Goal: Task Accomplishment & Management: Manage account settings

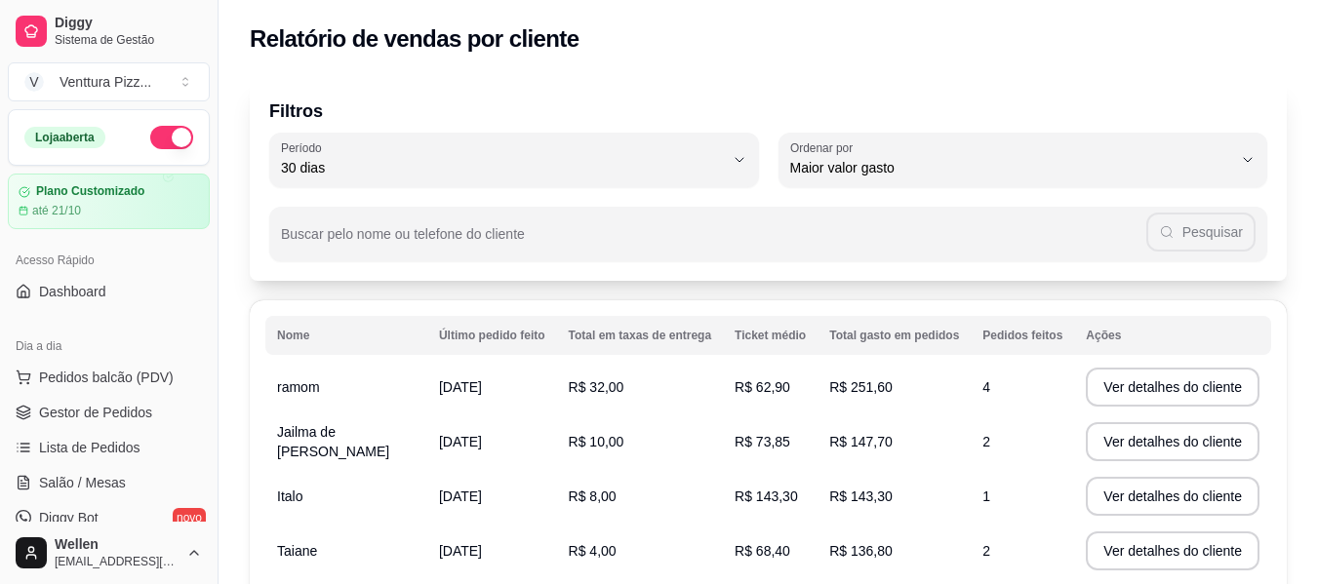
select select "30"
select select "HIGHEST_TOTAL_SPENT_WITH_ORDERS"
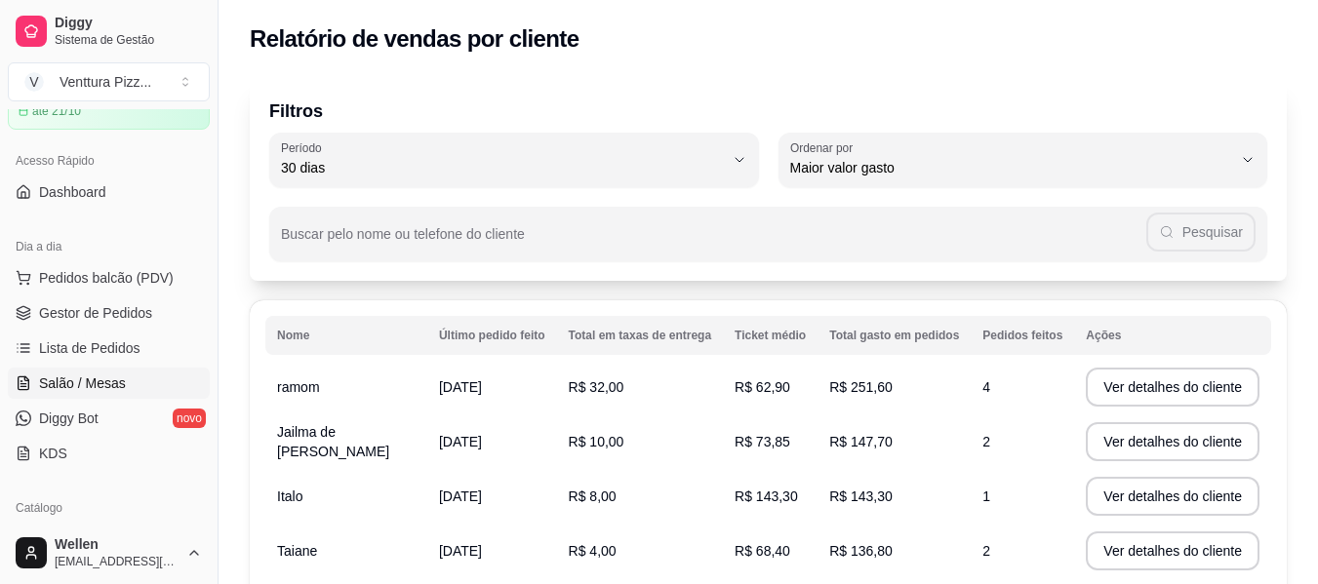
scroll to position [390, 0]
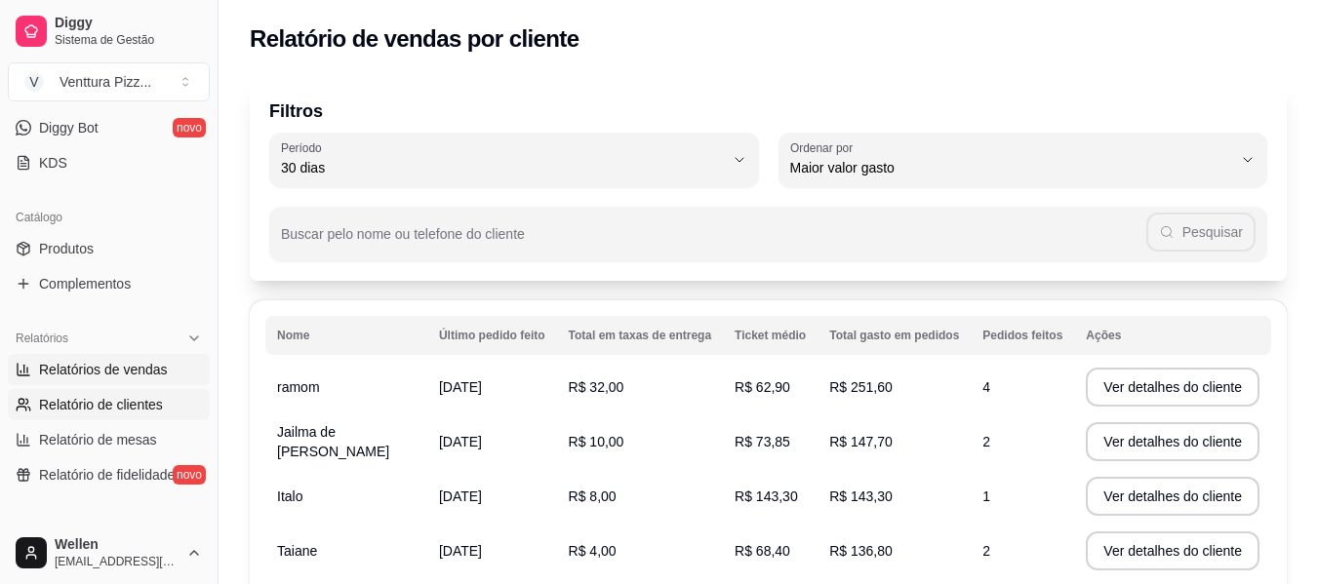
click at [109, 372] on span "Relatórios de vendas" at bounding box center [103, 370] width 129 height 20
select select "ALL"
select select "0"
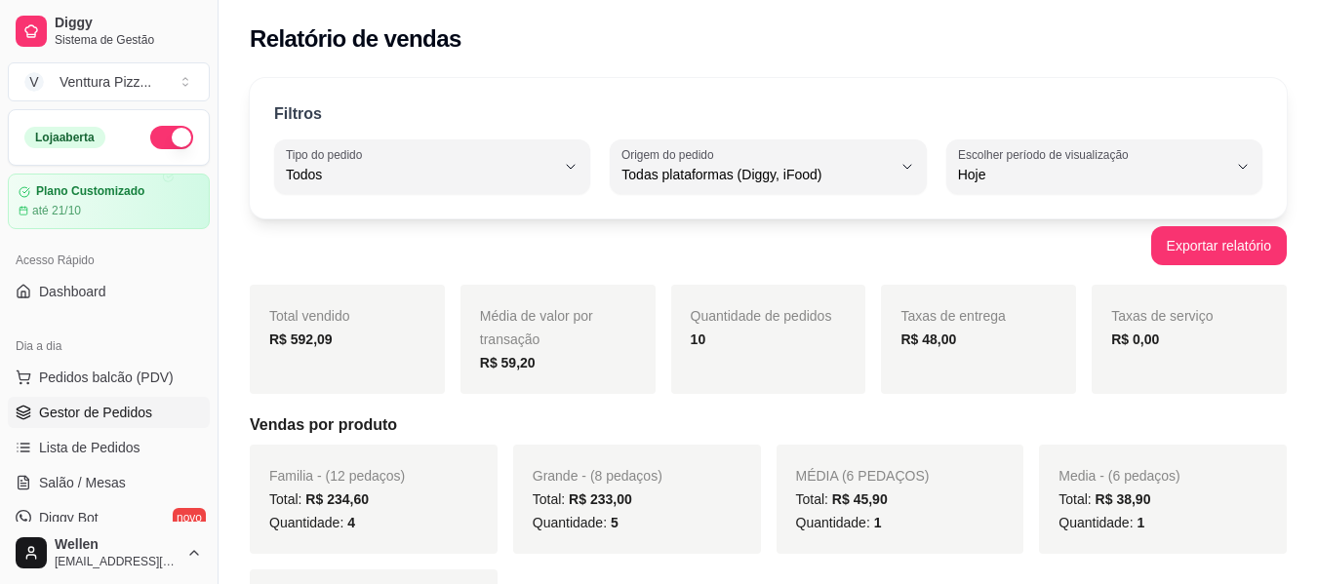
click at [107, 415] on span "Gestor de Pedidos" at bounding box center [95, 413] width 113 height 20
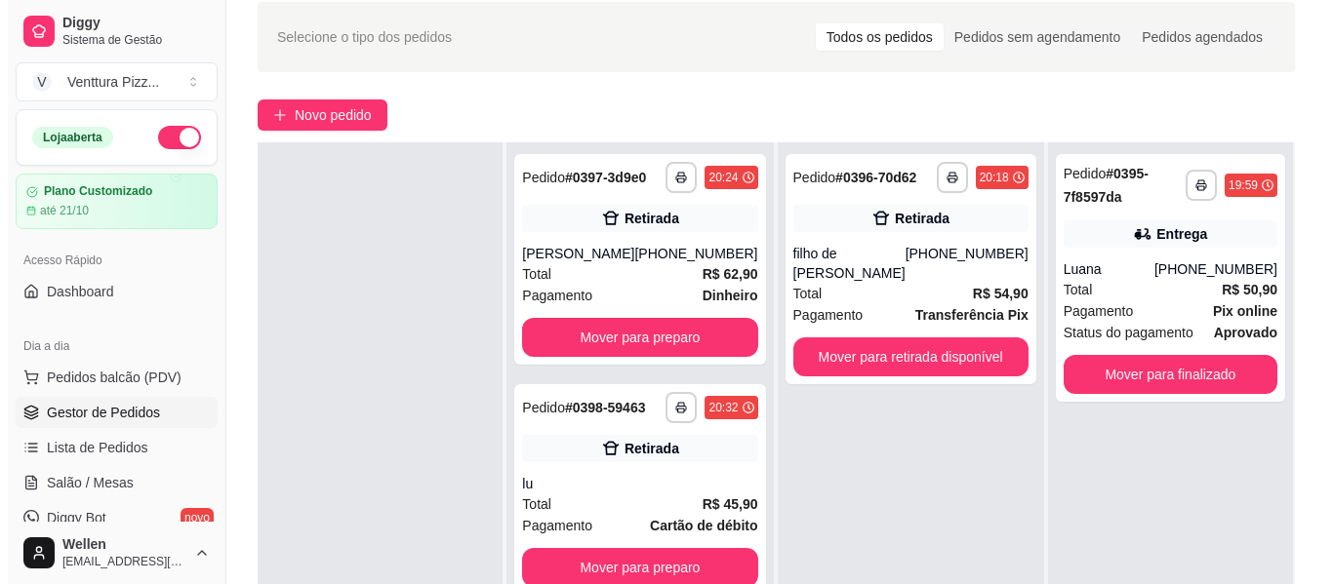
scroll to position [98, 0]
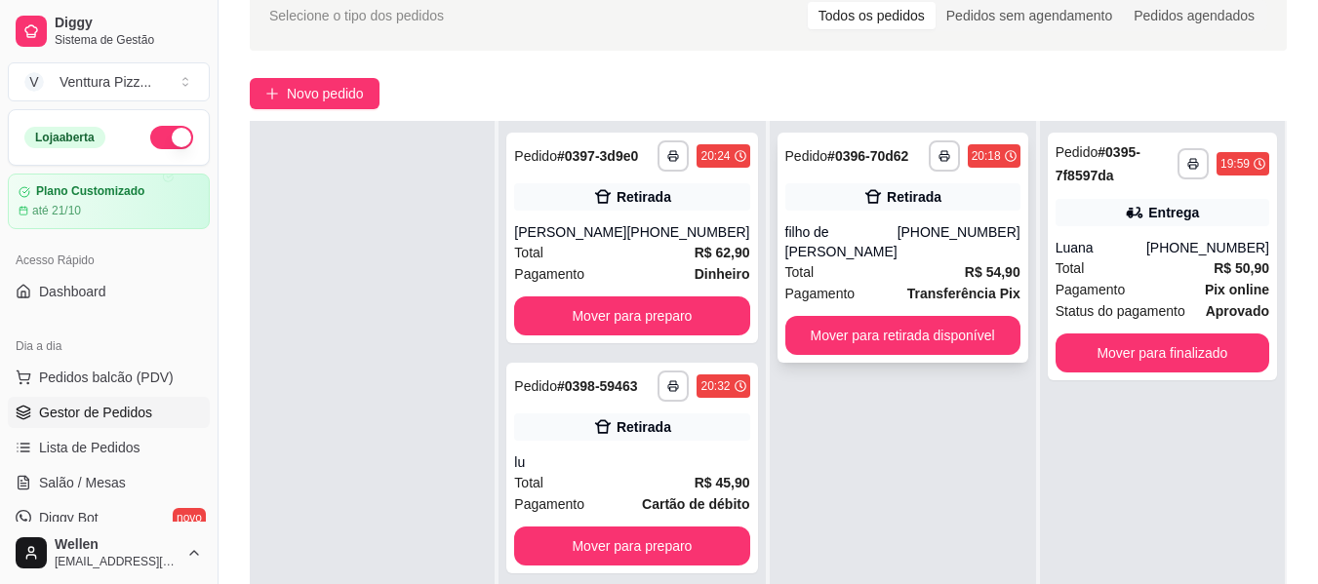
click at [937, 261] on div "Total R$ 54,90" at bounding box center [902, 271] width 235 height 21
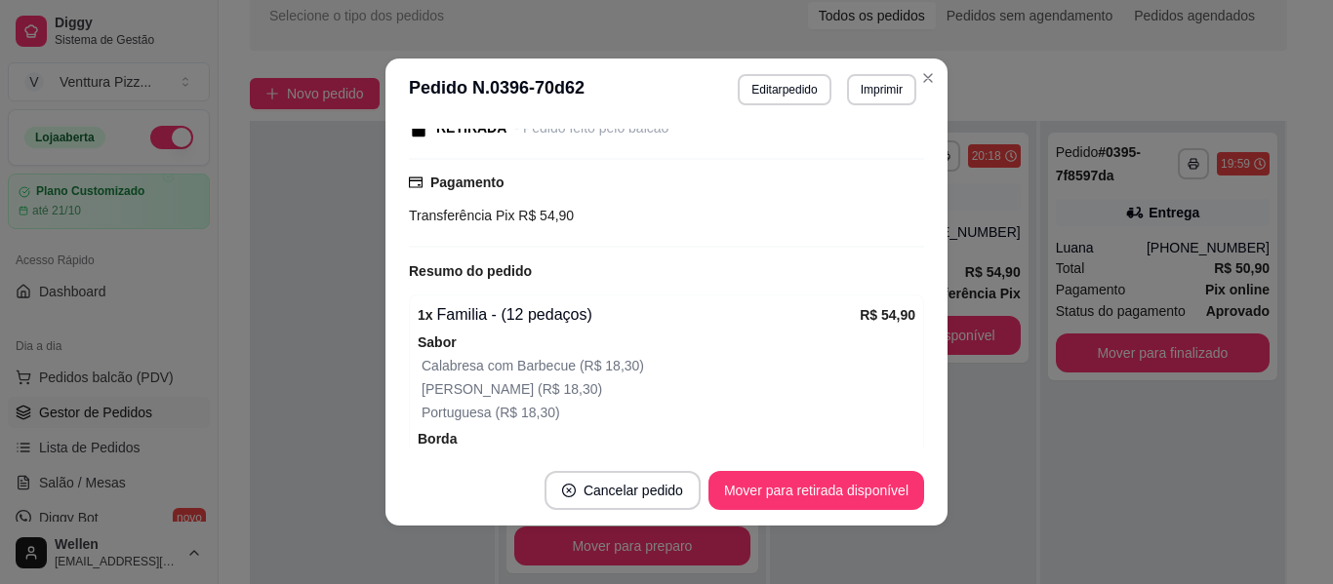
scroll to position [293, 0]
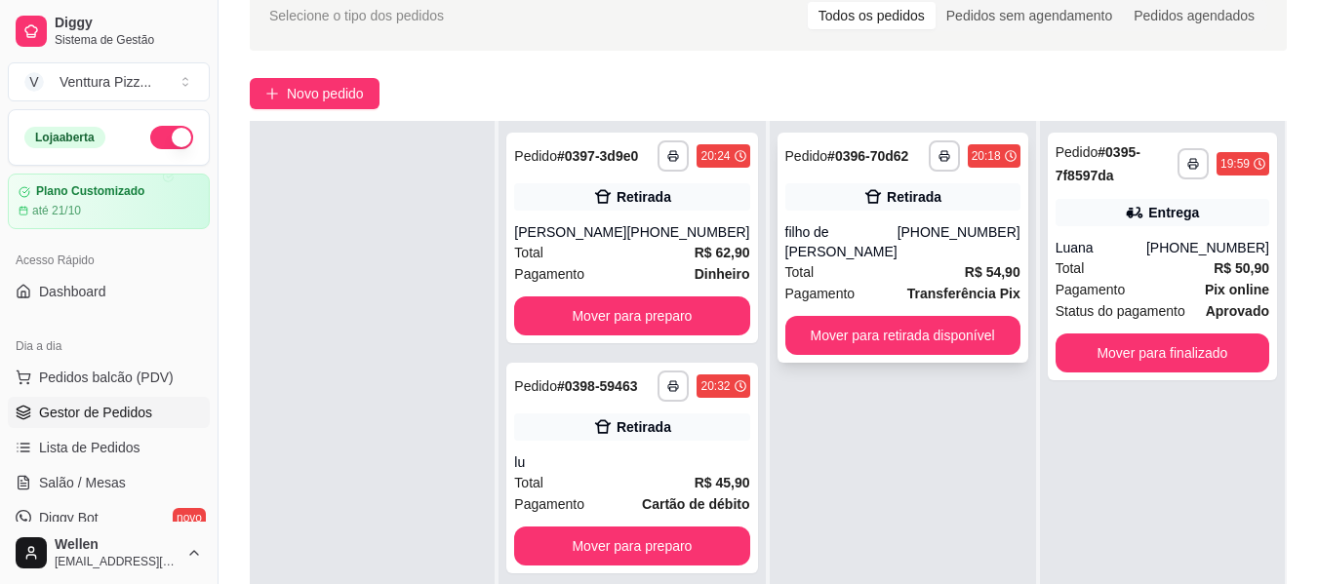
click at [932, 231] on div "[PHONE_NUMBER]" at bounding box center [959, 241] width 123 height 39
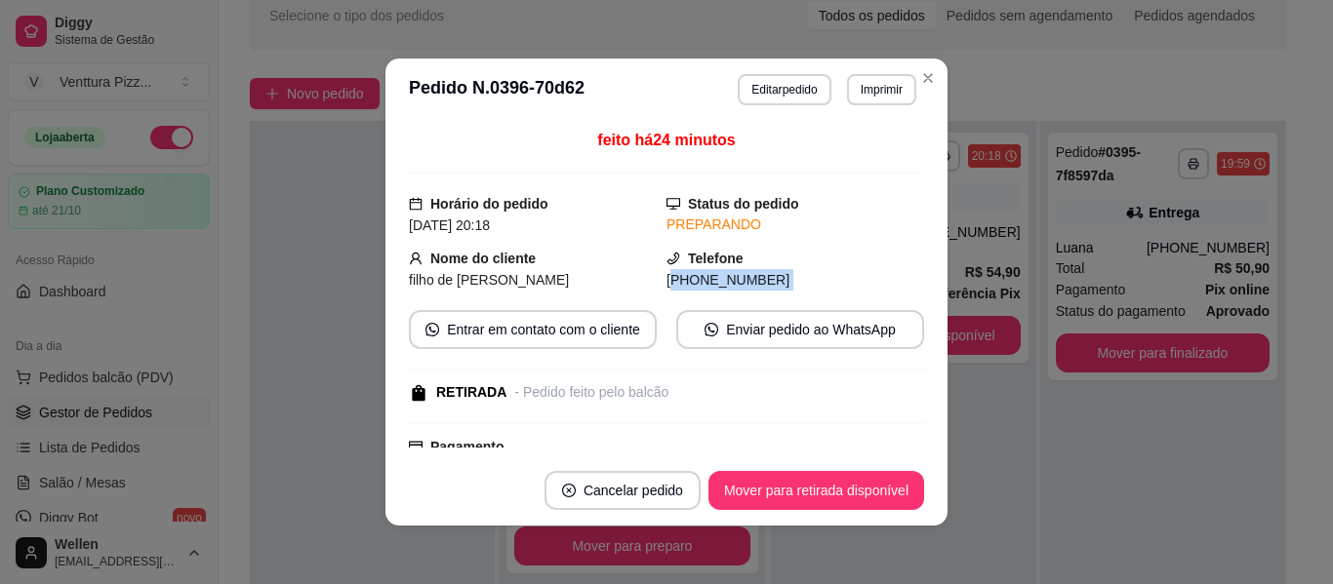
drag, startPoint x: 657, startPoint y: 277, endPoint x: 785, endPoint y: 296, distance: 130.1
click at [785, 296] on div "feito há 24 minutos Horário do pedido [DATE] 20:18 Status do pedido PREPARANDO …" at bounding box center [666, 288] width 515 height 319
copy div "75) [PHONE_NUMBER] Entrar em contato com o cliente Enviar pedido ao WhatsApp"
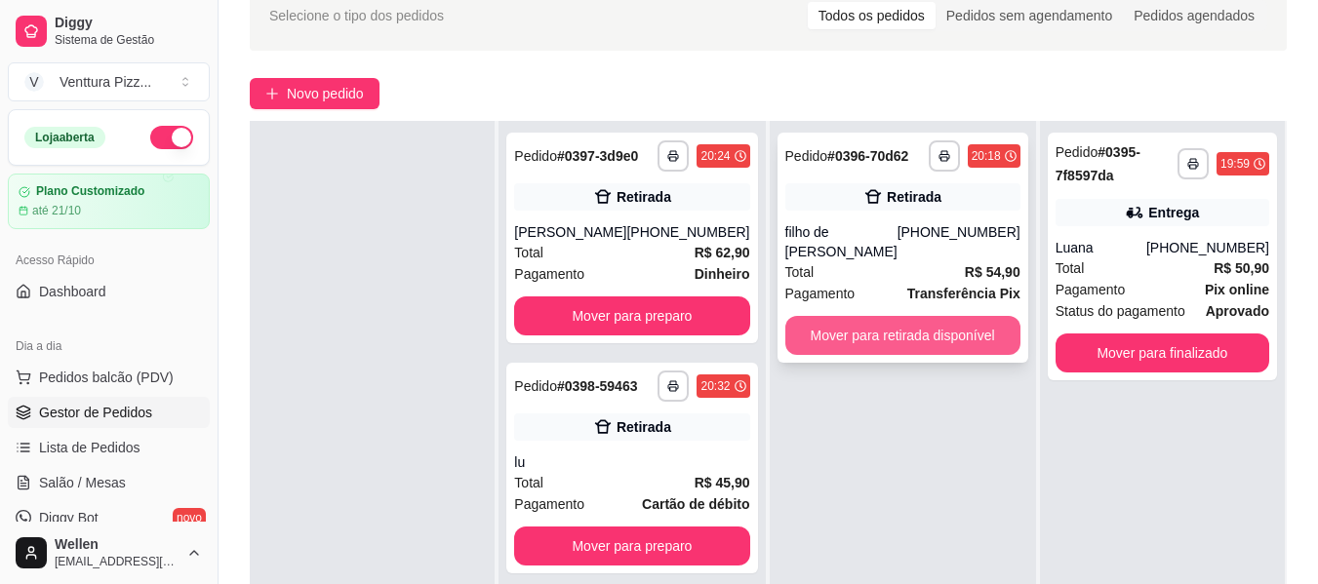
click at [849, 316] on button "Mover para retirada disponível" at bounding box center [902, 335] width 235 height 39
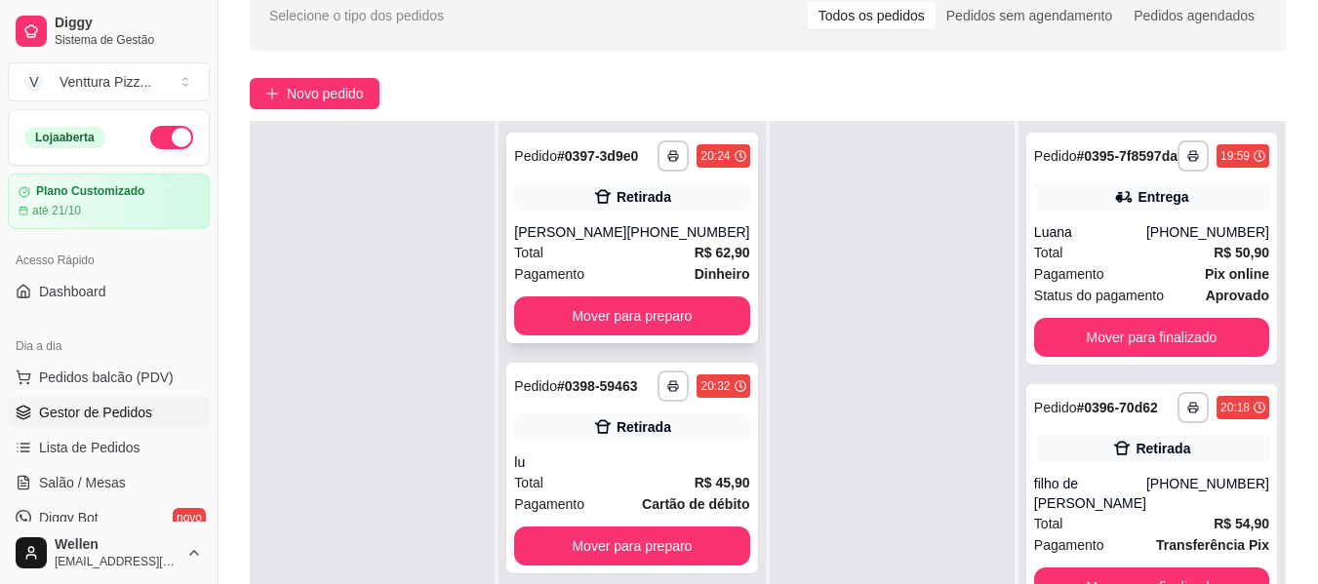
click at [626, 237] on div "[PERSON_NAME]" at bounding box center [570, 232] width 112 height 20
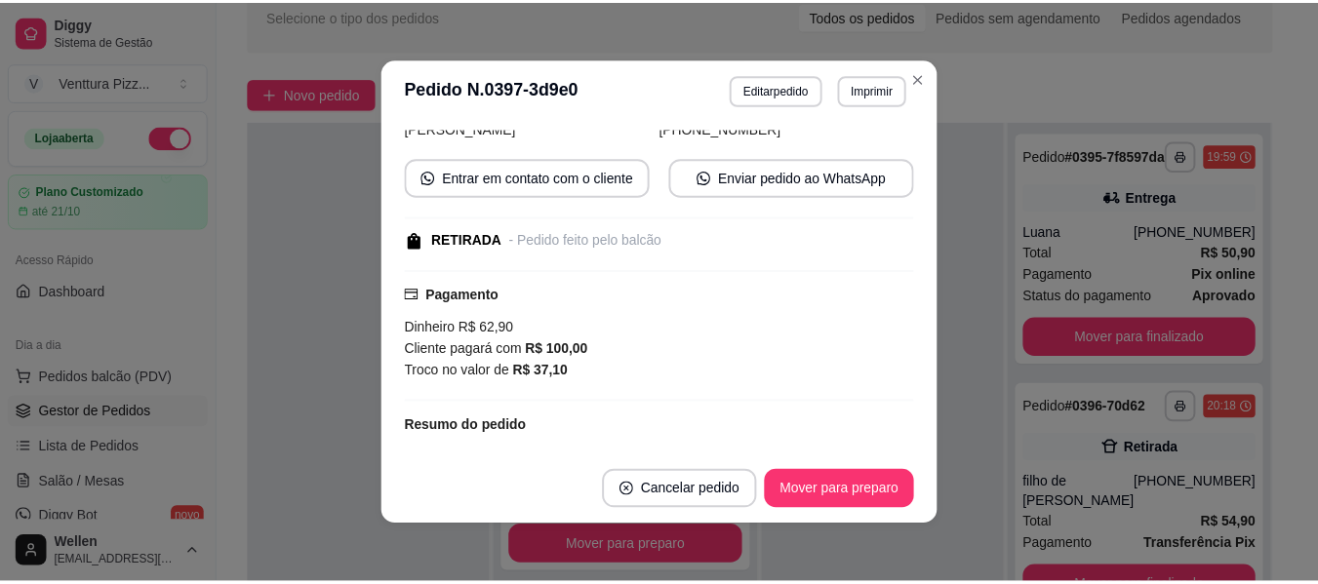
scroll to position [390, 0]
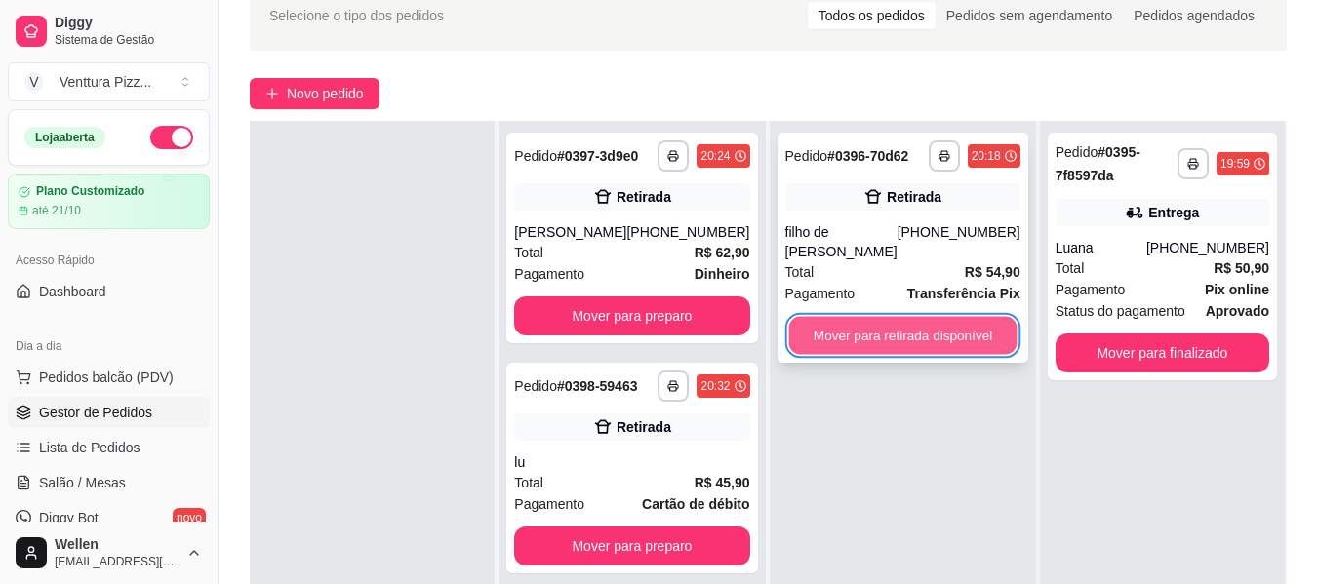
click at [899, 329] on button "Mover para retirada disponível" at bounding box center [902, 336] width 228 height 38
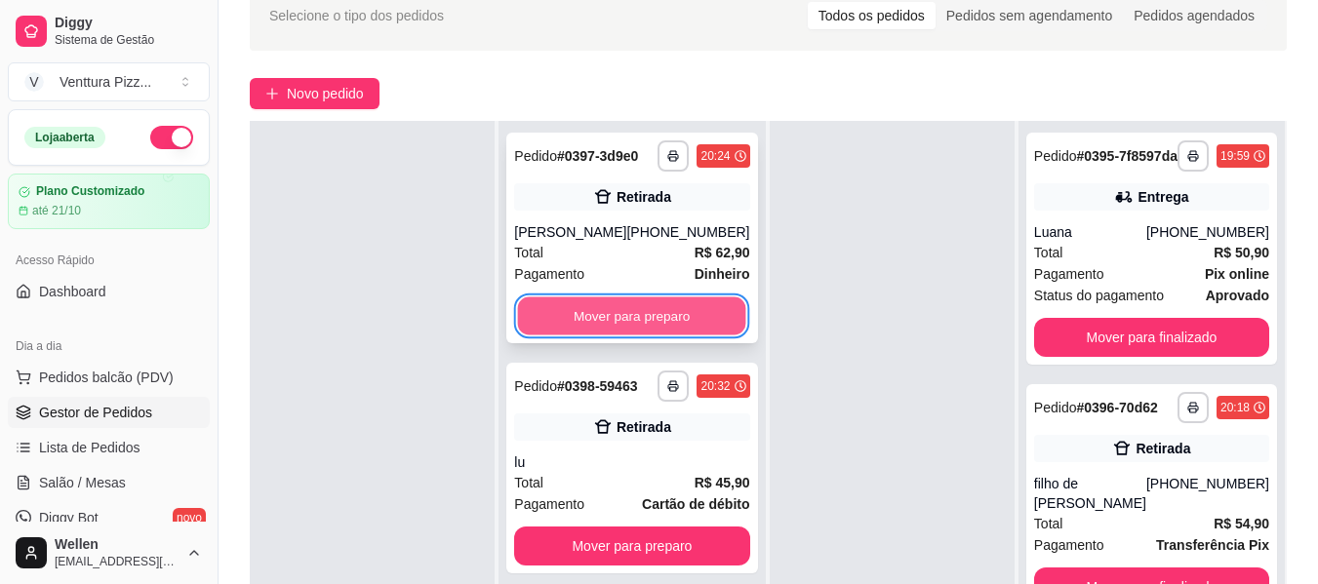
click at [712, 306] on button "Mover para preparo" at bounding box center [632, 317] width 228 height 38
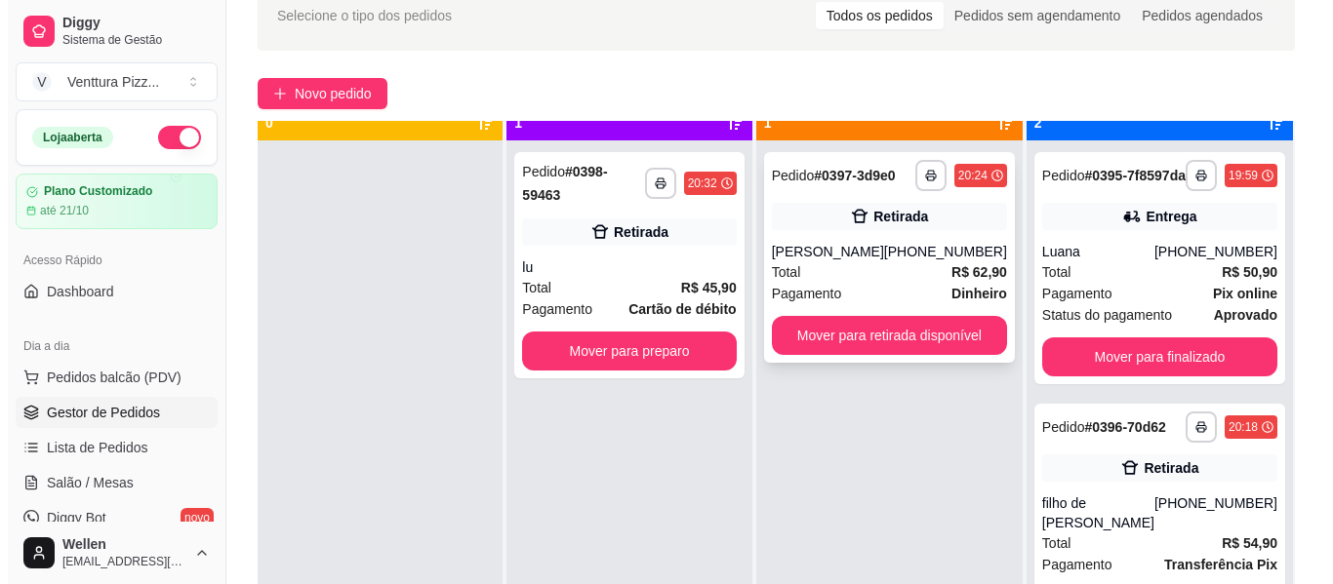
scroll to position [55, 0]
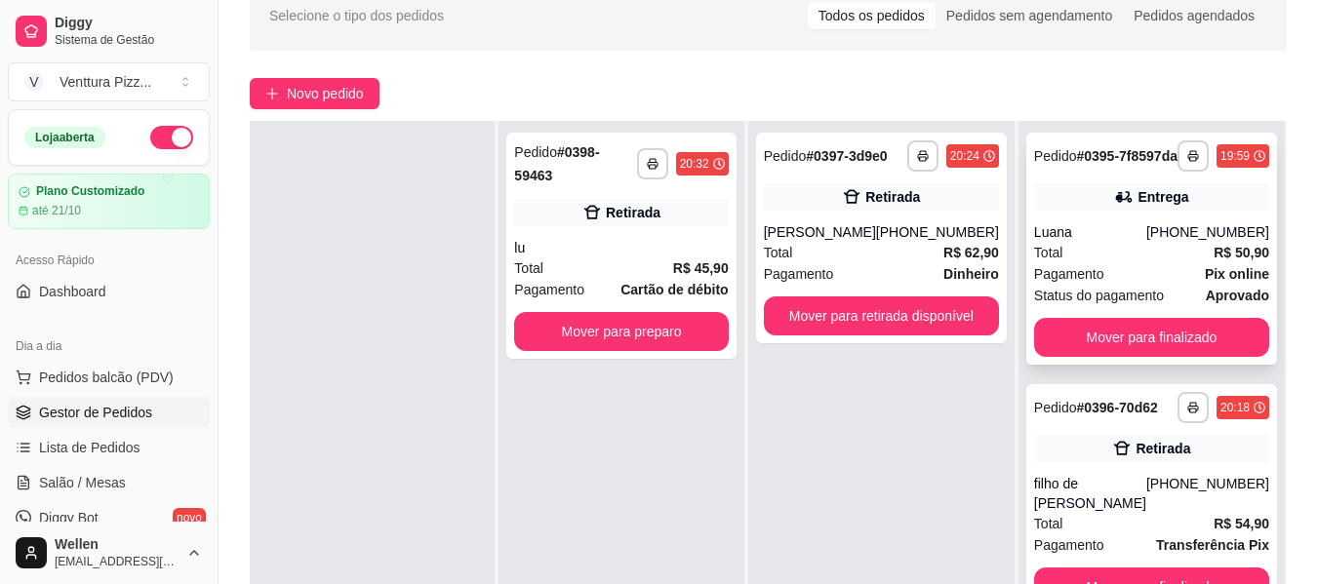
click at [1189, 242] on div "[PHONE_NUMBER]" at bounding box center [1207, 232] width 123 height 20
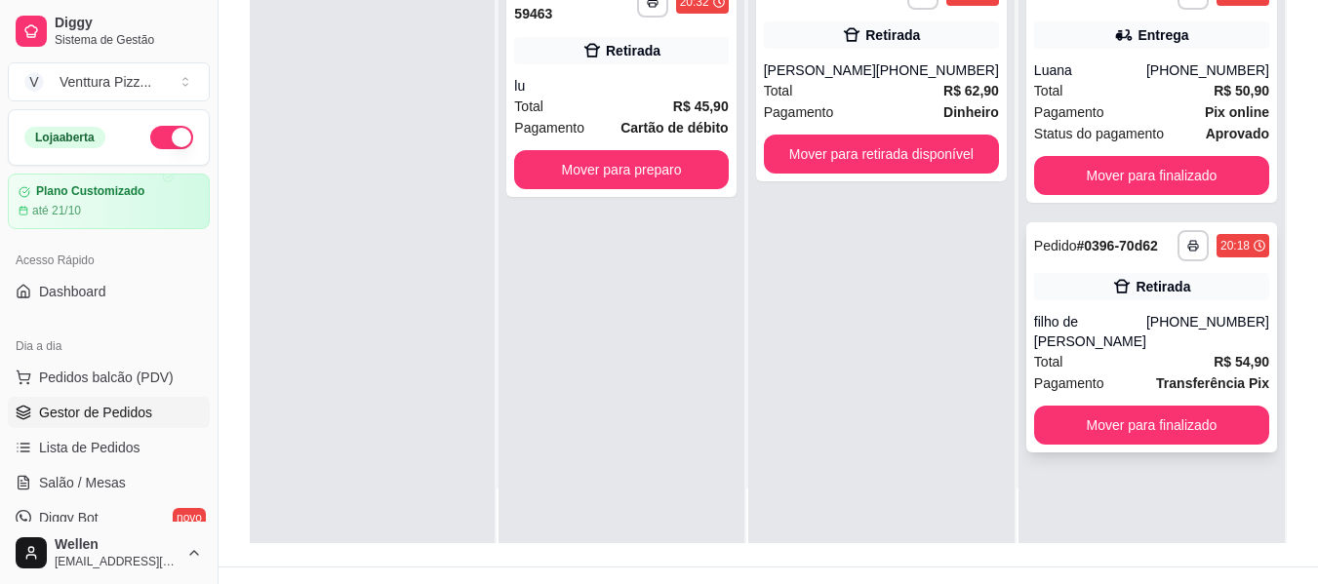
scroll to position [293, 0]
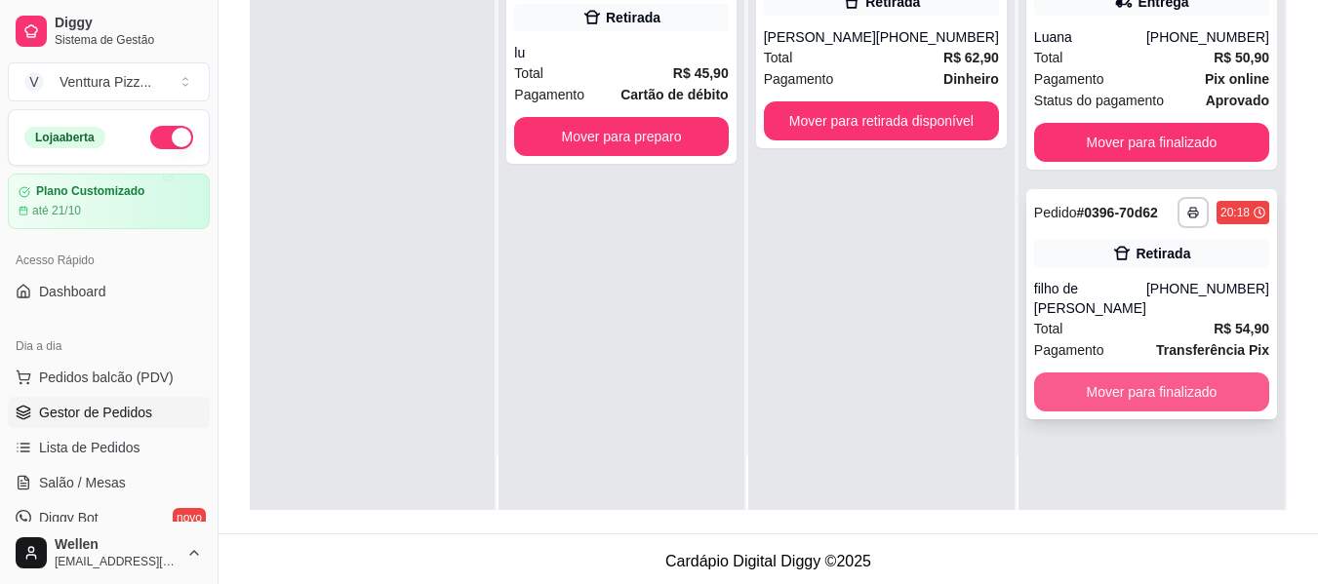
click at [1169, 393] on button "Mover para finalizado" at bounding box center [1151, 392] width 235 height 39
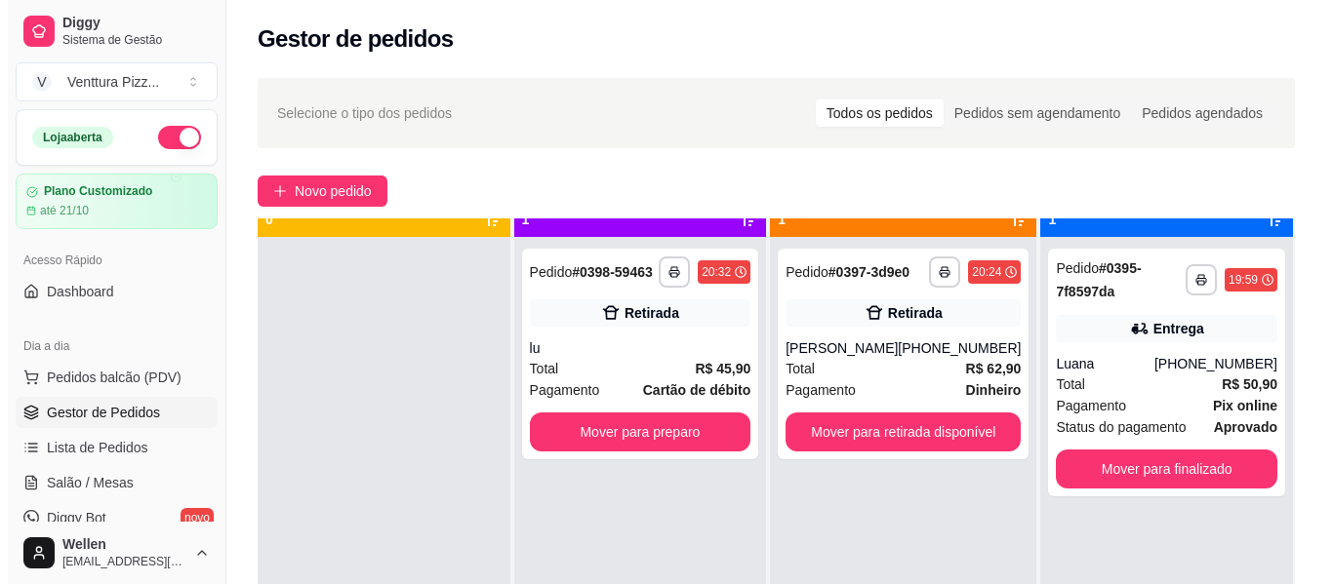
scroll to position [55, 0]
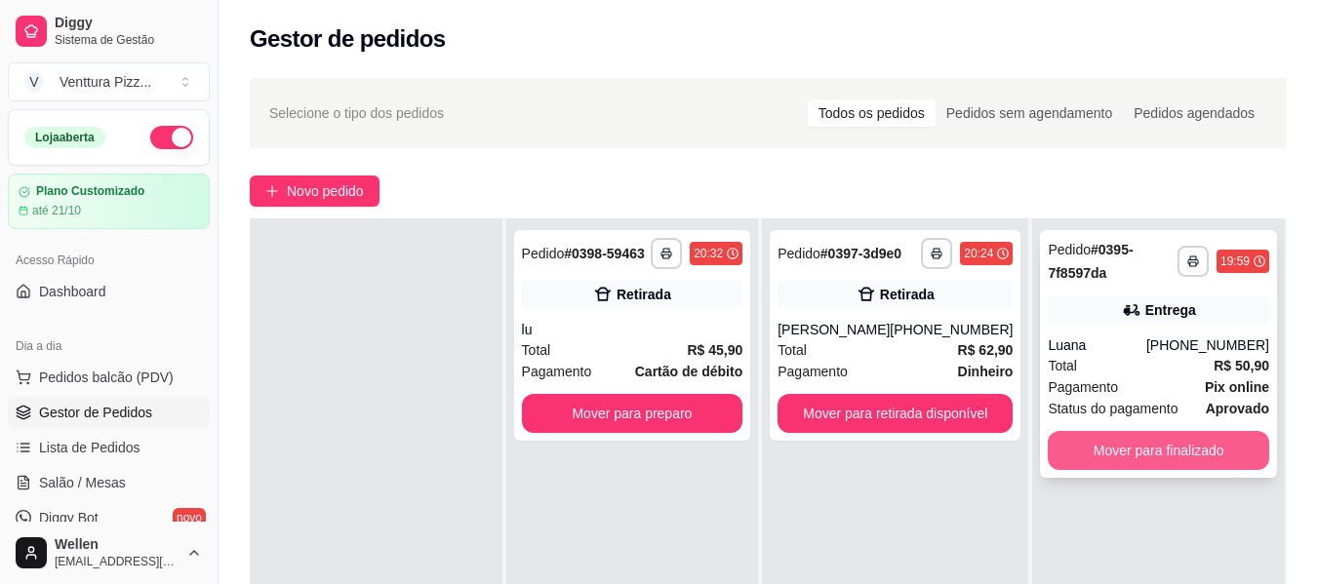
click at [1138, 446] on button "Mover para finalizado" at bounding box center [1158, 450] width 221 height 39
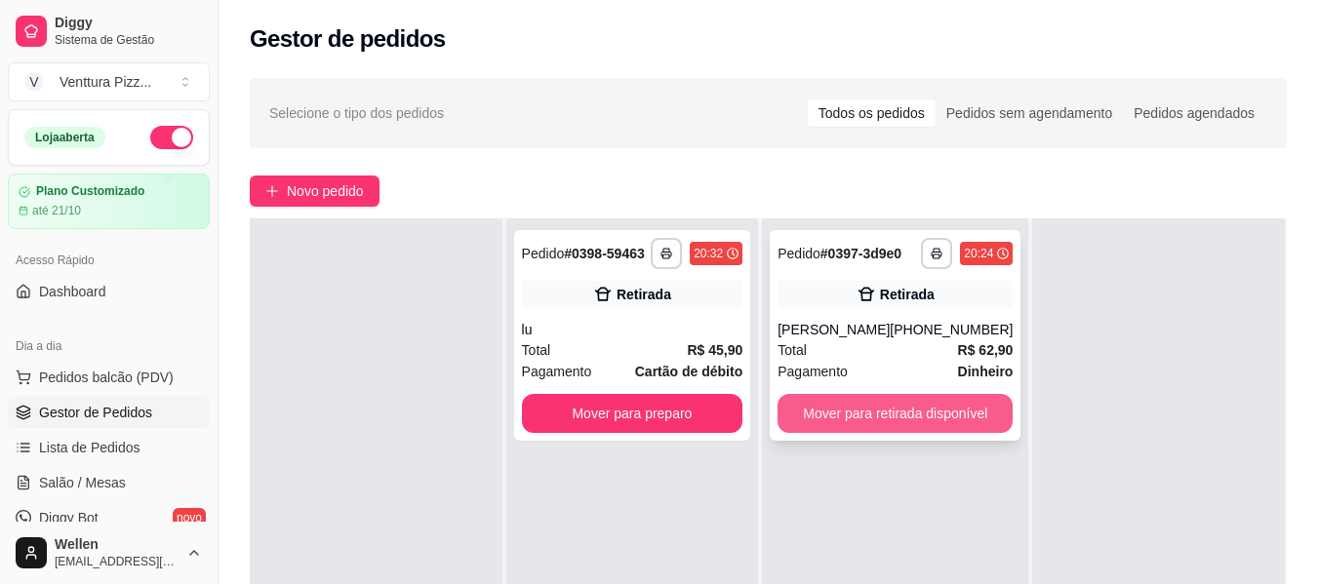
click at [926, 415] on button "Mover para retirada disponível" at bounding box center [895, 413] width 235 height 39
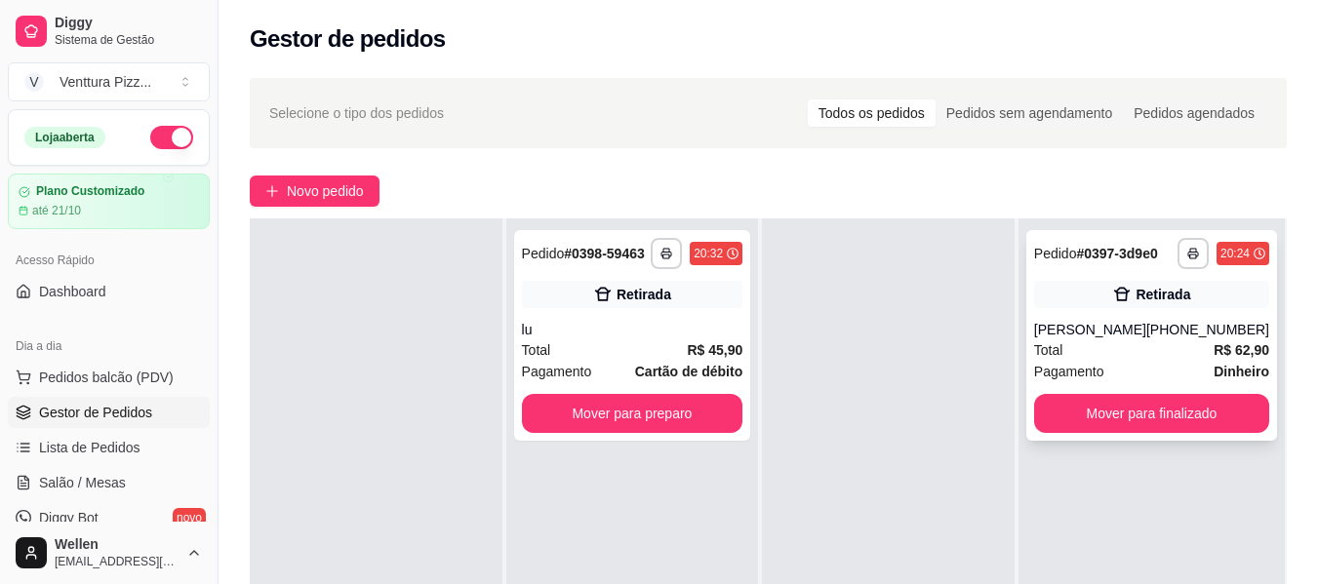
click at [1186, 326] on div "[PHONE_NUMBER]" at bounding box center [1207, 330] width 123 height 20
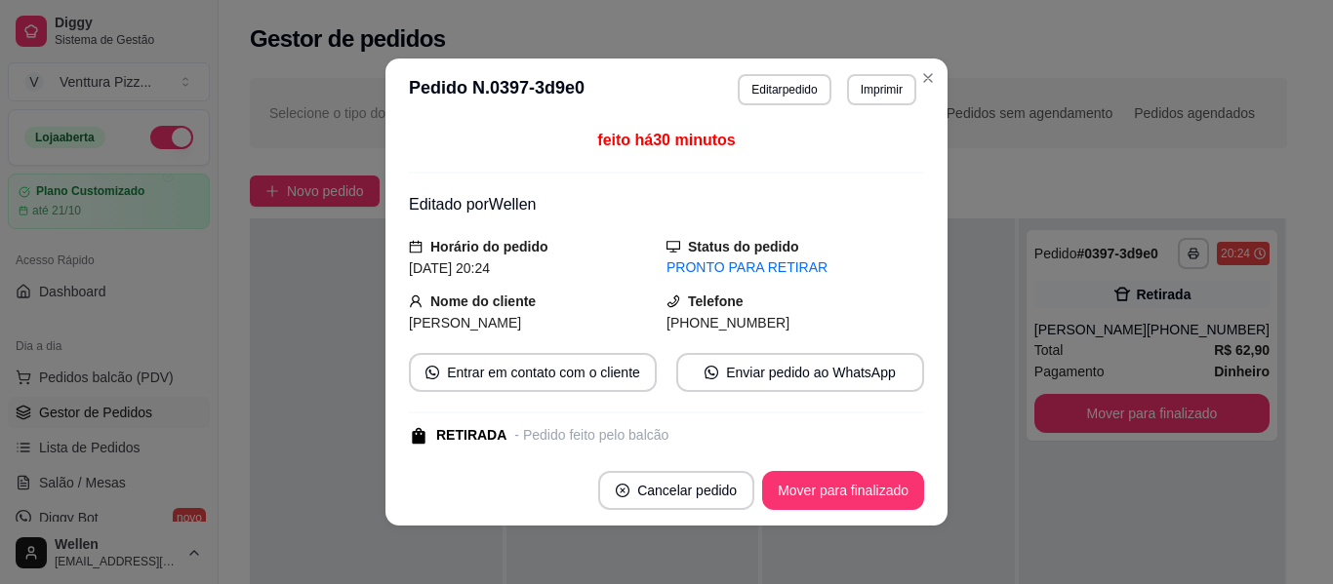
drag, startPoint x: 681, startPoint y: 323, endPoint x: 778, endPoint y: 332, distance: 97.0
click at [778, 332] on div "[PHONE_NUMBER]" at bounding box center [795, 322] width 258 height 21
drag, startPoint x: 663, startPoint y: 329, endPoint x: 675, endPoint y: 330, distance: 11.7
click at [676, 331] on span "[PHONE_NUMBER]" at bounding box center [727, 323] width 123 height 16
drag, startPoint x: 662, startPoint y: 330, endPoint x: 779, endPoint y: 332, distance: 116.1
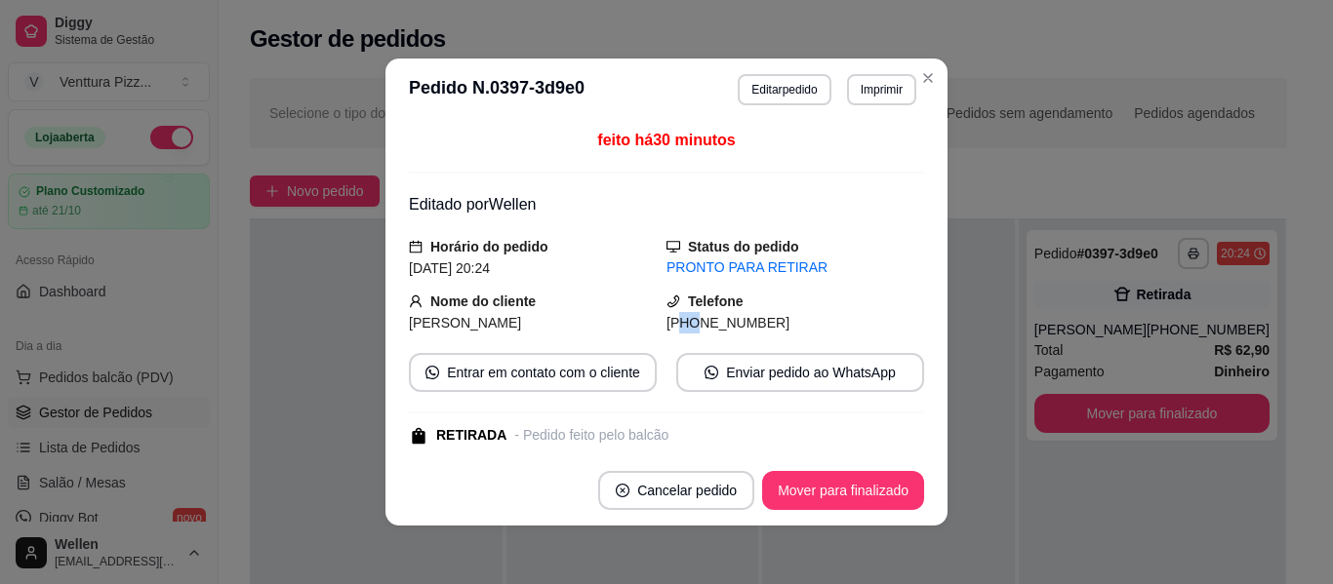
click at [780, 332] on div "[PHONE_NUMBER]" at bounding box center [795, 322] width 258 height 21
copy span "75) [PHONE_NUMBER]"
click at [796, 279] on div "feito há 31 minutos Editado por [PERSON_NAME] do pedido [DATE] 20:24 Status do …" at bounding box center [666, 288] width 515 height 319
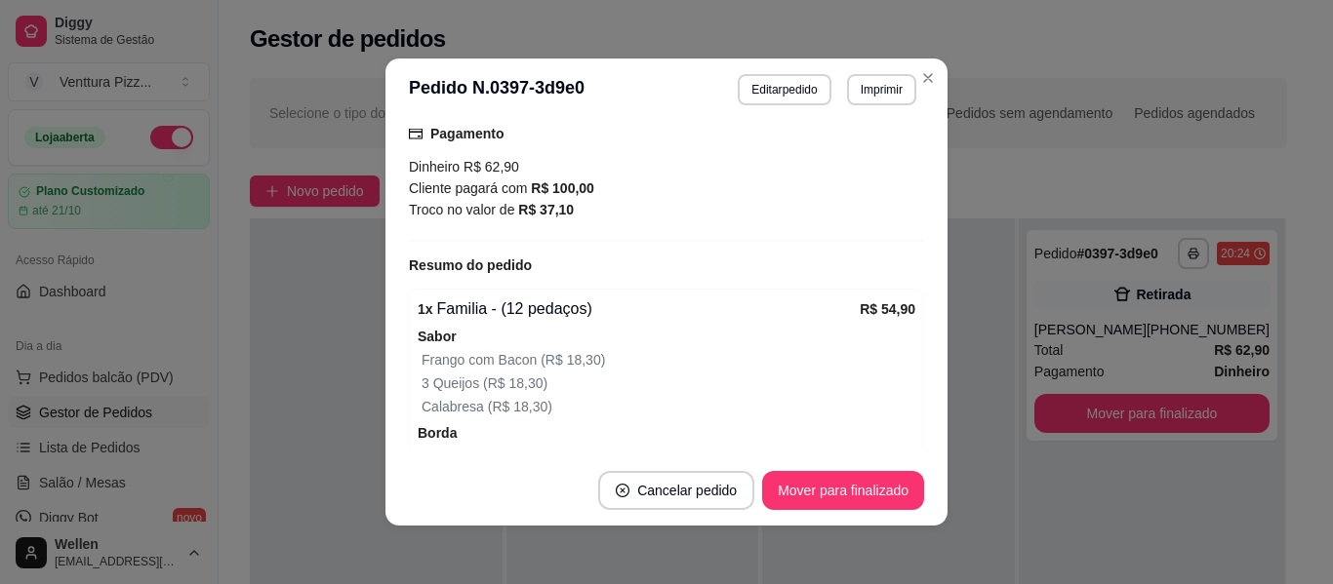
scroll to position [390, 0]
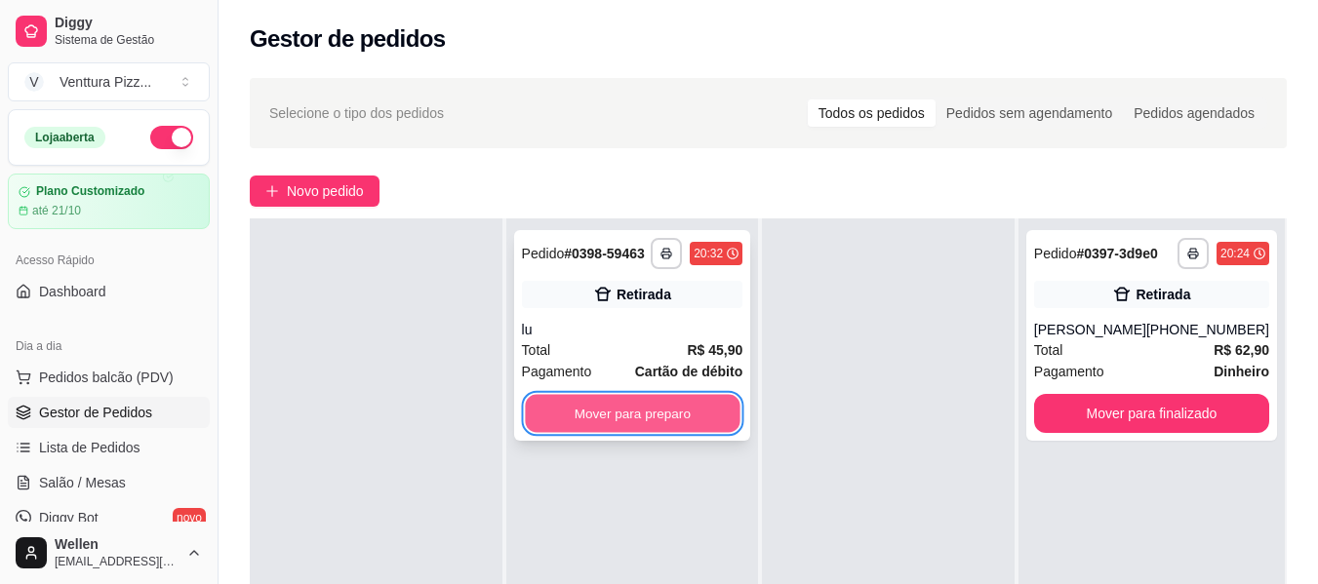
click at [621, 414] on button "Mover para preparo" at bounding box center [632, 414] width 215 height 38
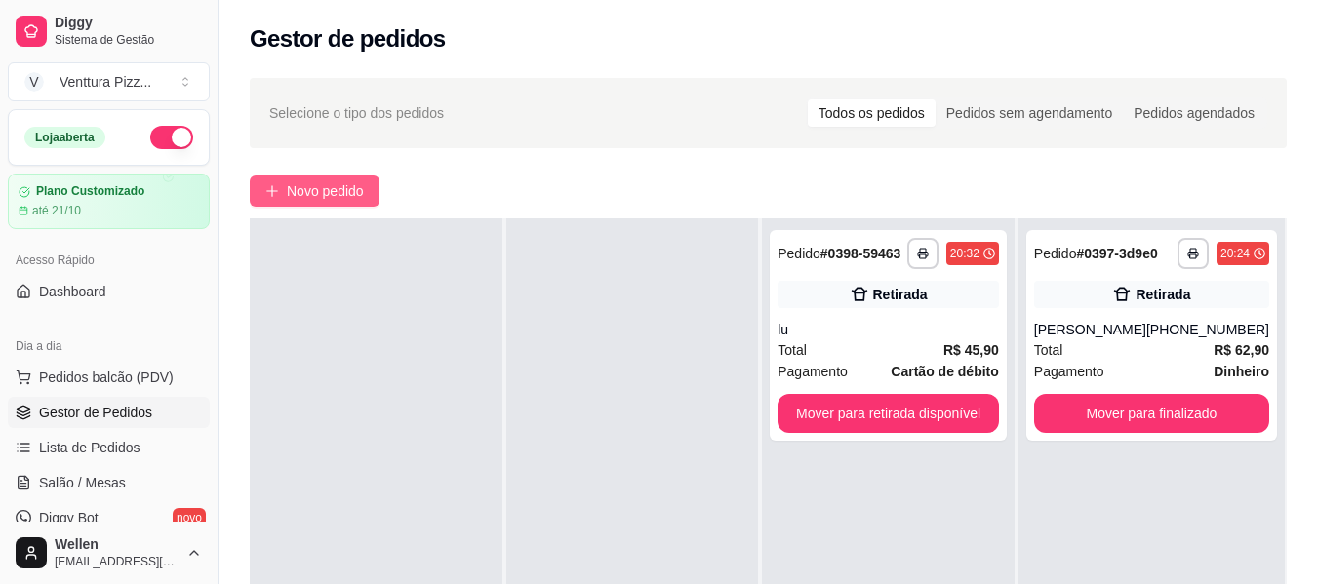
click at [342, 196] on span "Novo pedido" at bounding box center [325, 190] width 77 height 21
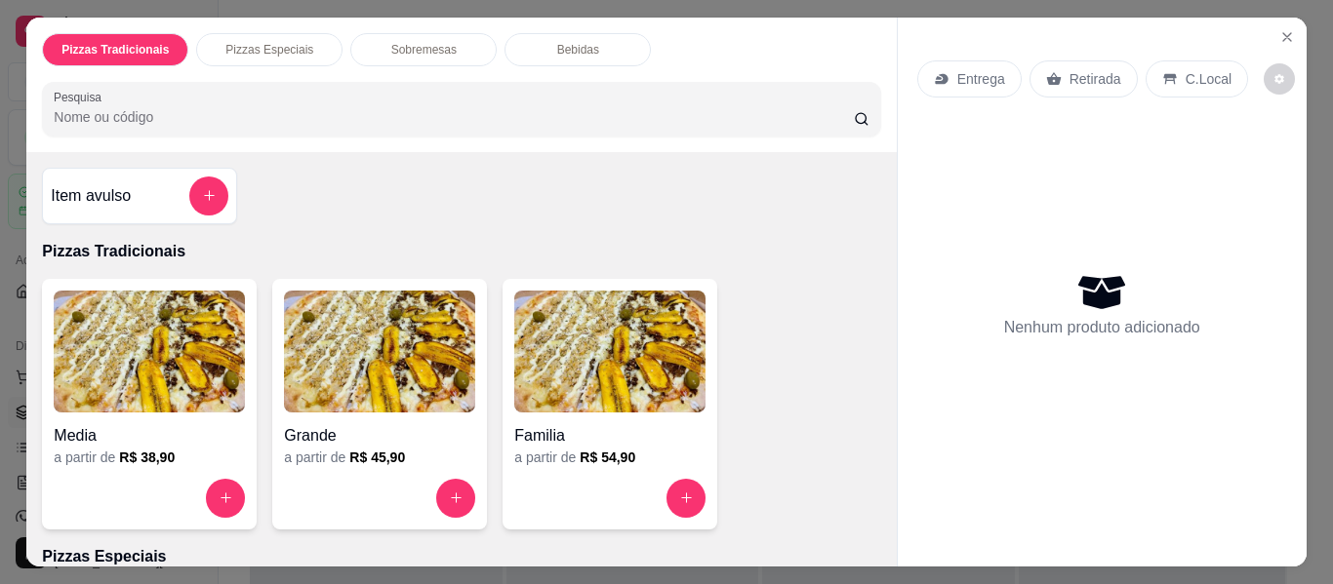
click at [127, 380] on img at bounding box center [149, 352] width 191 height 122
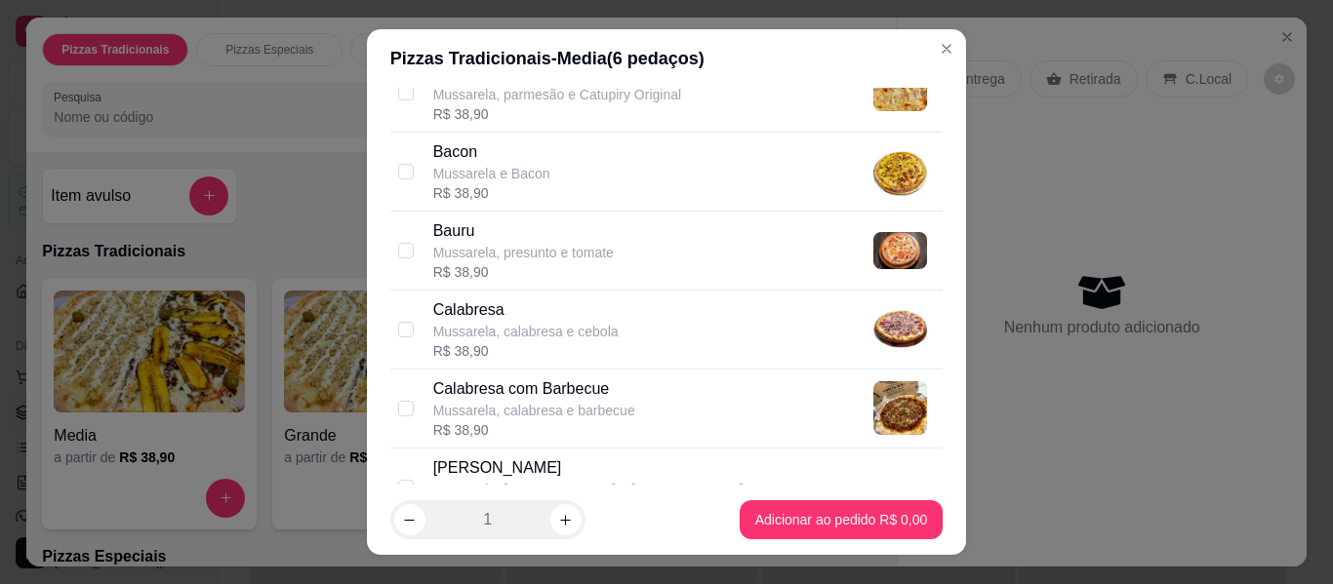
scroll to position [195, 0]
click at [660, 322] on div "Calabresa Mussarela, calabresa e cebola R$ 38,90" at bounding box center [684, 329] width 502 height 62
checkbox input "true"
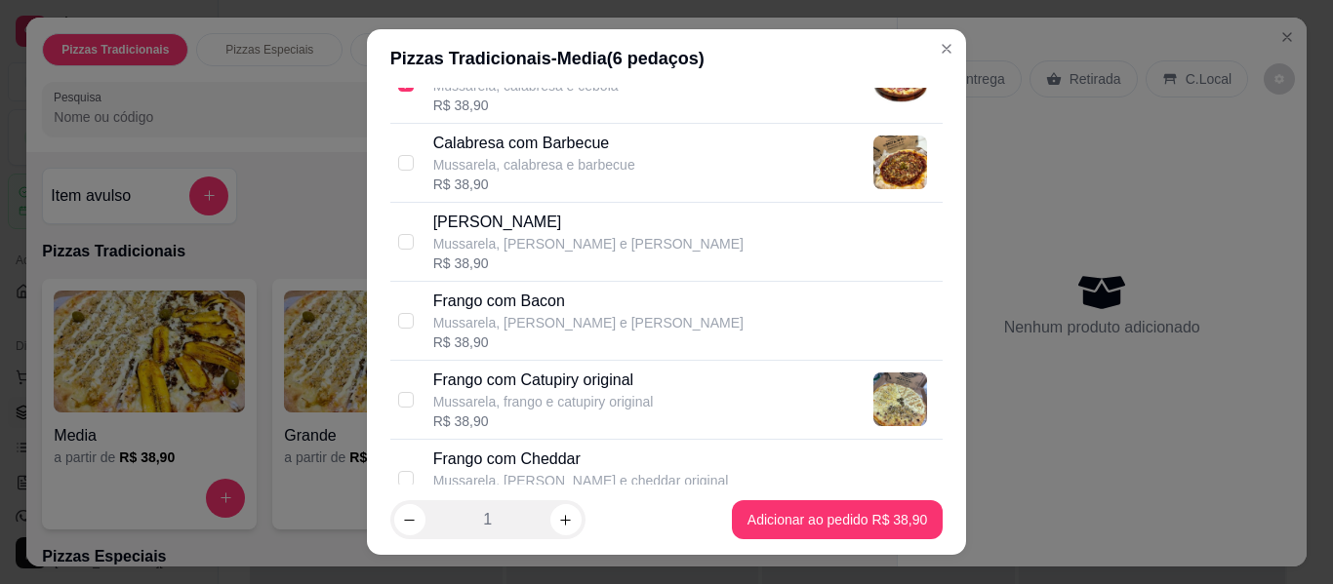
scroll to position [488, 0]
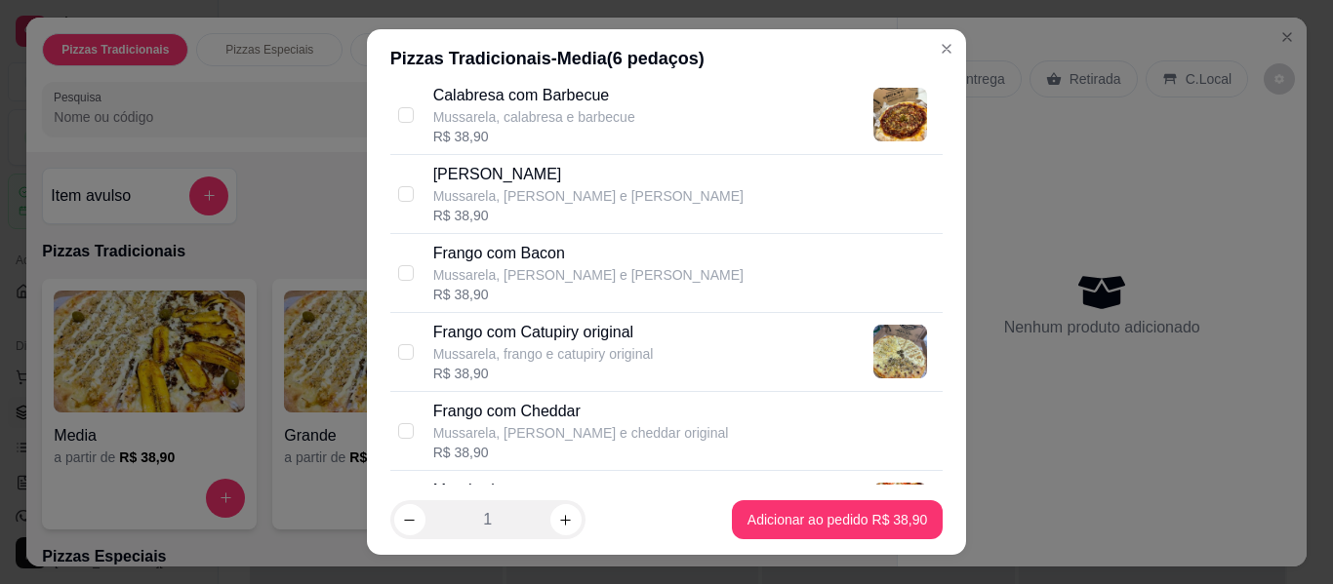
click at [627, 351] on p "Mussarela, frango e catupiry original" at bounding box center [543, 354] width 220 height 20
checkbox input "true"
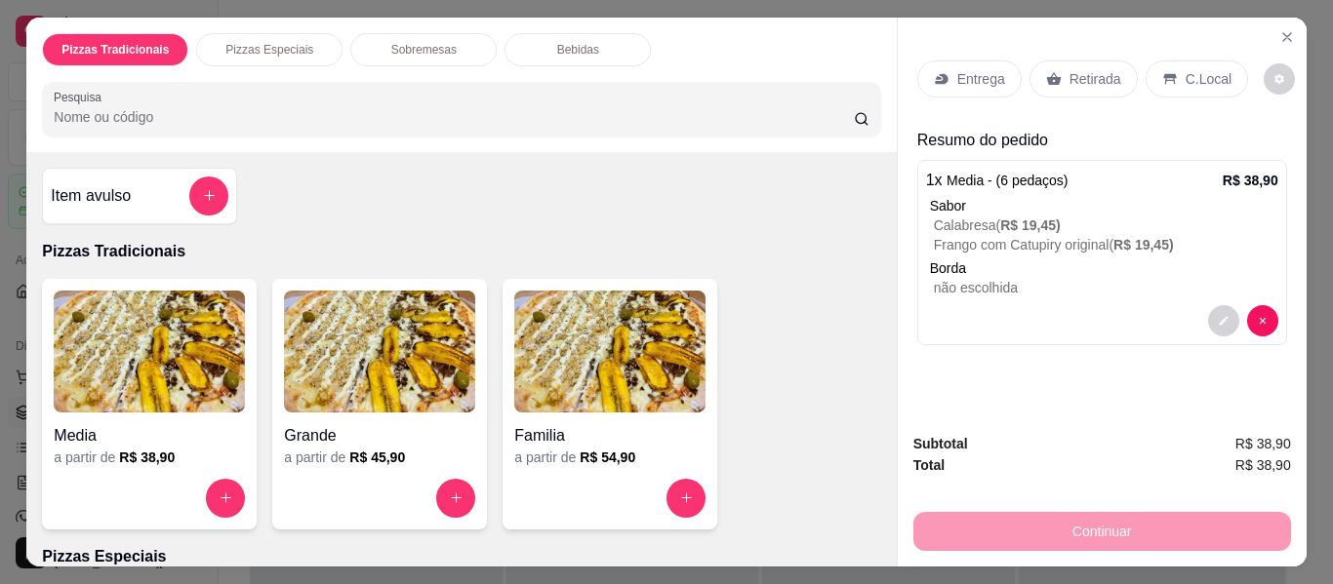
click at [1077, 81] on p "Retirada" at bounding box center [1095, 79] width 52 height 20
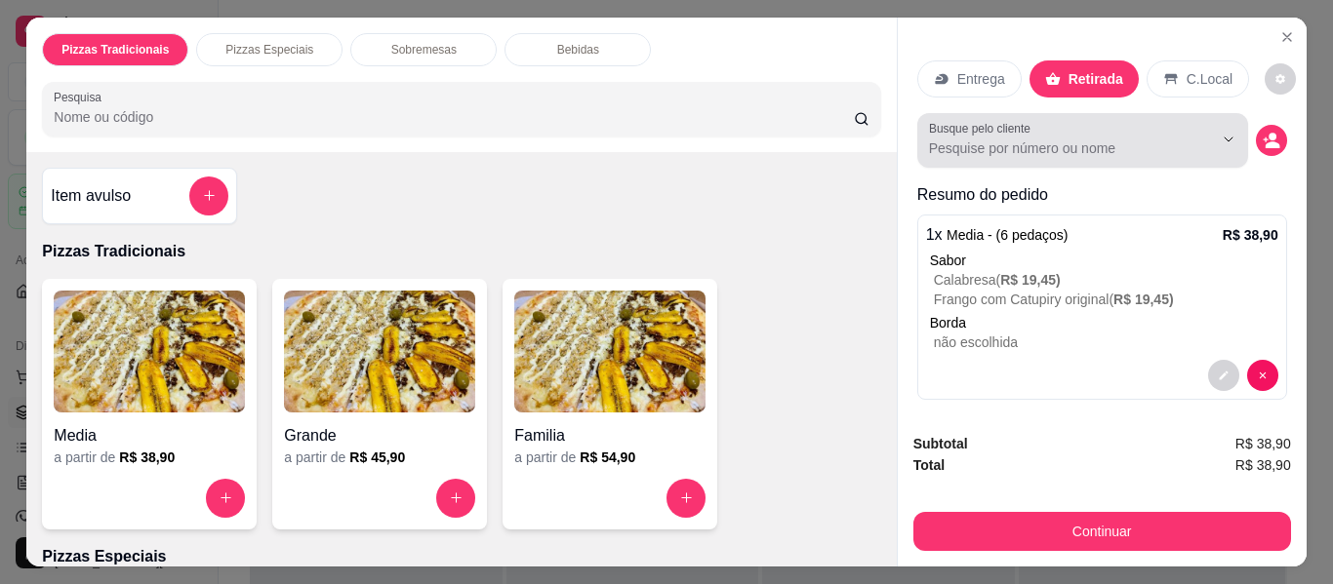
click at [1113, 141] on input "Busque pelo cliente" at bounding box center [1055, 149] width 253 height 20
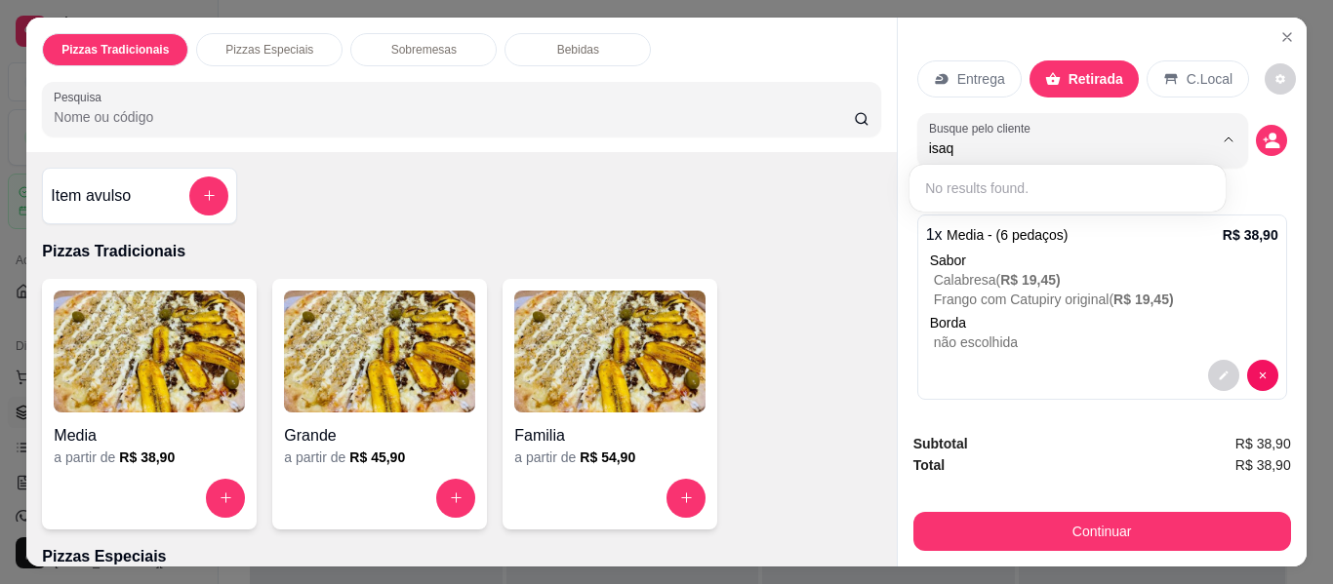
type input "isa"
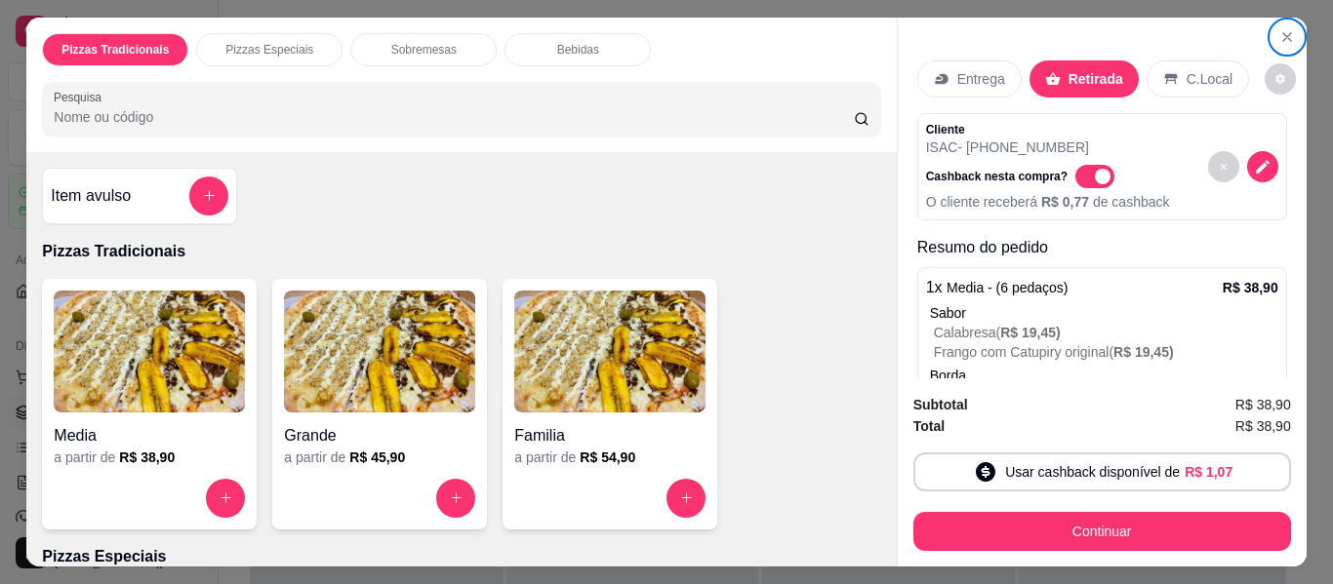
click at [593, 43] on div "Bebidas" at bounding box center [577, 49] width 146 height 33
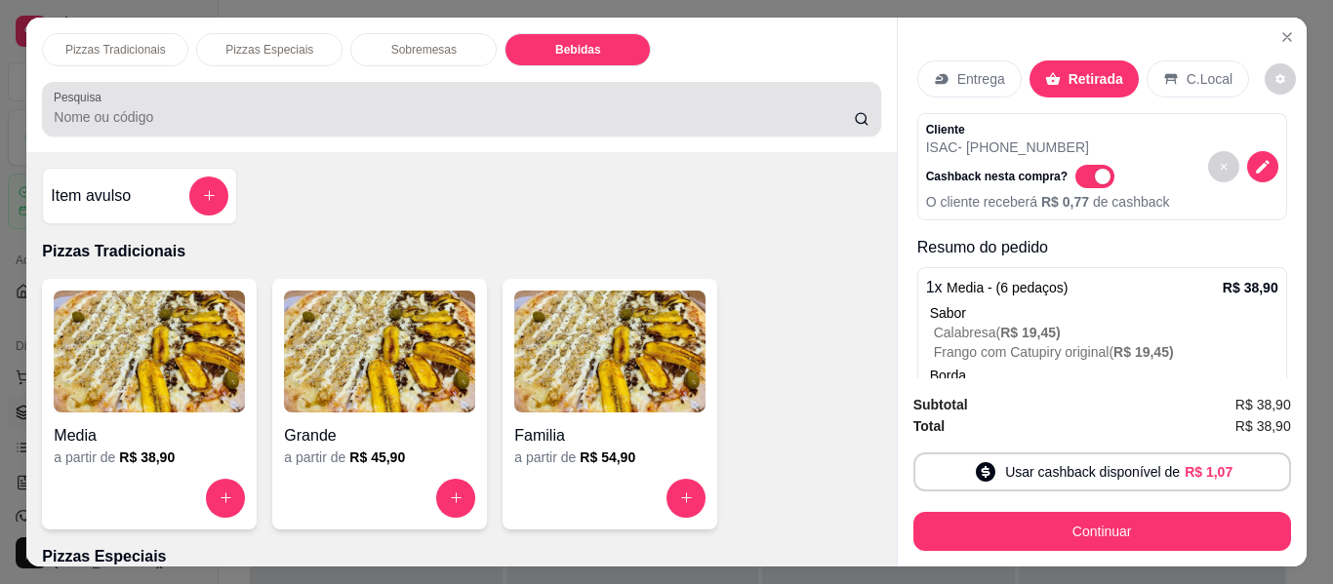
scroll to position [53, 0]
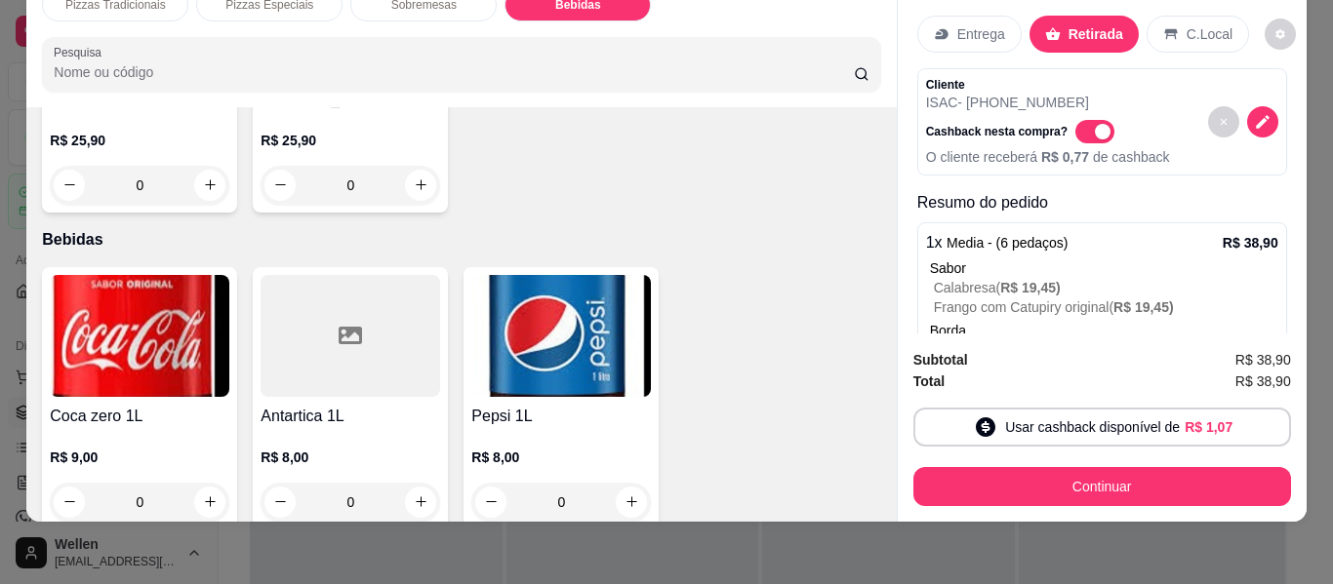
click at [598, 341] on img at bounding box center [561, 336] width 180 height 122
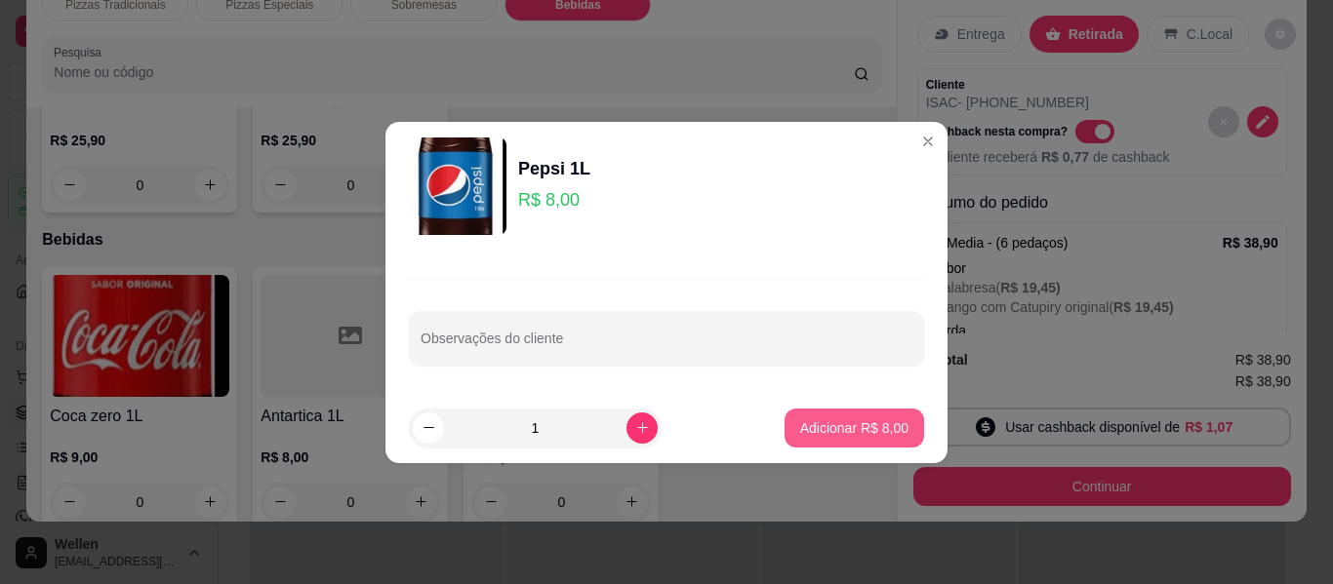
click at [852, 437] on p "Adicionar R$ 8,00" at bounding box center [854, 429] width 108 height 20
type input "1"
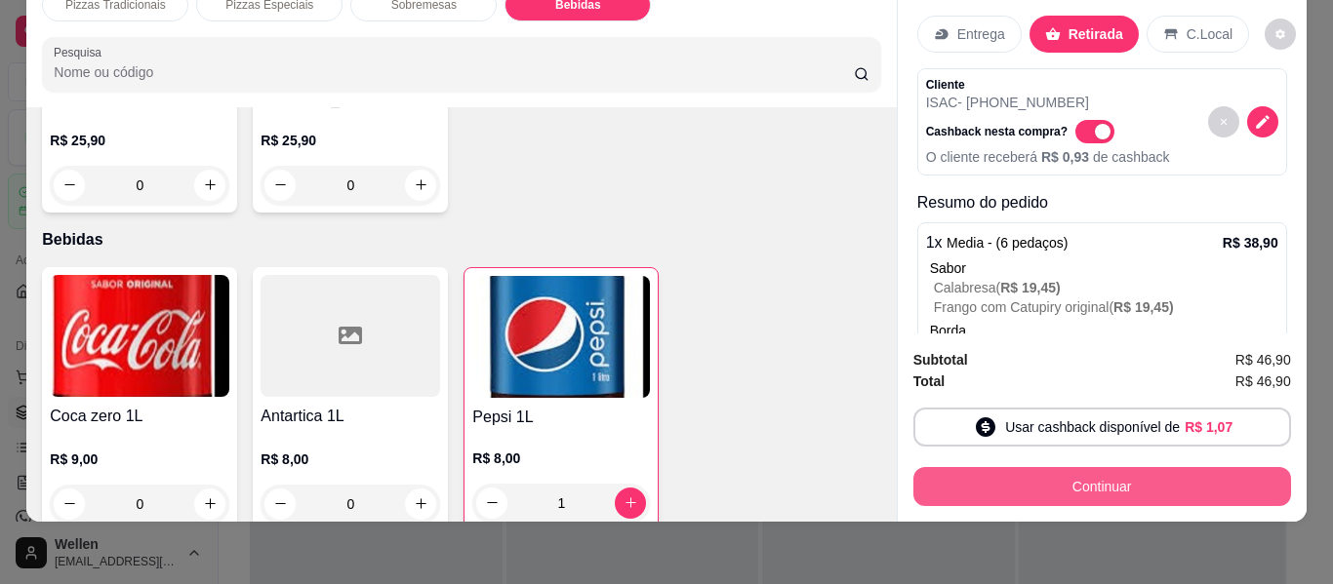
click at [1101, 467] on button "Continuar" at bounding box center [1102, 486] width 378 height 39
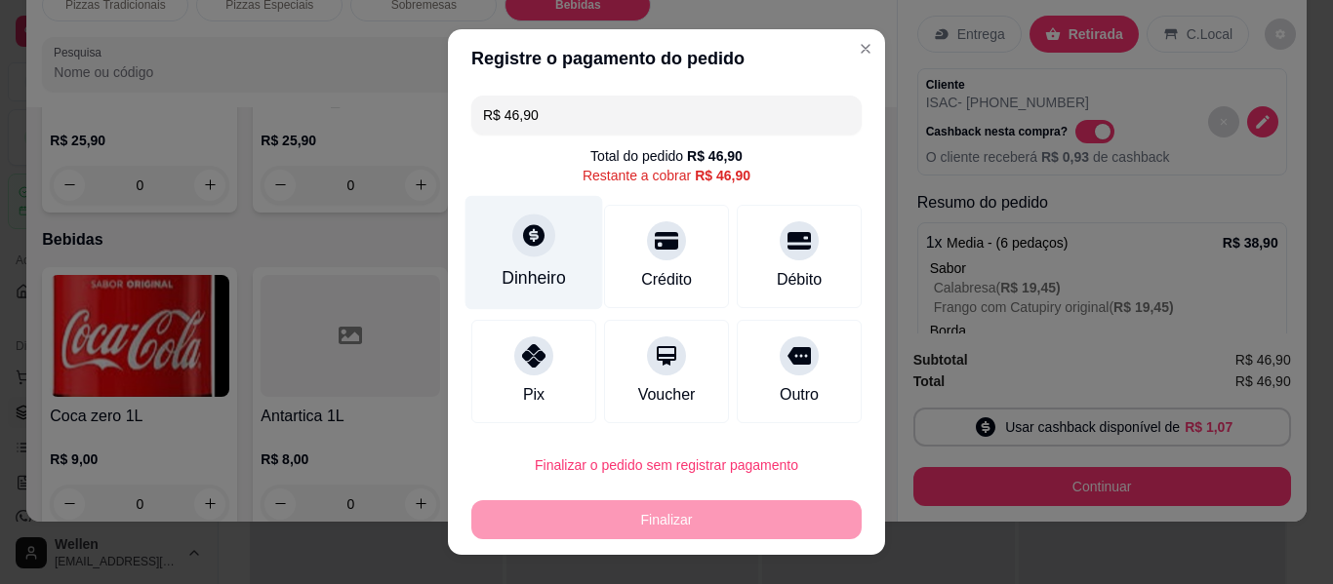
click at [529, 251] on div at bounding box center [533, 235] width 43 height 43
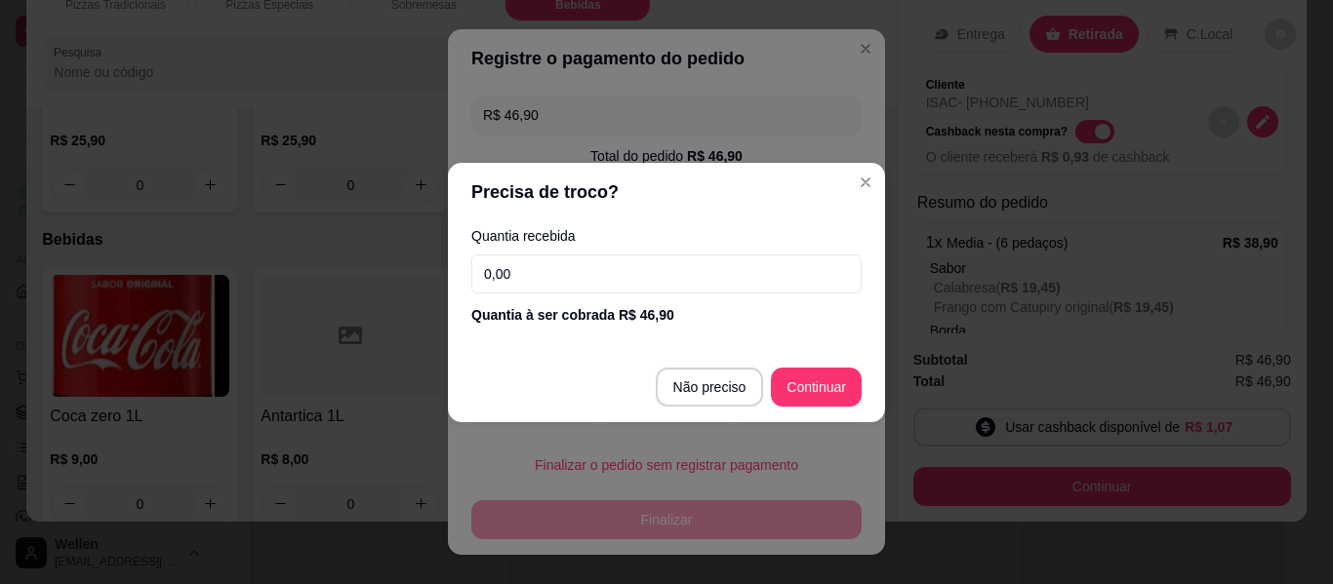
click at [697, 280] on input "0,00" at bounding box center [666, 274] width 390 height 39
type input "0,00"
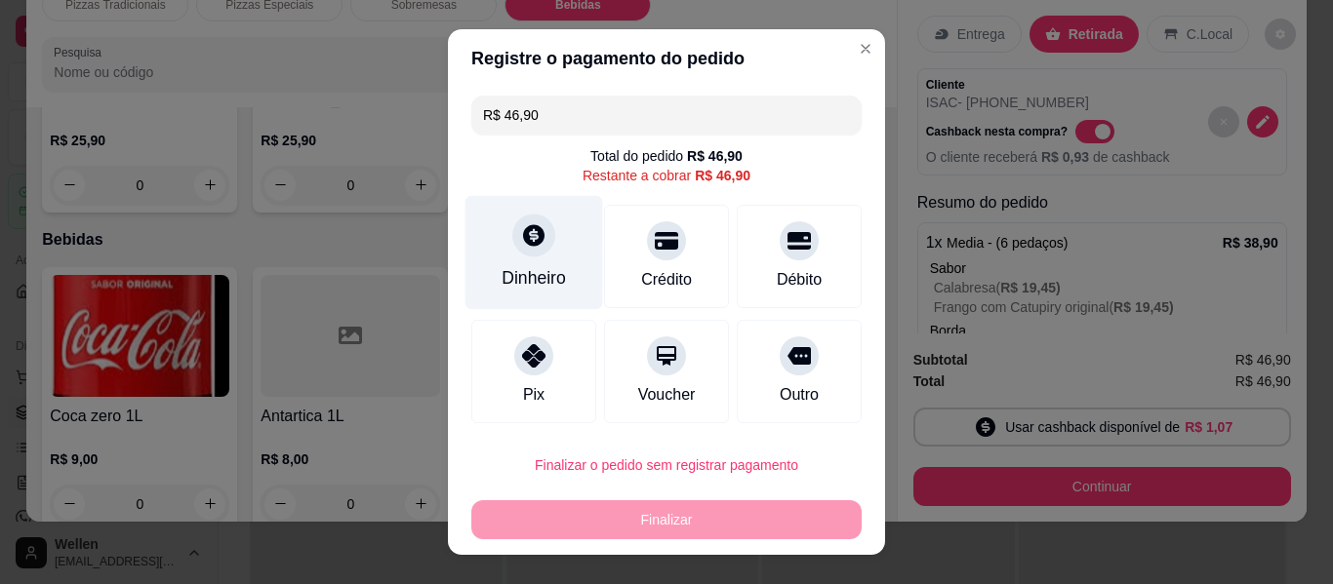
click at [527, 260] on div "Dinheiro" at bounding box center [534, 253] width 138 height 114
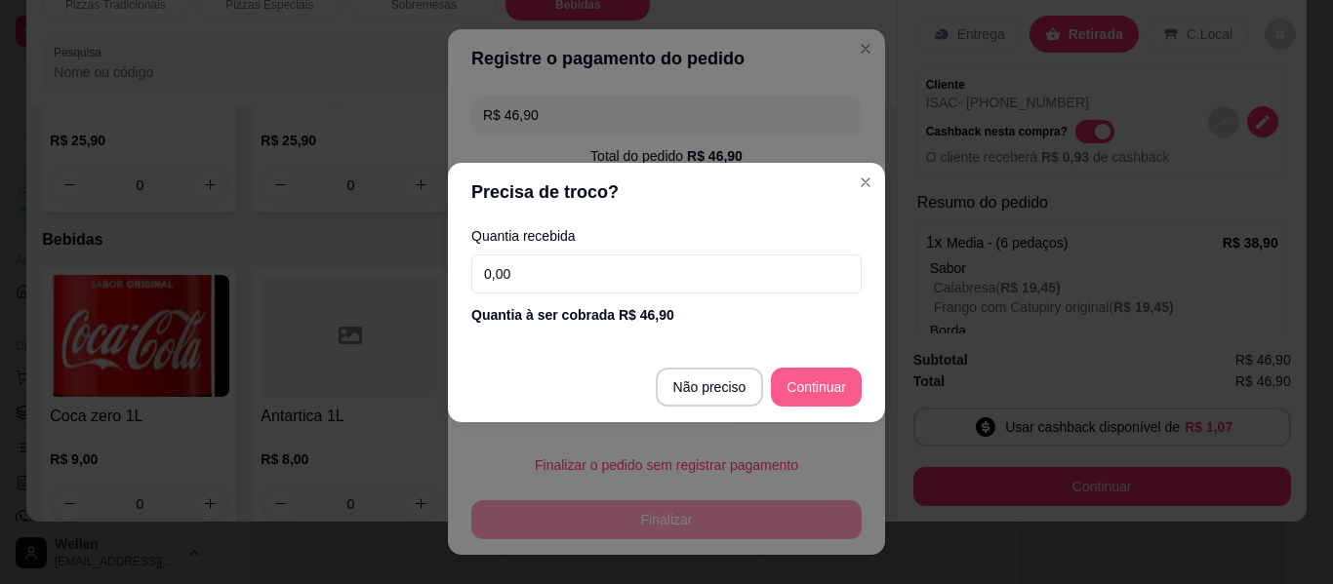
type input "R$ 0,00"
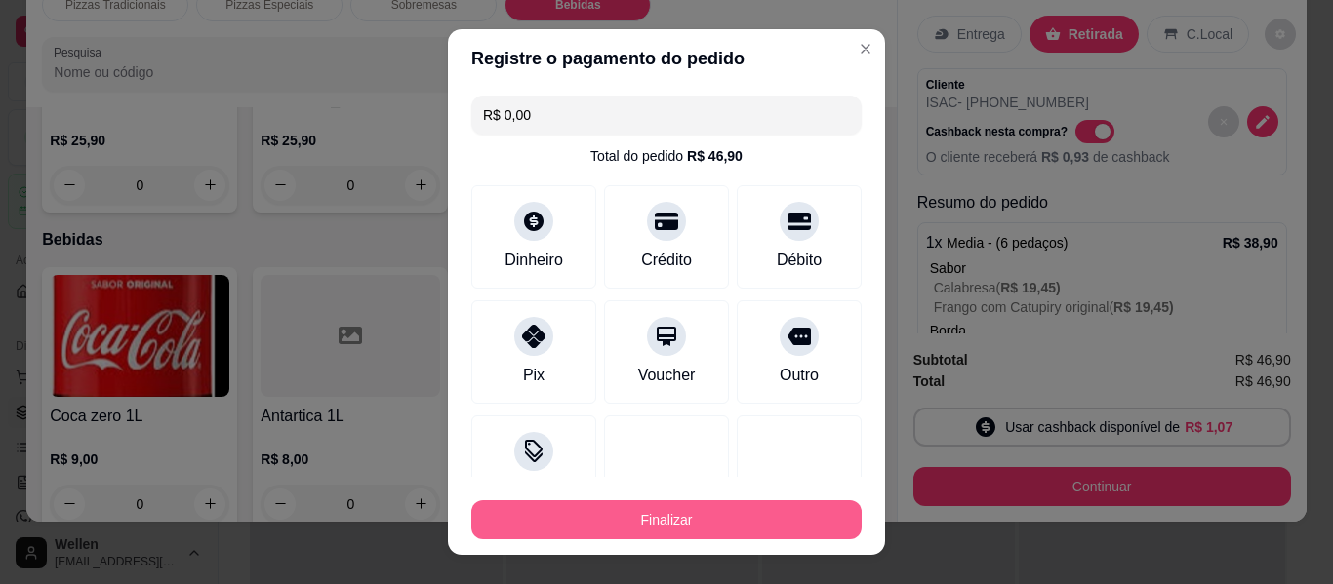
click at [712, 518] on button "Finalizar" at bounding box center [666, 519] width 390 height 39
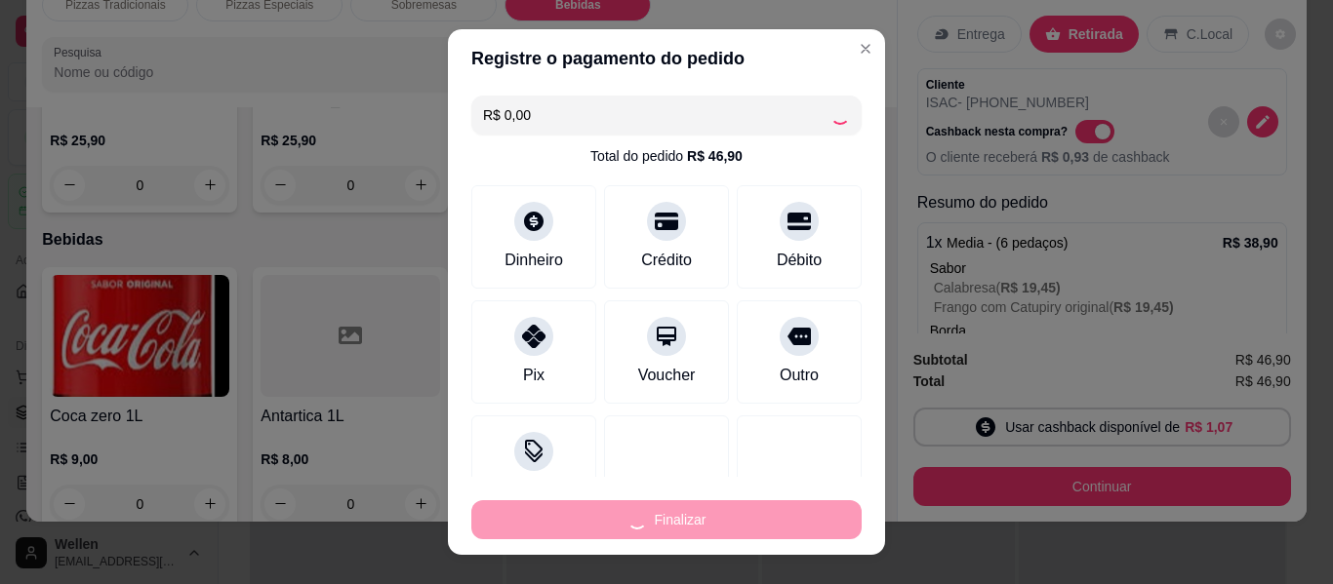
type input "0"
type input "-R$ 46,90"
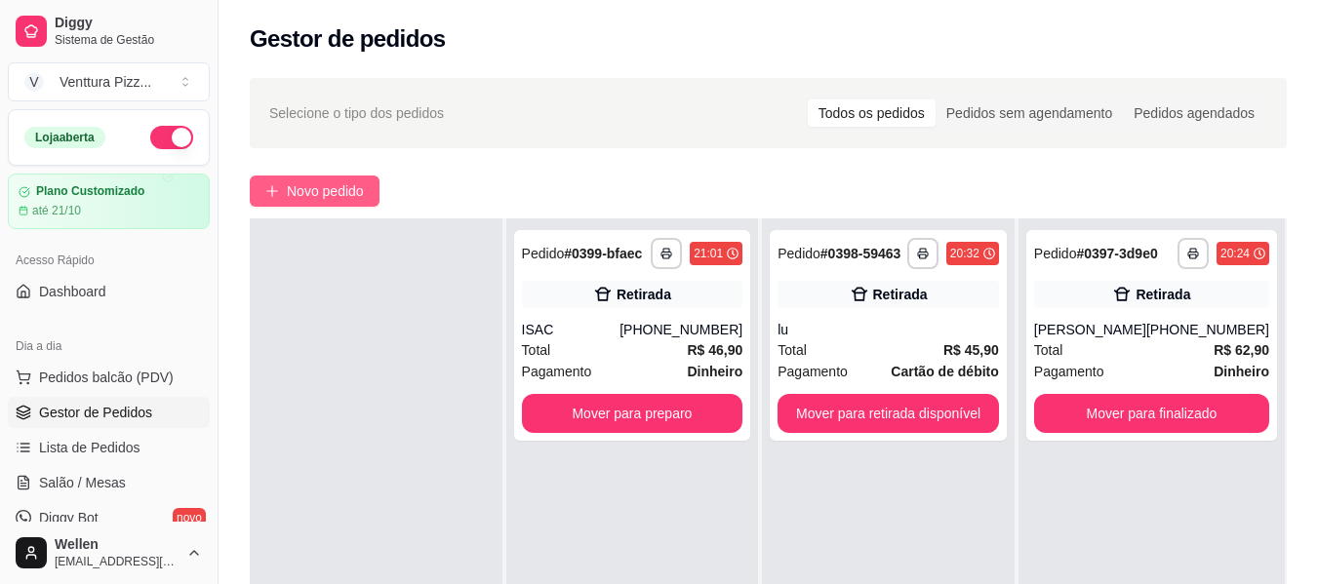
click at [307, 184] on span "Novo pedido" at bounding box center [325, 190] width 77 height 21
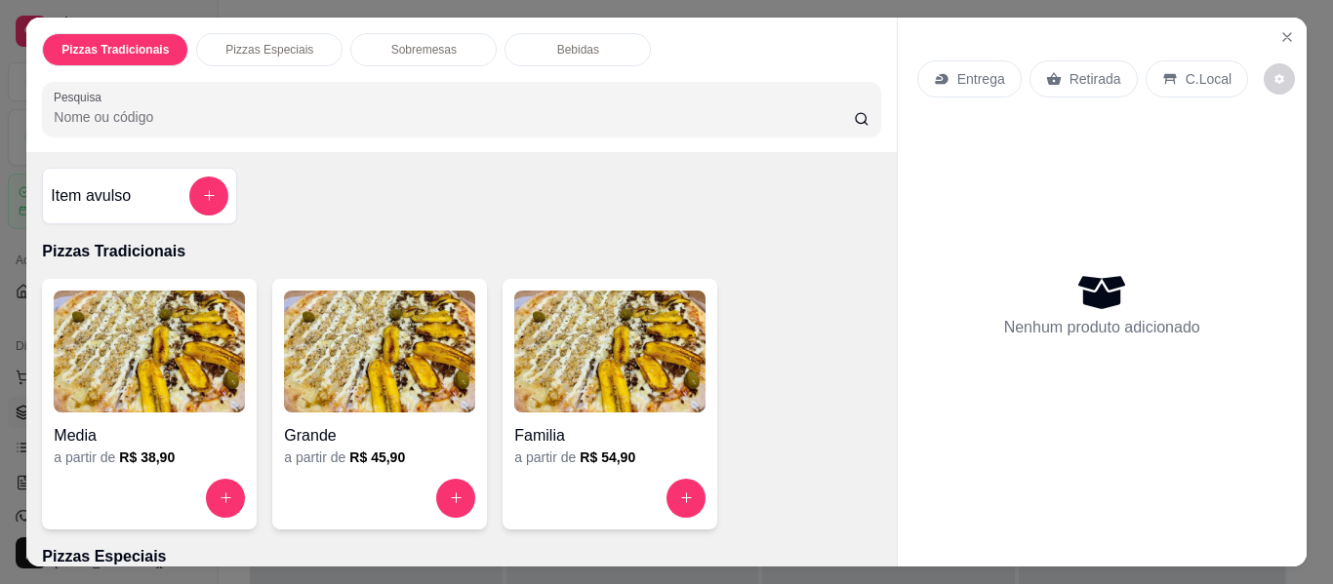
click at [634, 382] on img at bounding box center [609, 352] width 191 height 122
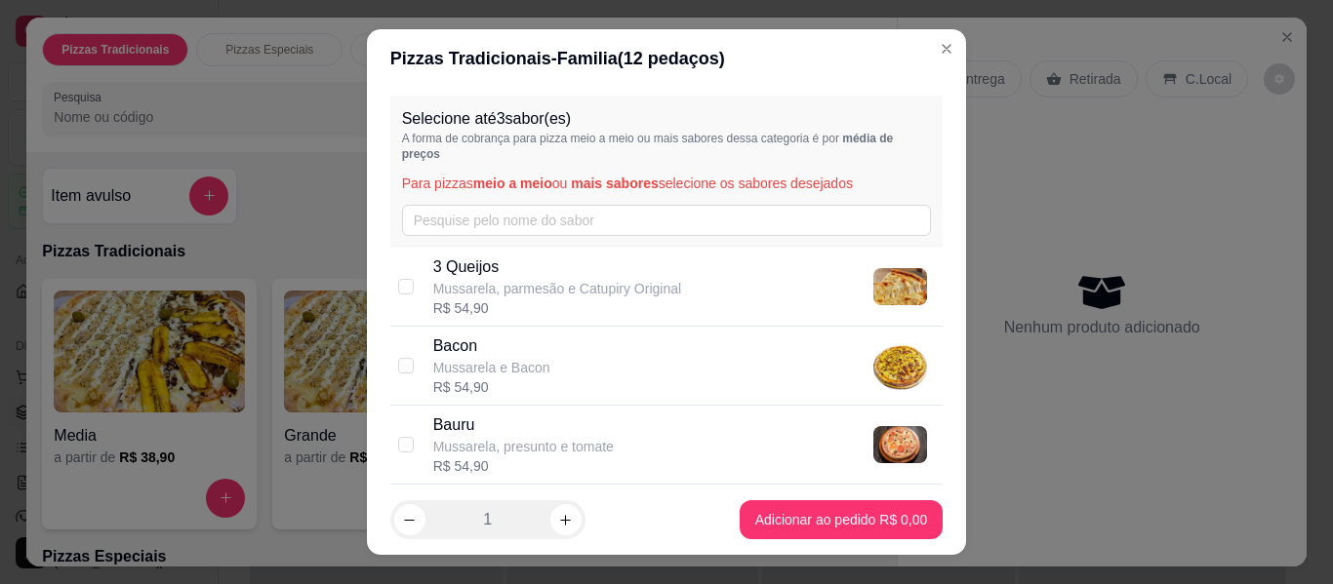
click at [517, 275] on p "3 Queijos" at bounding box center [557, 267] width 248 height 23
checkbox input "true"
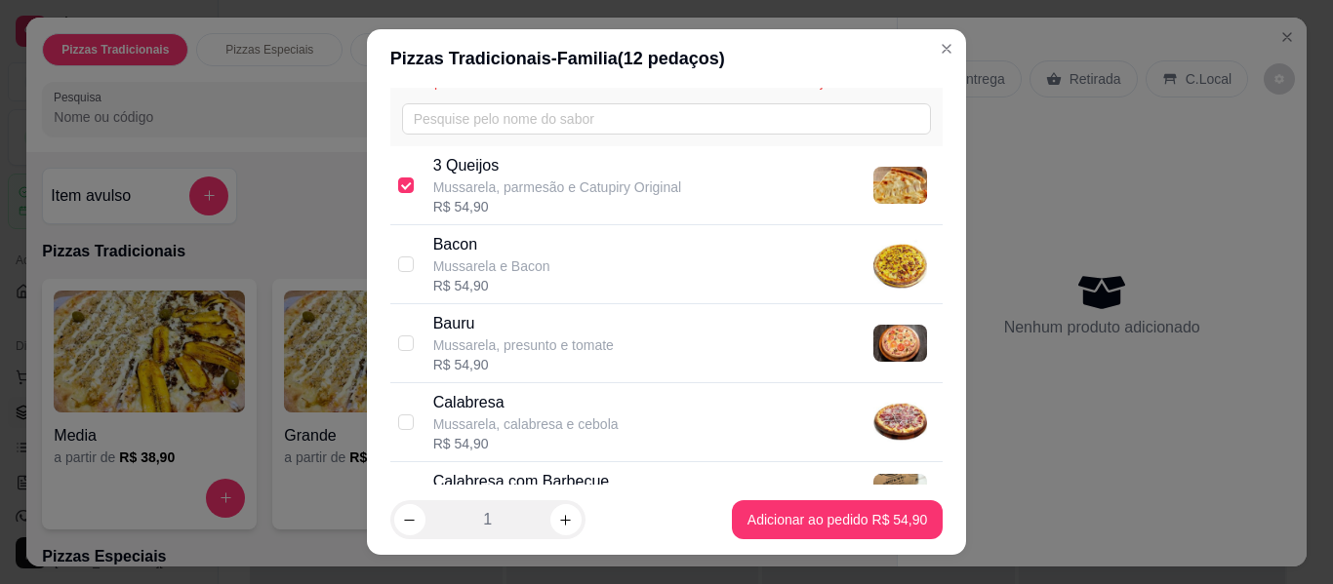
scroll to position [195, 0]
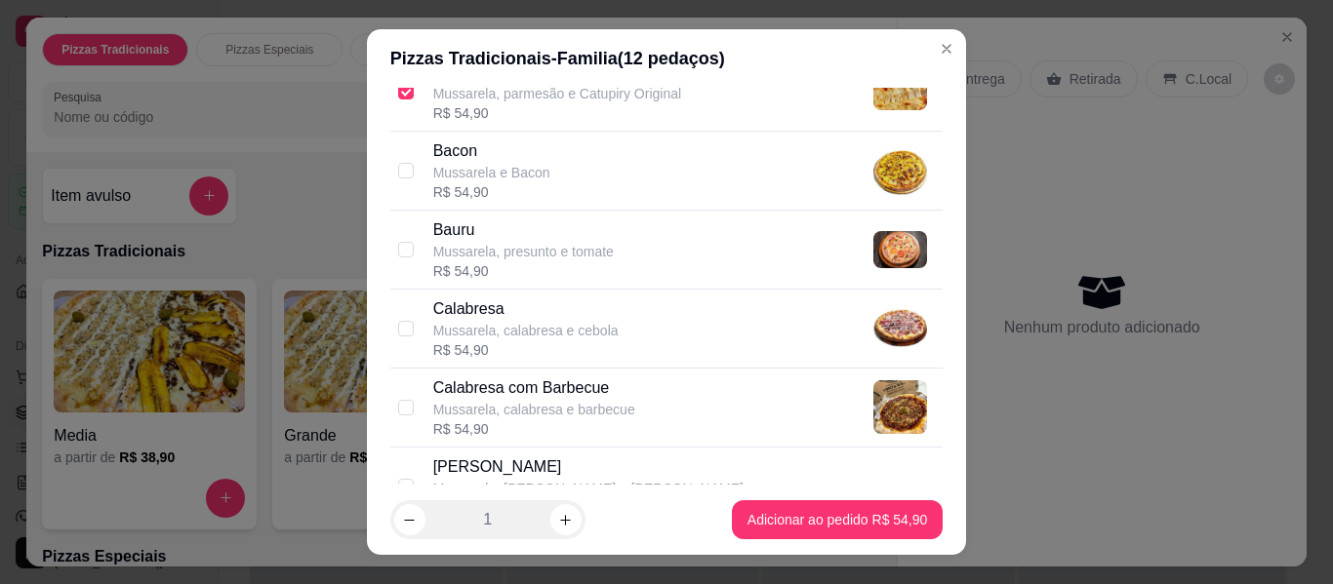
click at [505, 322] on p "Mussarela, calabresa e cebola" at bounding box center [525, 331] width 185 height 20
checkbox input "true"
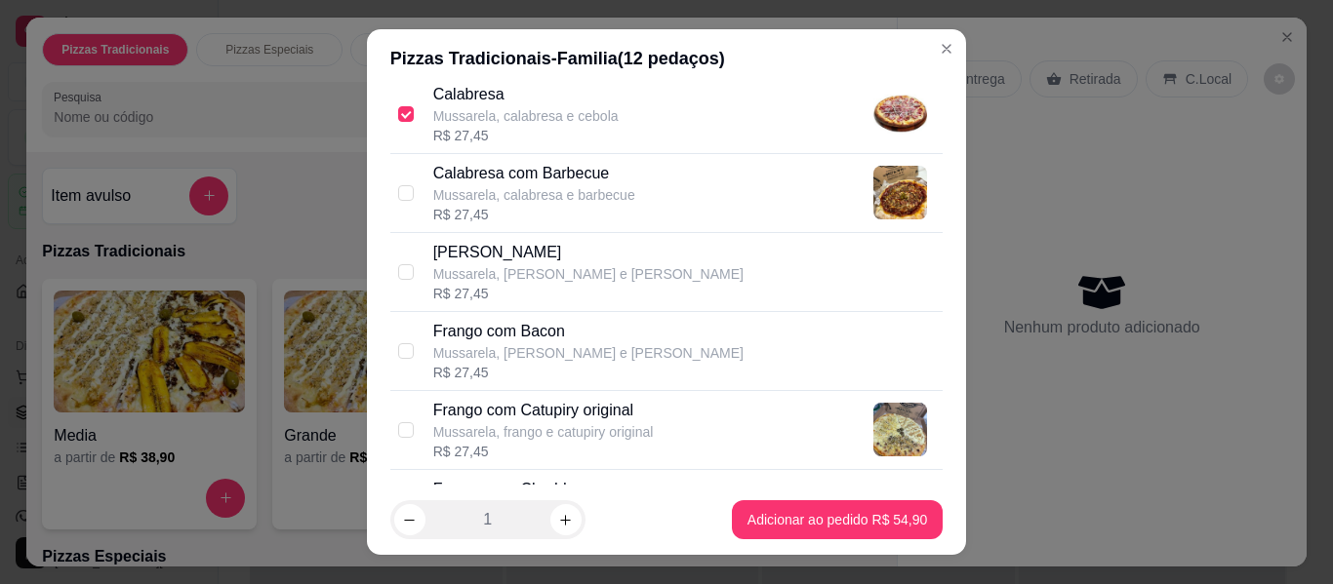
scroll to position [488, 0]
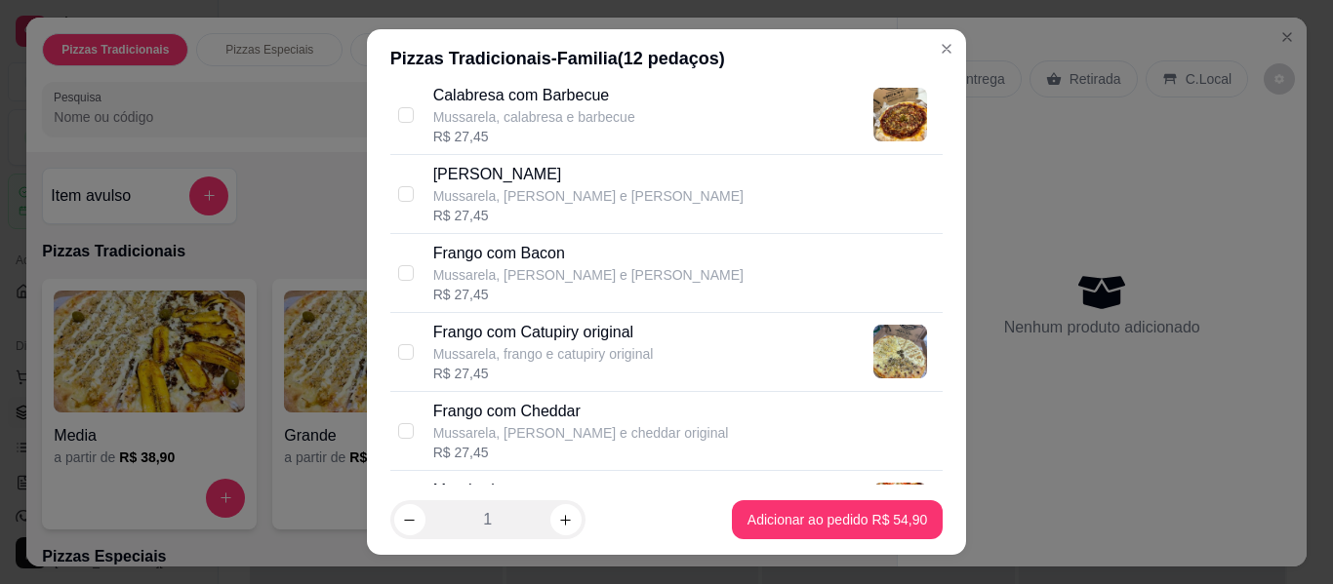
click at [581, 362] on p "Mussarela, frango e catupiry original" at bounding box center [543, 354] width 220 height 20
checkbox input "true"
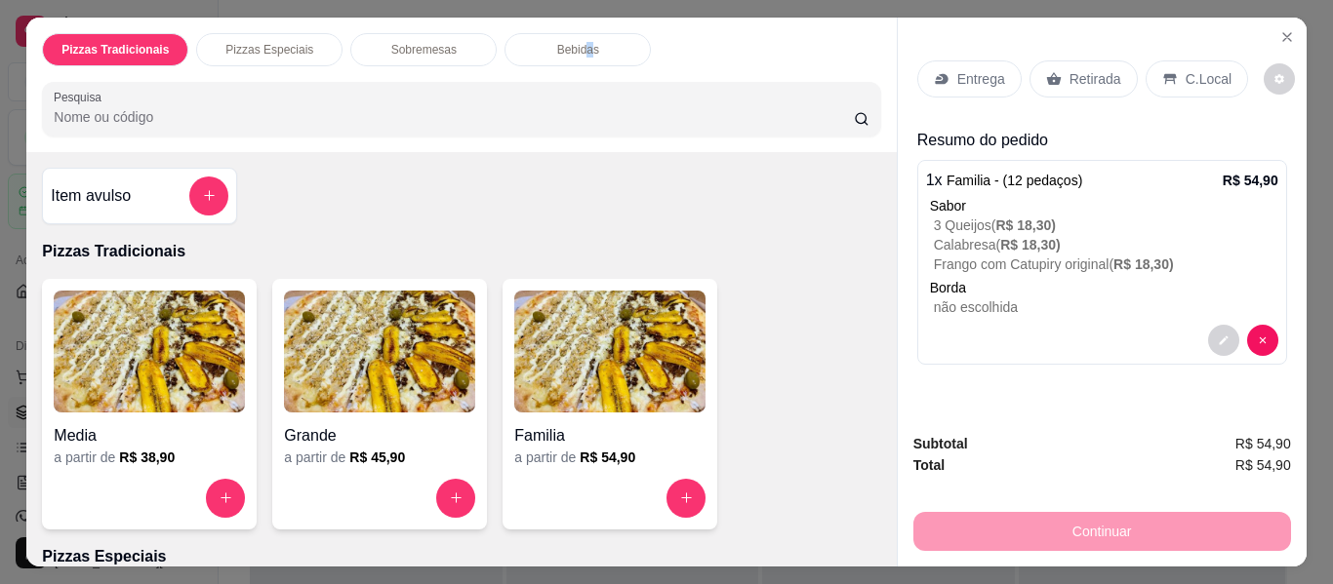
click at [584, 42] on p "Bebidas" at bounding box center [578, 50] width 42 height 16
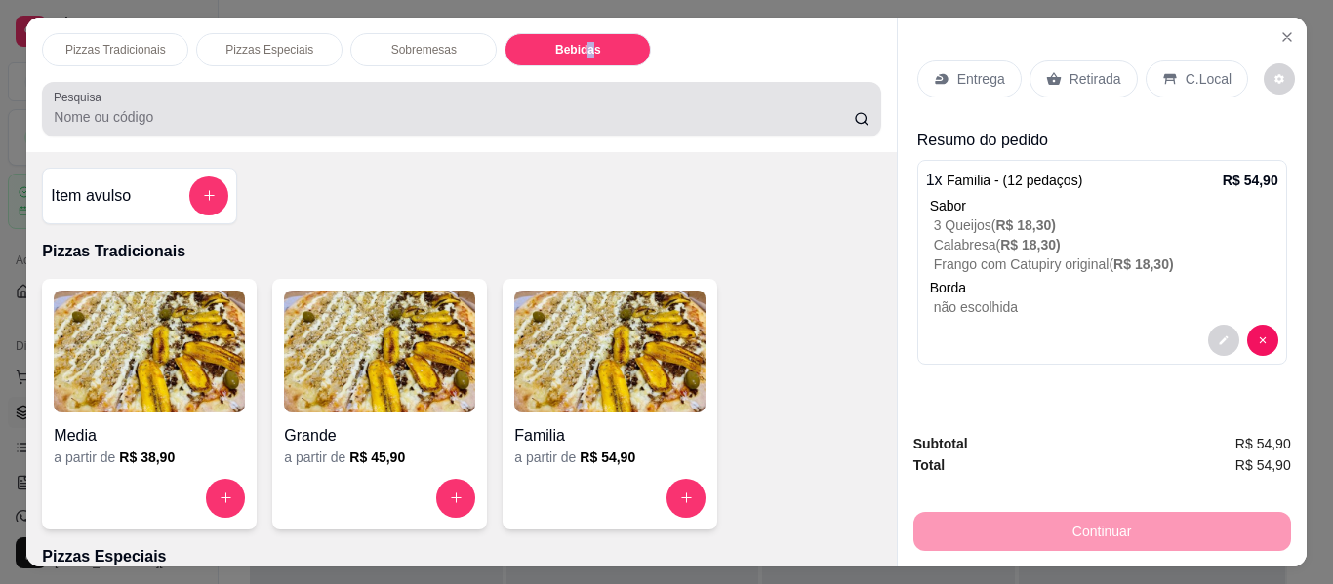
scroll to position [53, 0]
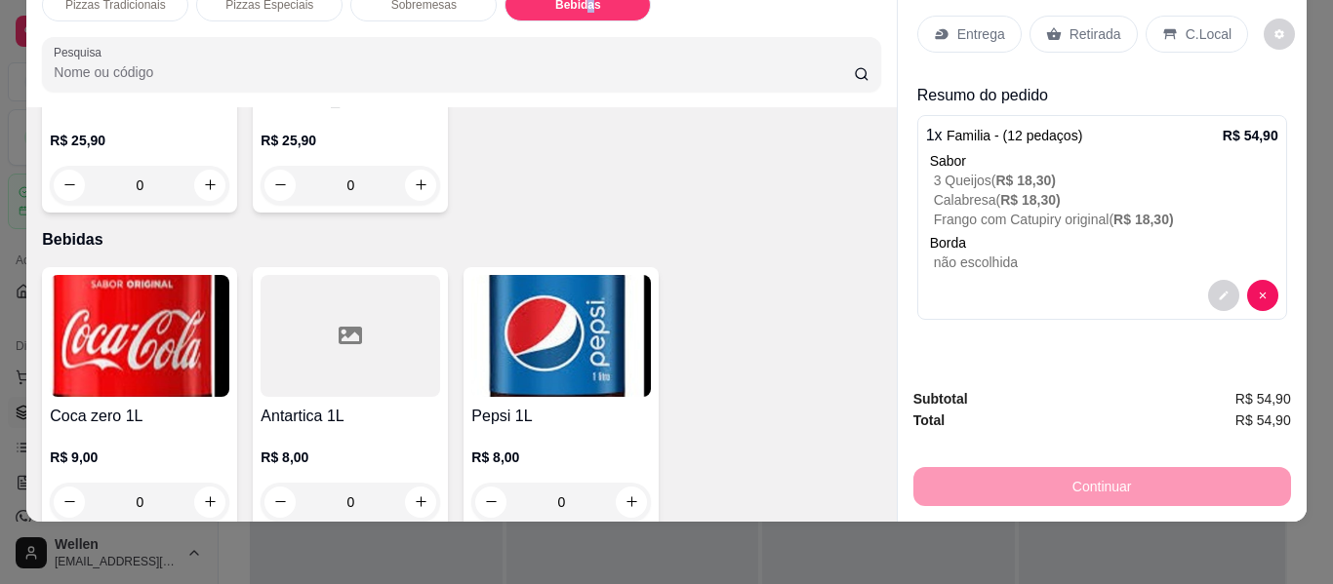
click at [160, 317] on img at bounding box center [140, 336] width 180 height 122
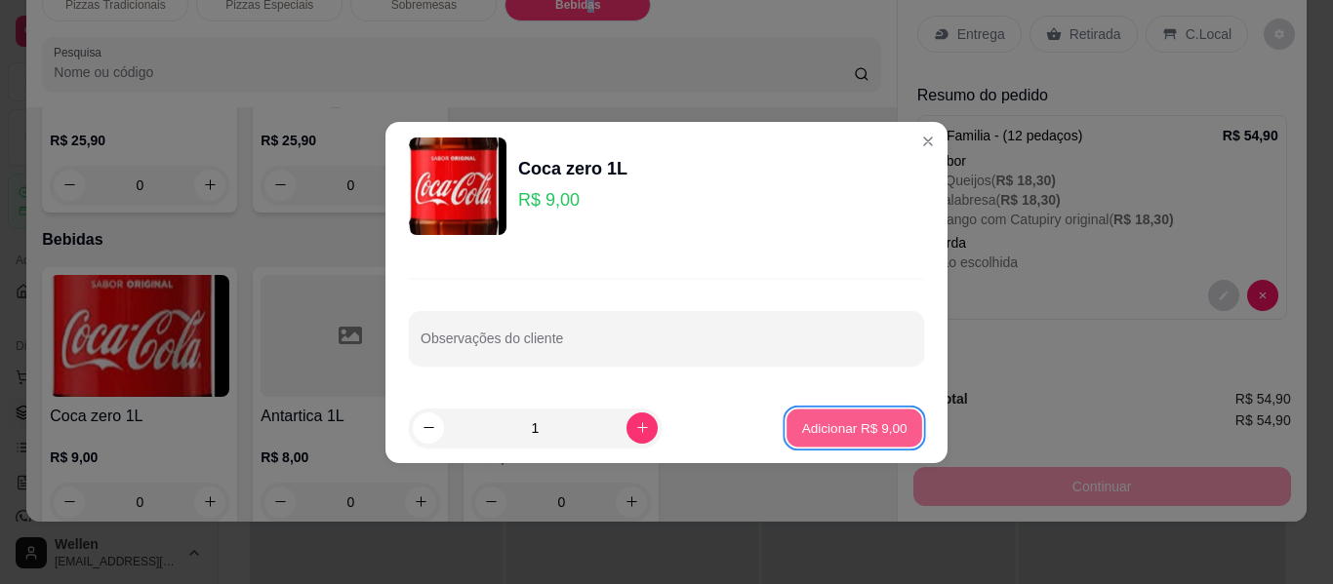
click at [871, 424] on p "Adicionar R$ 9,00" at bounding box center [853, 428] width 105 height 19
type input "1"
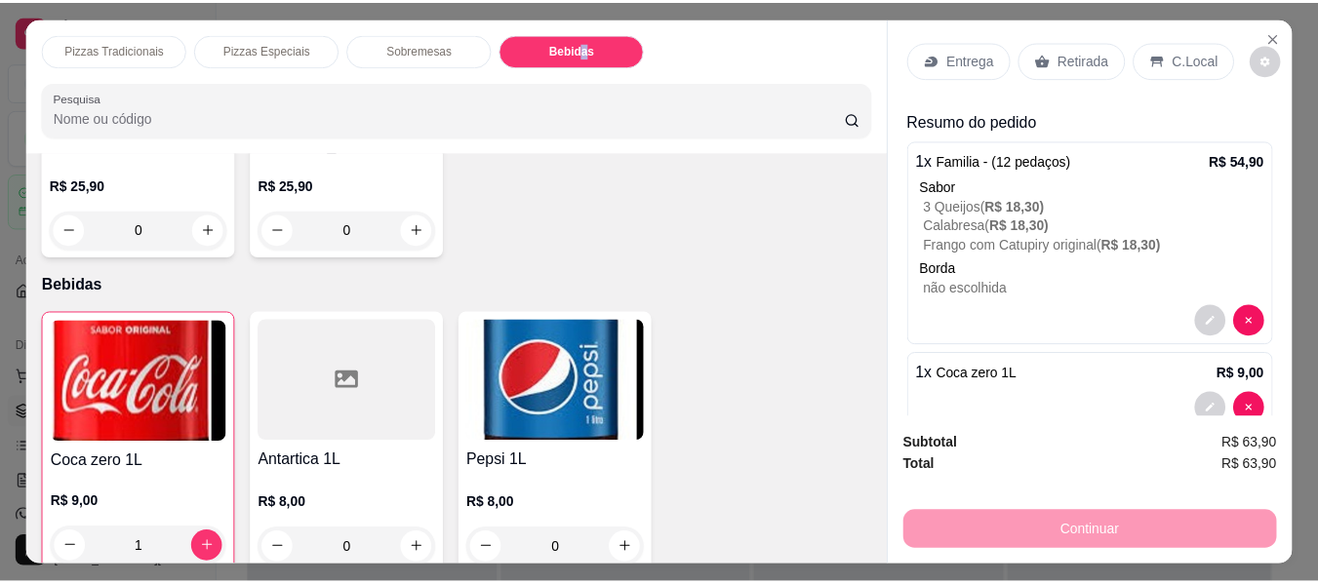
scroll to position [0, 0]
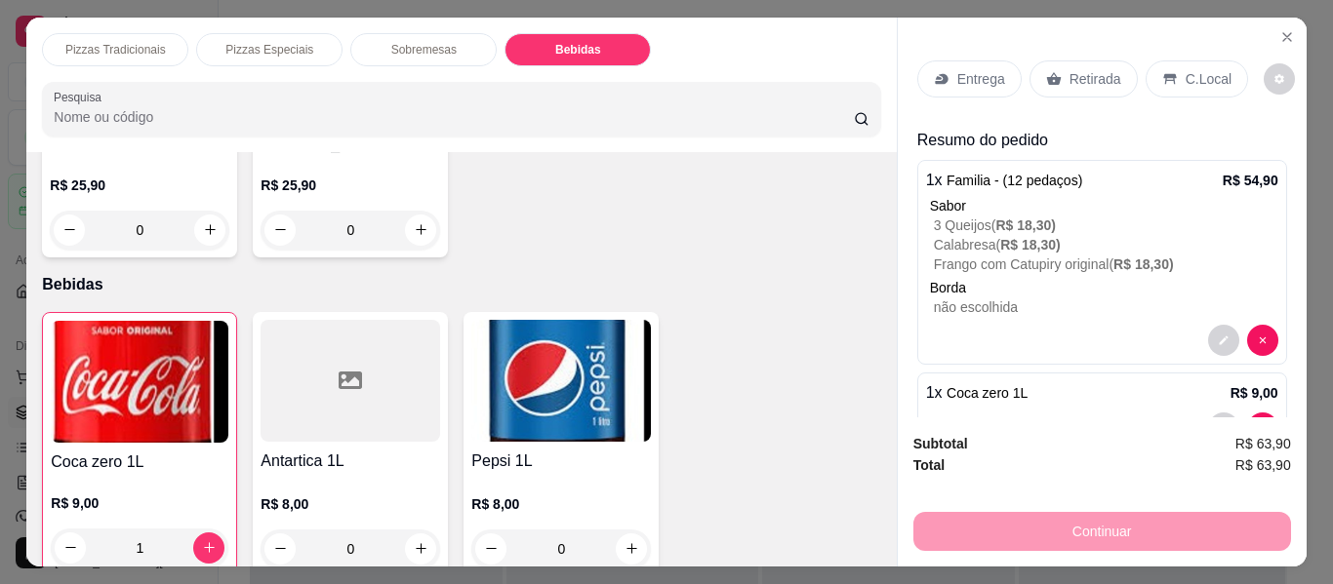
click at [1074, 60] on div "Retirada" at bounding box center [1083, 78] width 108 height 37
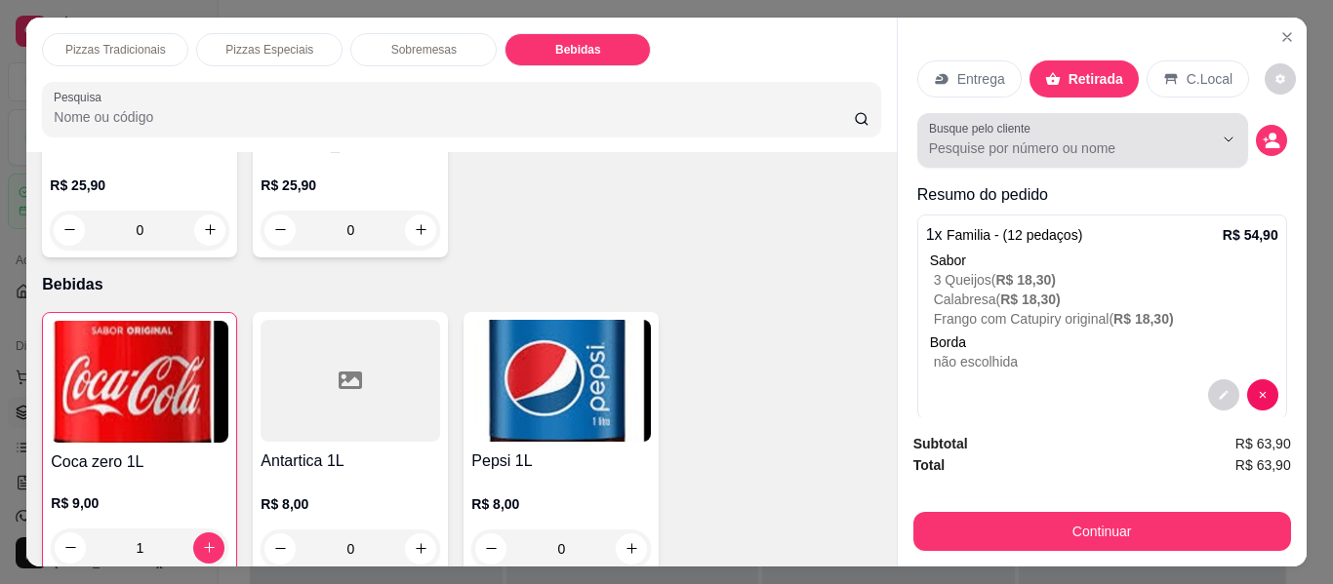
click at [1115, 139] on input "Busque pelo cliente" at bounding box center [1055, 149] width 253 height 20
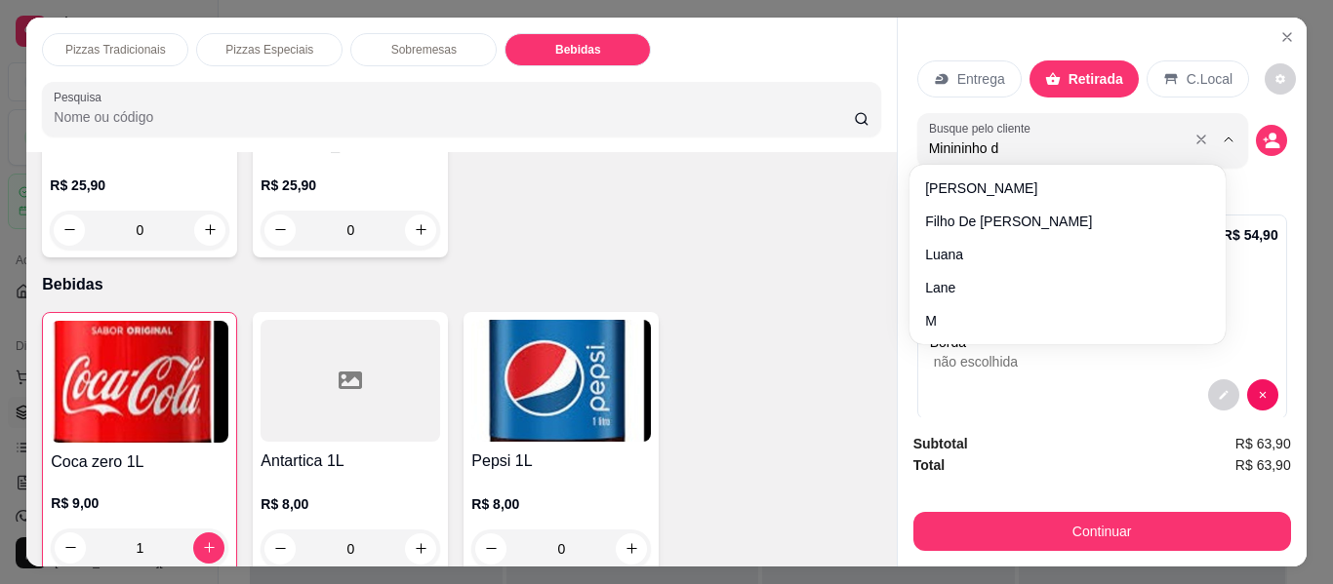
type input "Minininho de"
click at [1270, 140] on div "Entrega Retirada C.Local Busque pelo cliente Minininho de Resumo do pedido 1 x …" at bounding box center [1102, 218] width 409 height 400
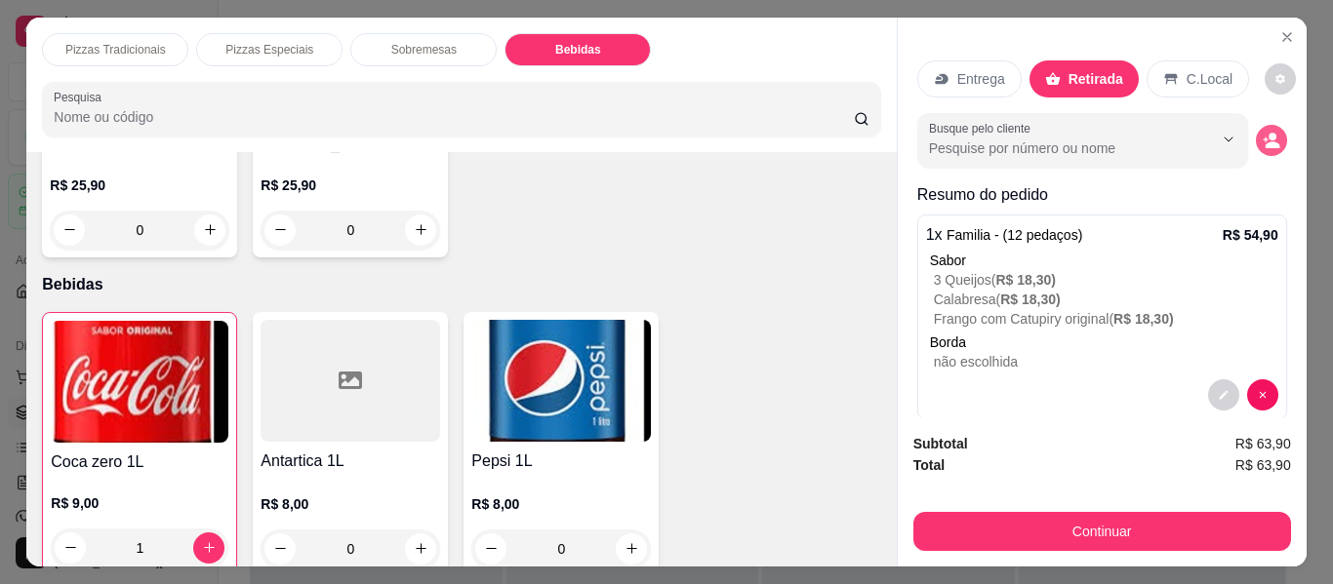
click at [1264, 141] on icon "decrease-product-quantity" at bounding box center [1271, 144] width 15 height 7
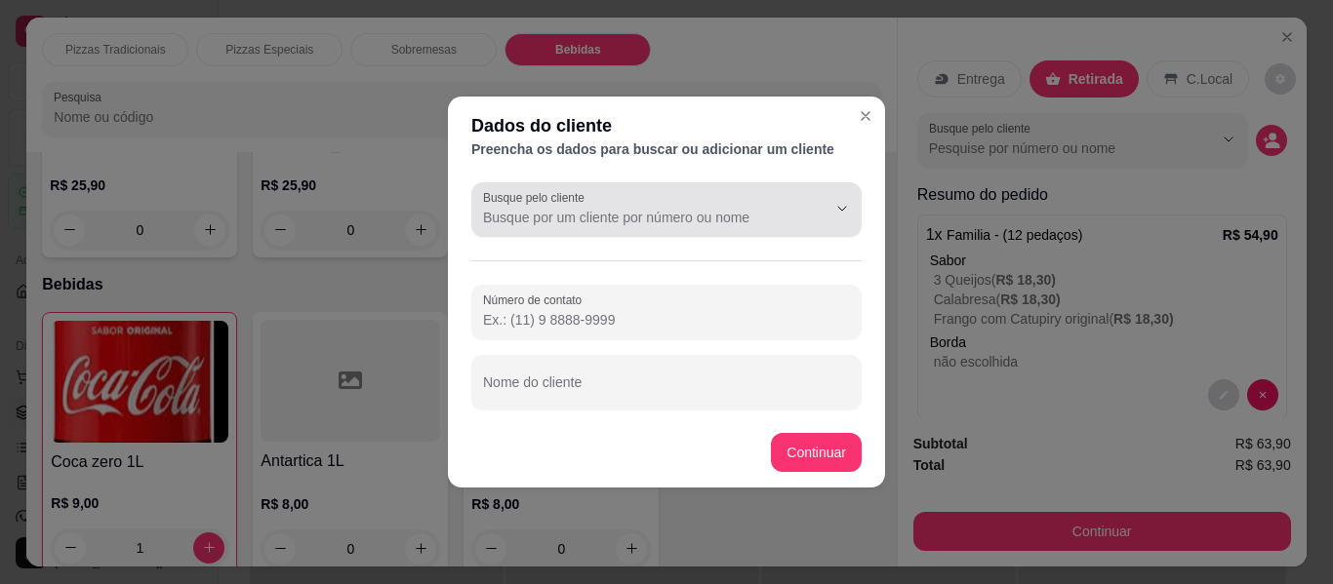
click at [647, 209] on input "Busque pelo cliente" at bounding box center [639, 218] width 312 height 20
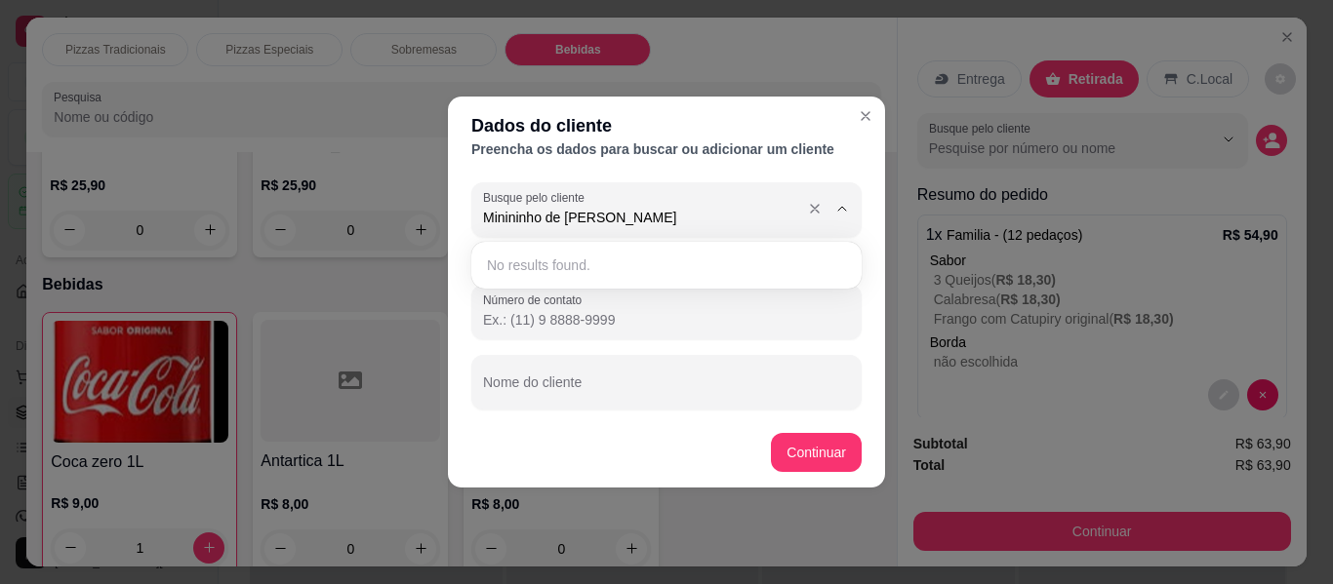
type input "Minininho de Mãe"
click at [822, 442] on button "Continuar" at bounding box center [816, 452] width 91 height 39
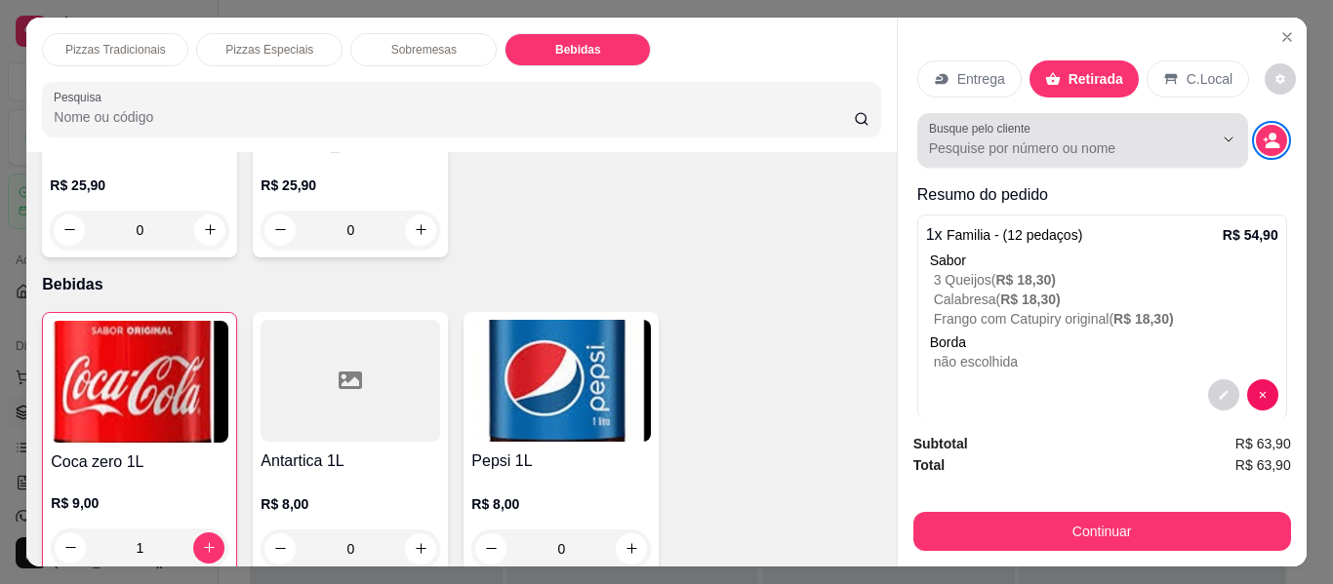
click at [1029, 150] on input "Busque pelo cliente" at bounding box center [1055, 149] width 253 height 20
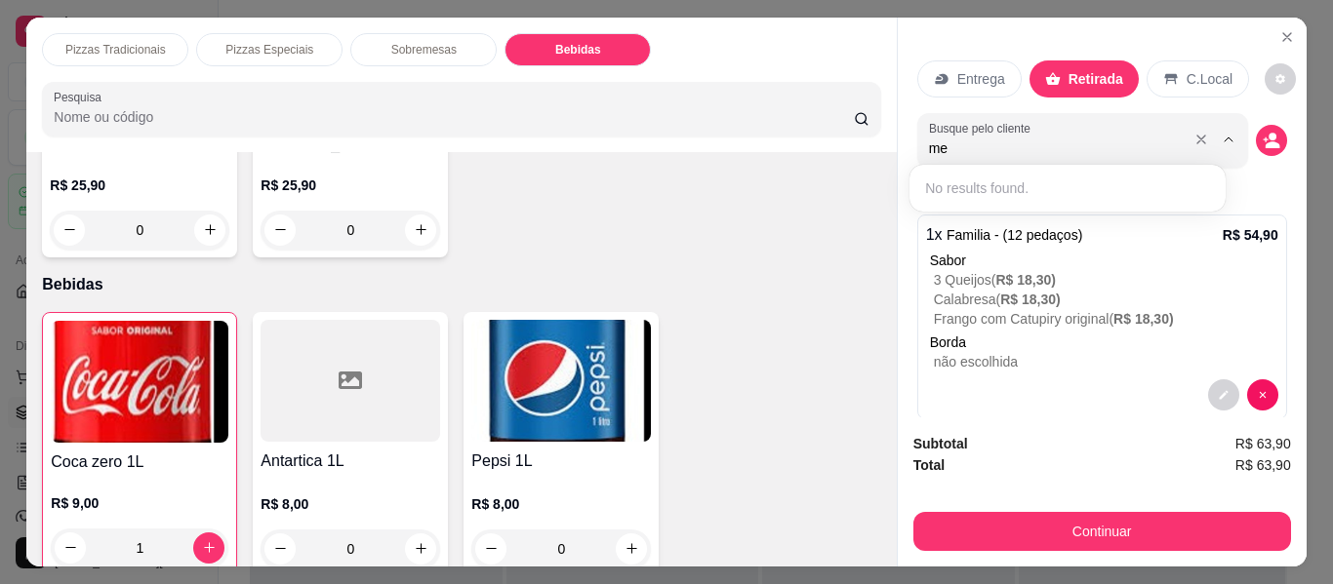
type input "m"
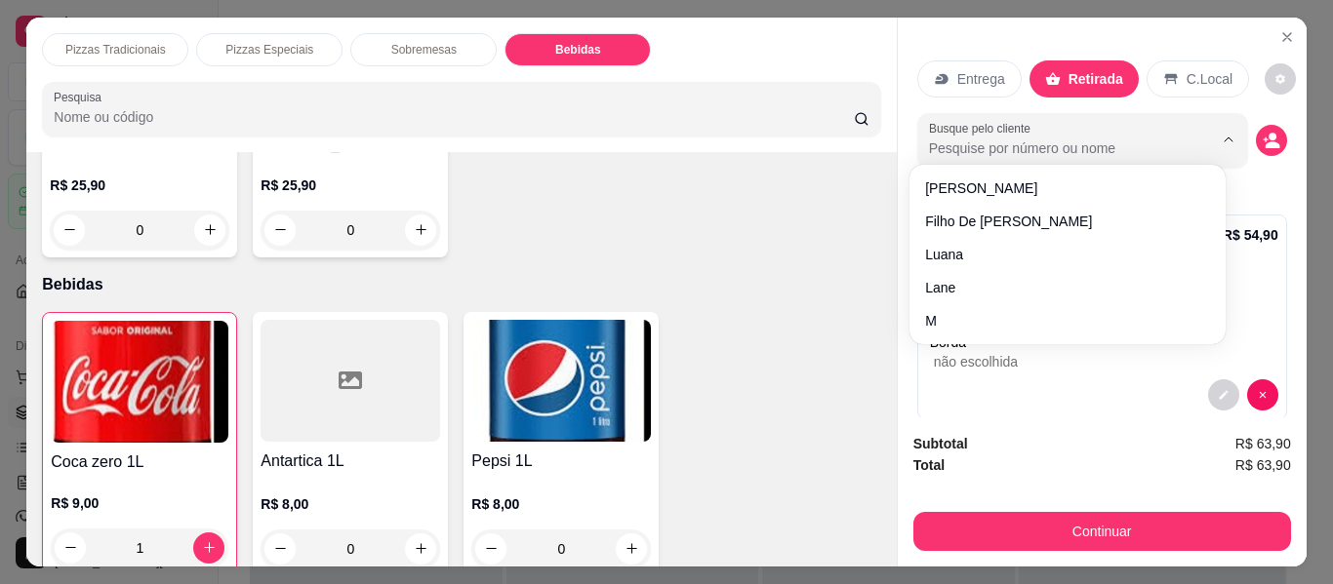
click at [1274, 141] on div "Entrega Retirada C.Local Busque pelo cliente Resumo do pedido 1 x Familia - (12…" at bounding box center [1102, 218] width 409 height 400
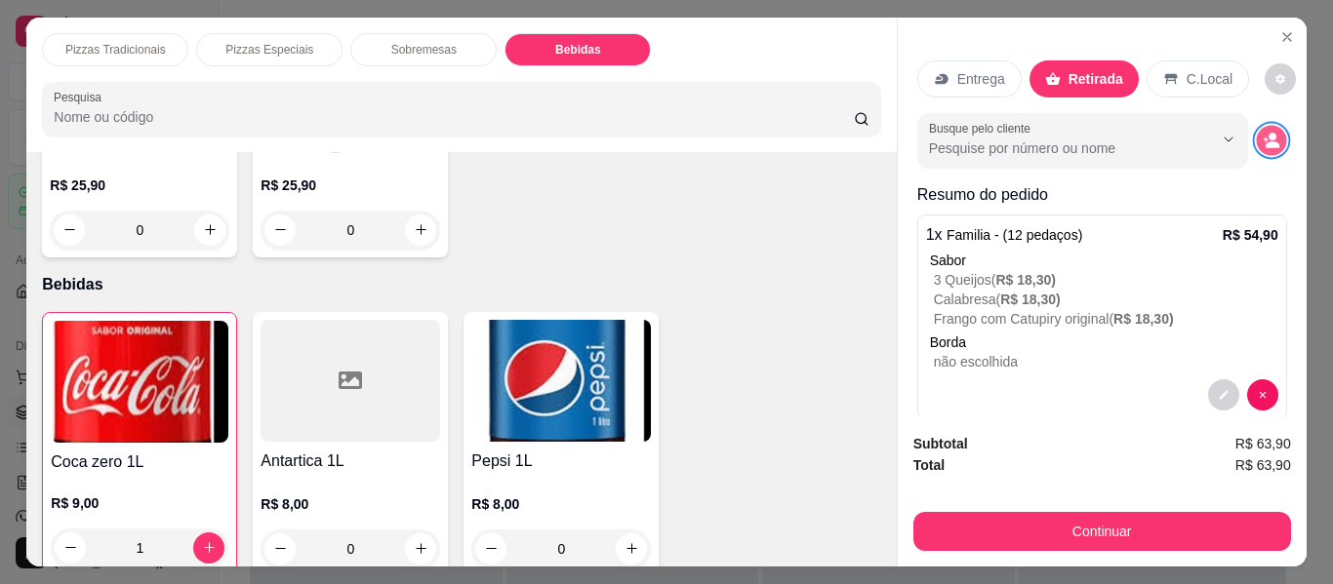
click at [1258, 138] on button "decrease-product-quantity" at bounding box center [1271, 140] width 30 height 30
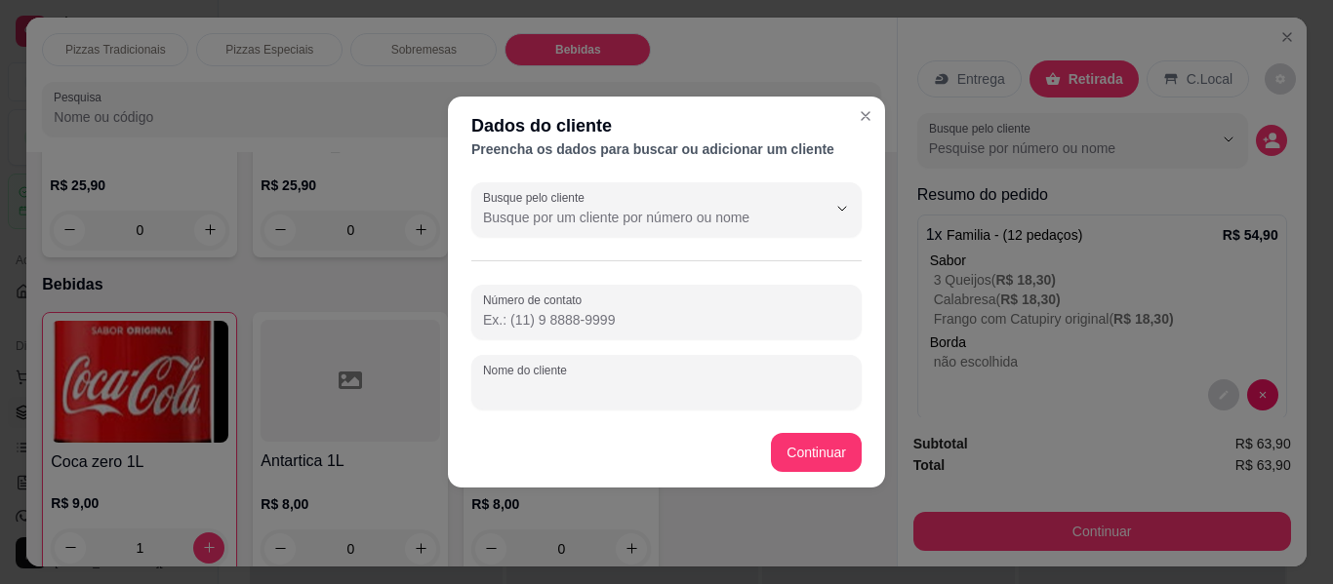
click at [583, 395] on input "Nome do cliente" at bounding box center [666, 390] width 367 height 20
type input "Menininho de mae"
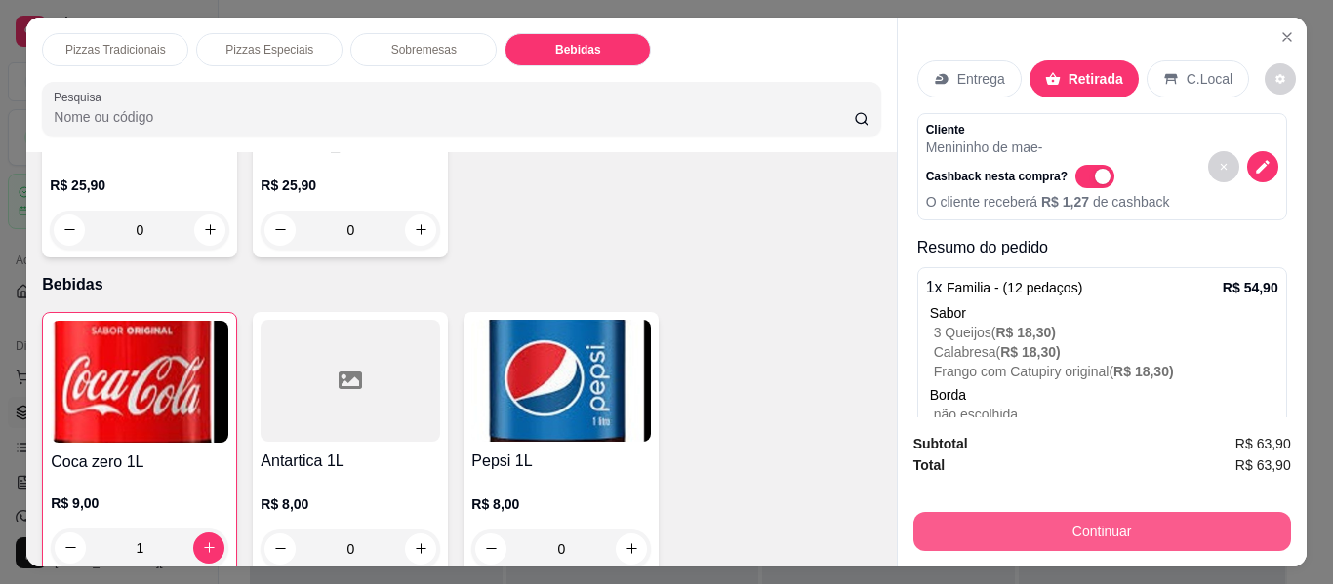
click at [1124, 521] on button "Continuar" at bounding box center [1102, 531] width 378 height 39
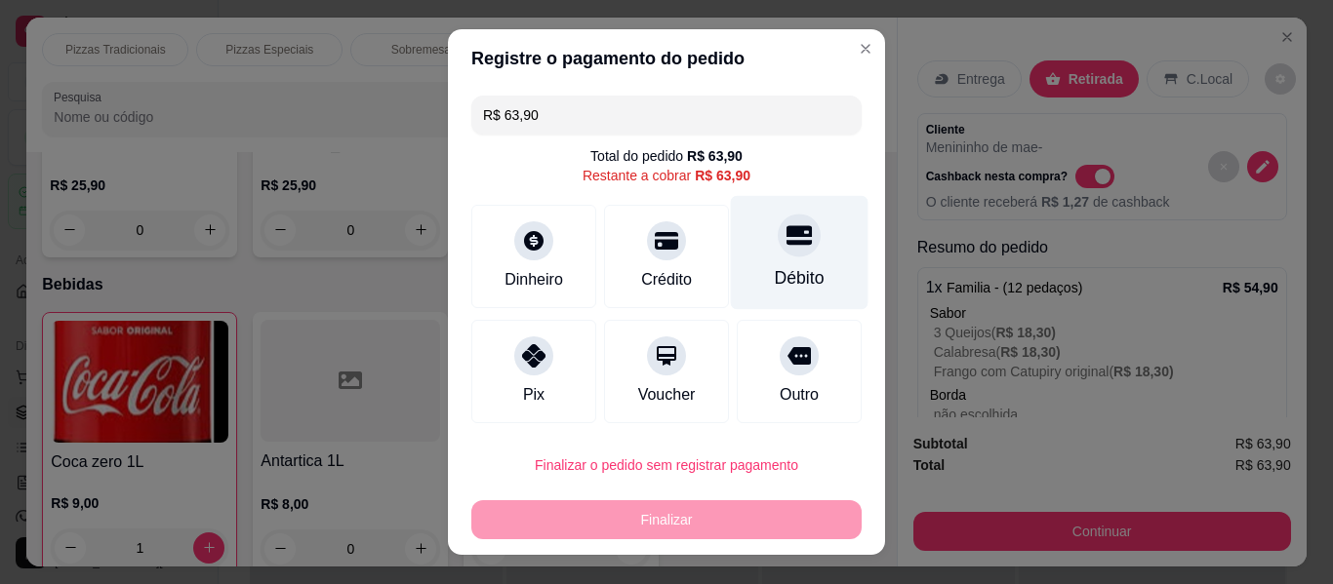
click at [786, 239] on icon at bounding box center [798, 234] width 25 height 25
type input "R$ 0,00"
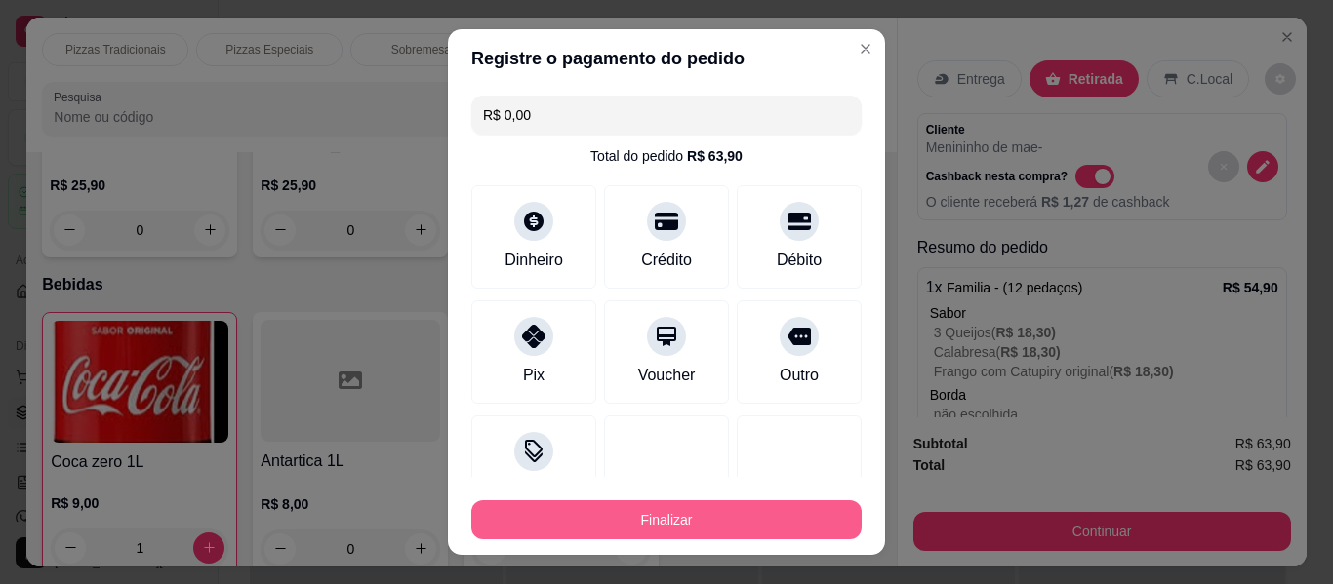
click at [668, 532] on button "Finalizar" at bounding box center [666, 519] width 390 height 39
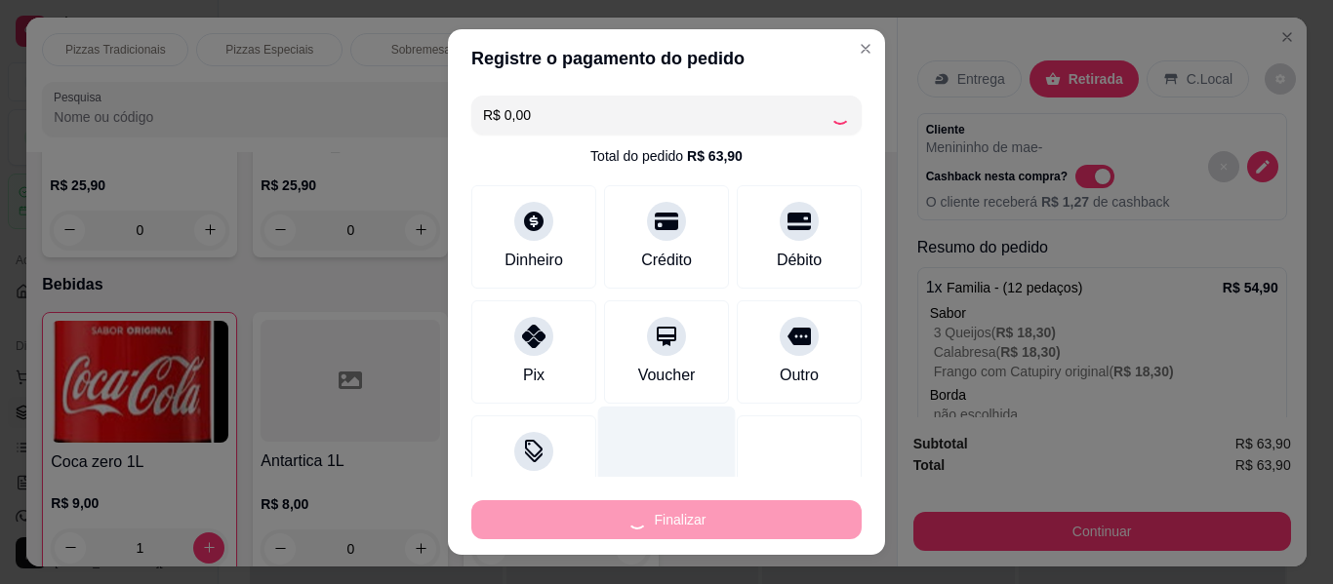
type input "0"
type input "-R$ 63,90"
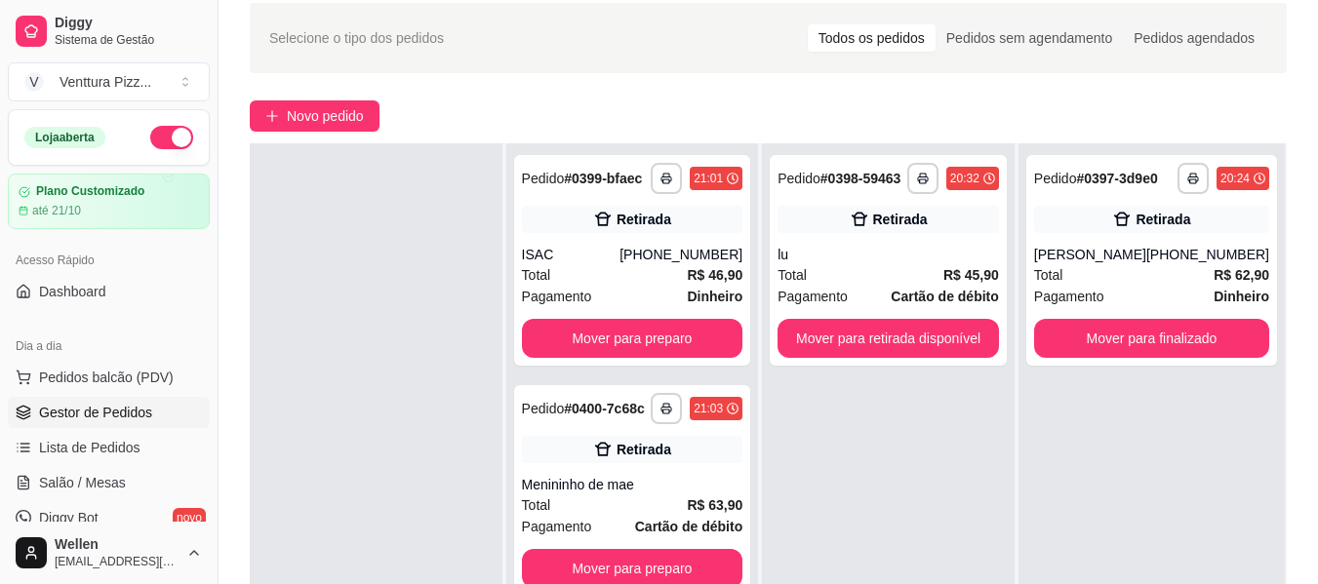
scroll to position [98, 0]
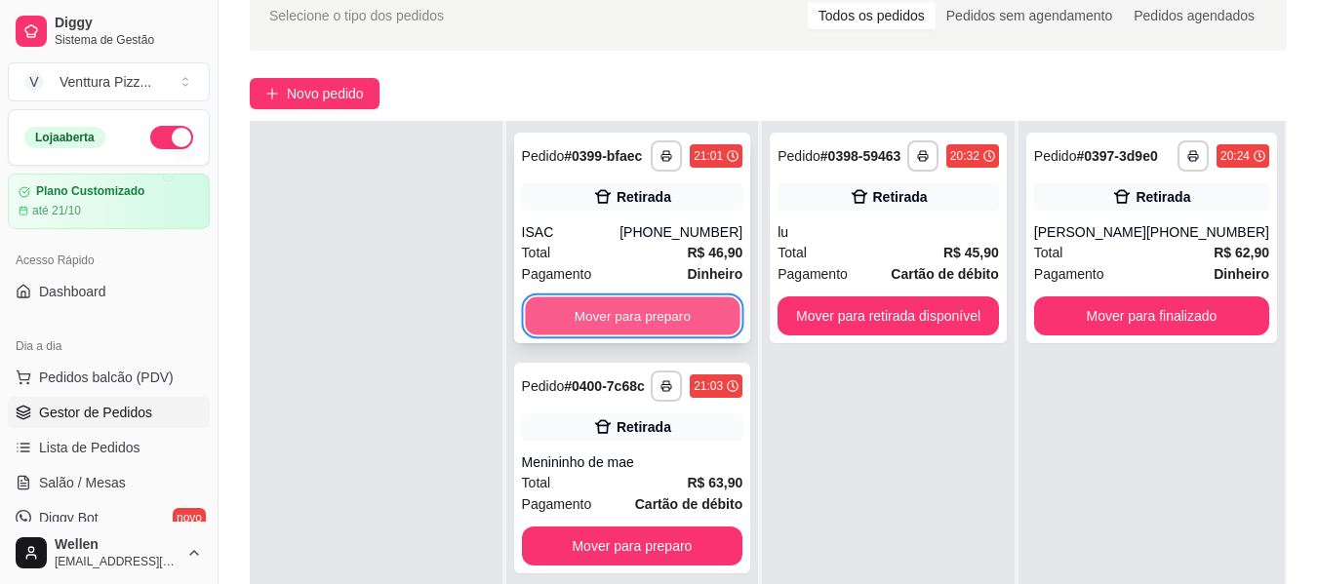
click at [616, 305] on button "Mover para preparo" at bounding box center [632, 317] width 215 height 38
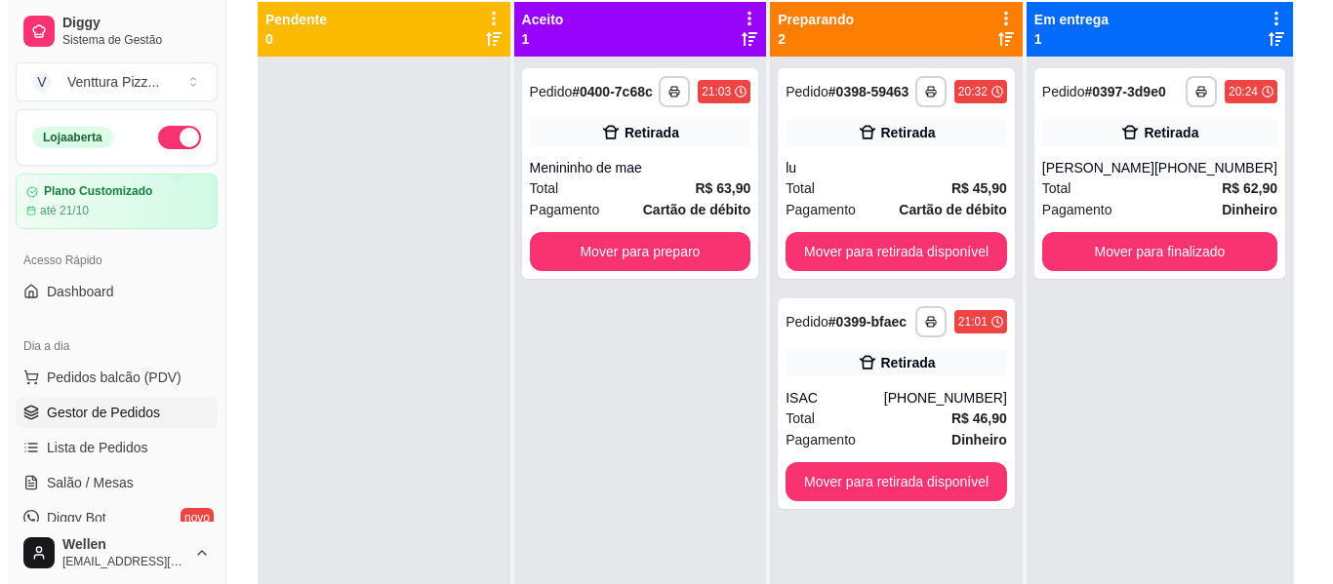
scroll to position [195, 0]
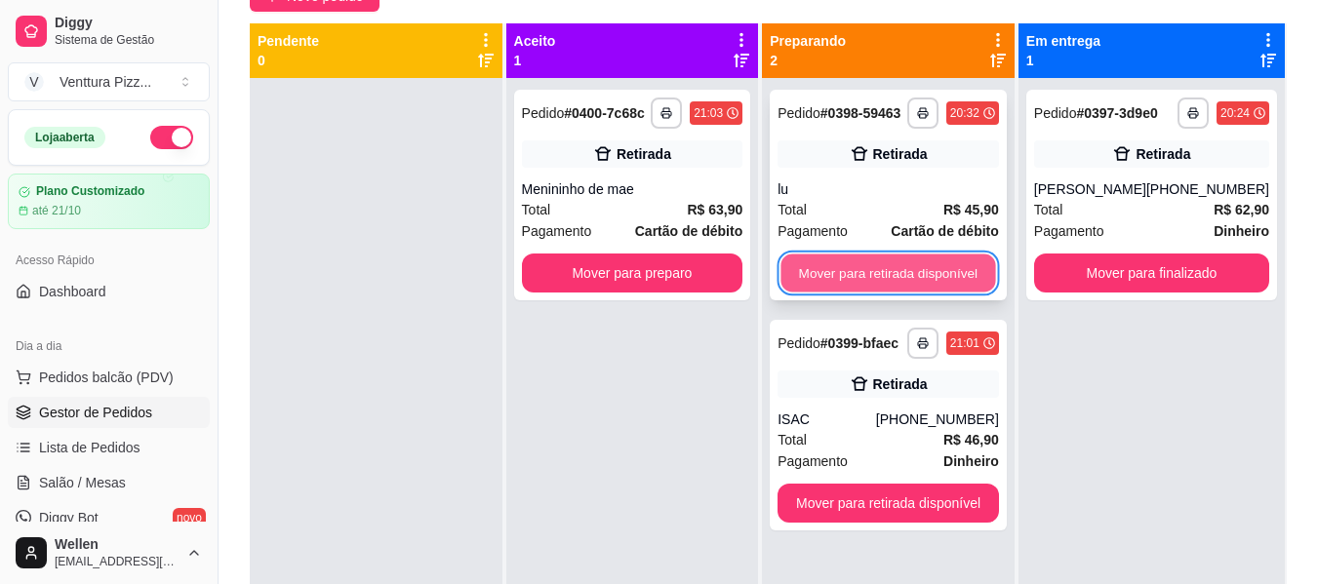
click at [867, 264] on button "Mover para retirada disponível" at bounding box center [888, 274] width 215 height 38
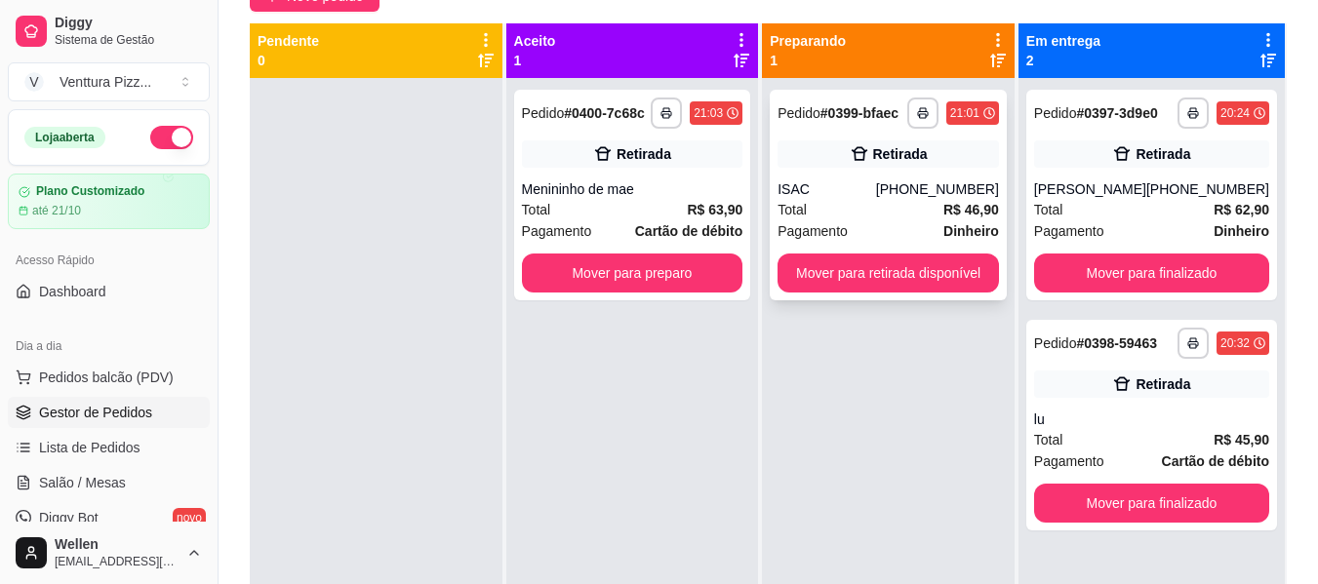
click at [956, 209] on strong "R$ 46,90" at bounding box center [971, 210] width 56 height 16
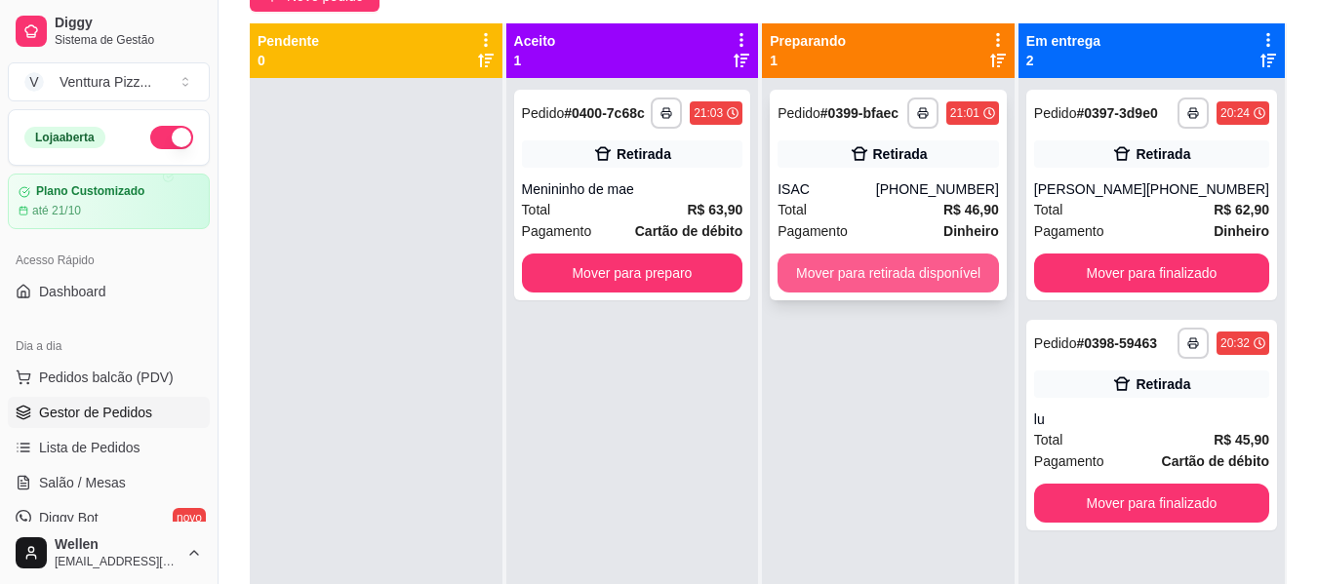
click at [901, 277] on button "Mover para retirada disponível" at bounding box center [888, 273] width 221 height 39
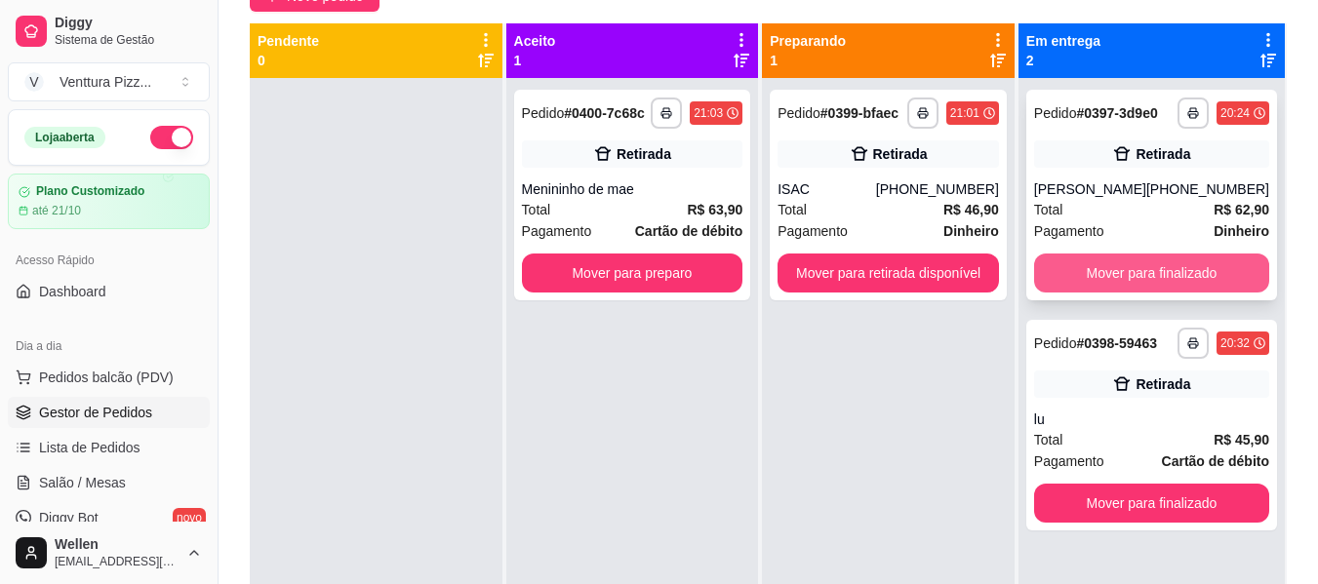
click at [1159, 269] on button "Mover para finalizado" at bounding box center [1151, 273] width 235 height 39
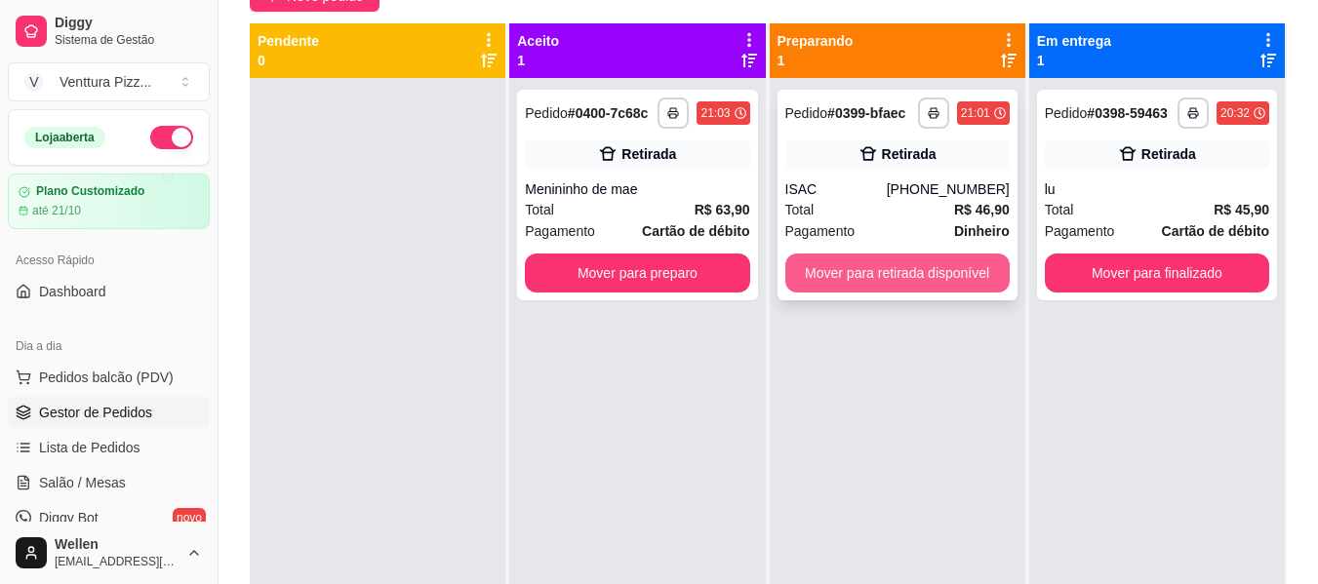
click at [938, 266] on button "Mover para retirada disponível" at bounding box center [897, 273] width 224 height 39
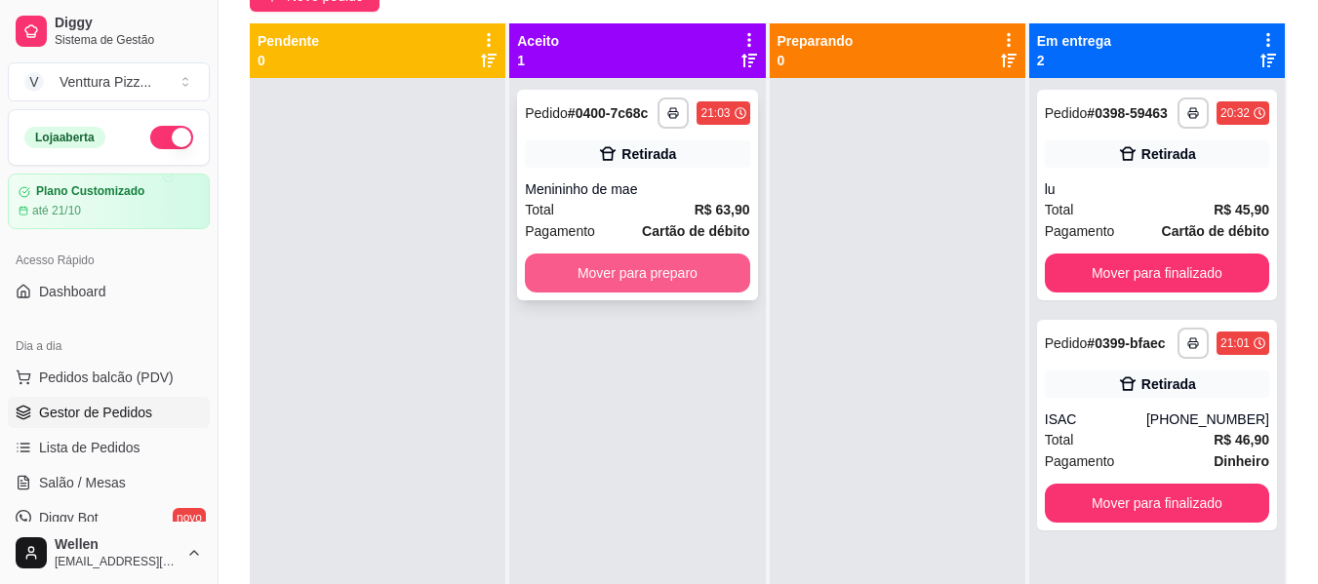
click at [705, 270] on button "Mover para preparo" at bounding box center [637, 273] width 224 height 39
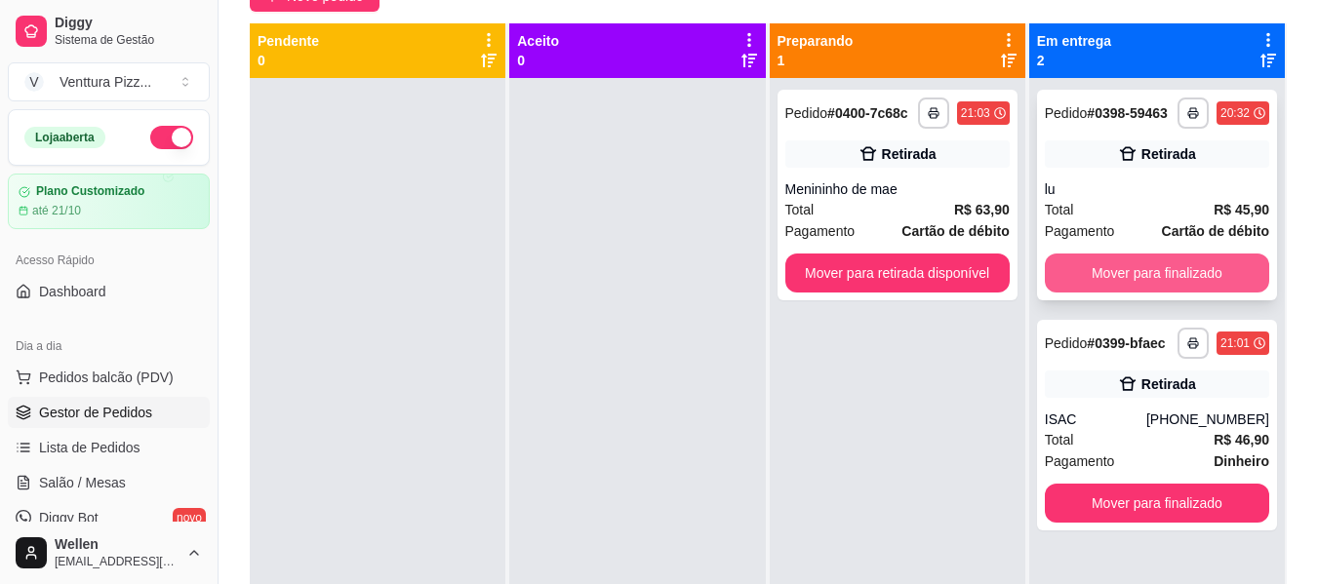
click at [1138, 277] on button "Mover para finalizado" at bounding box center [1157, 273] width 224 height 39
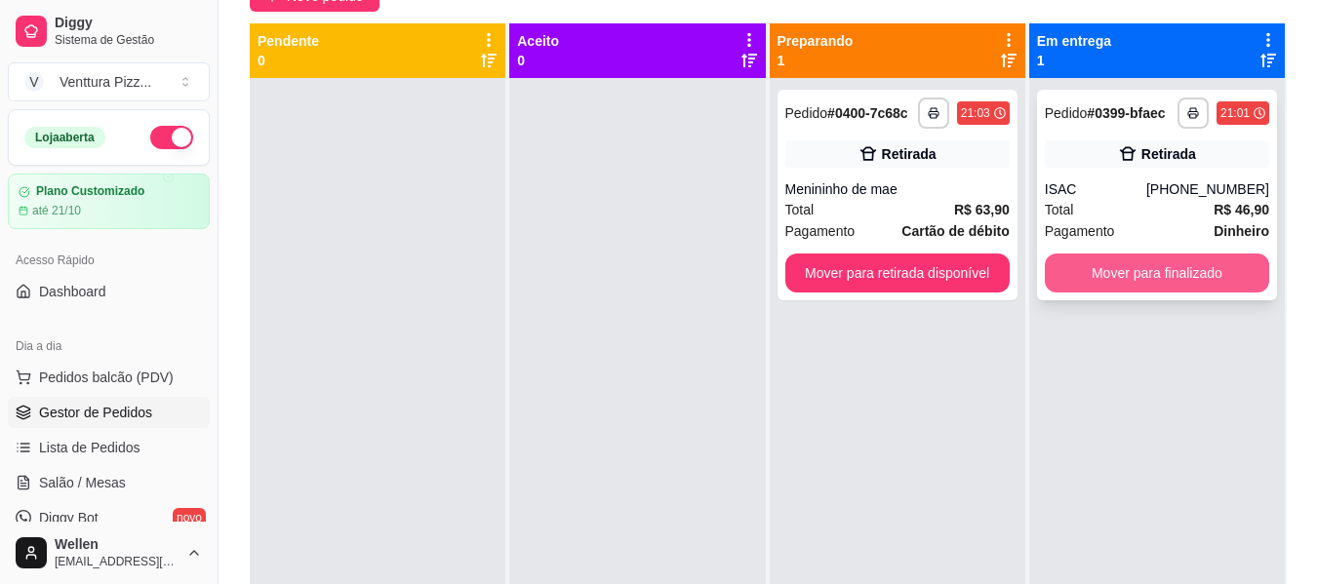
click at [1092, 270] on button "Mover para finalizado" at bounding box center [1157, 273] width 224 height 39
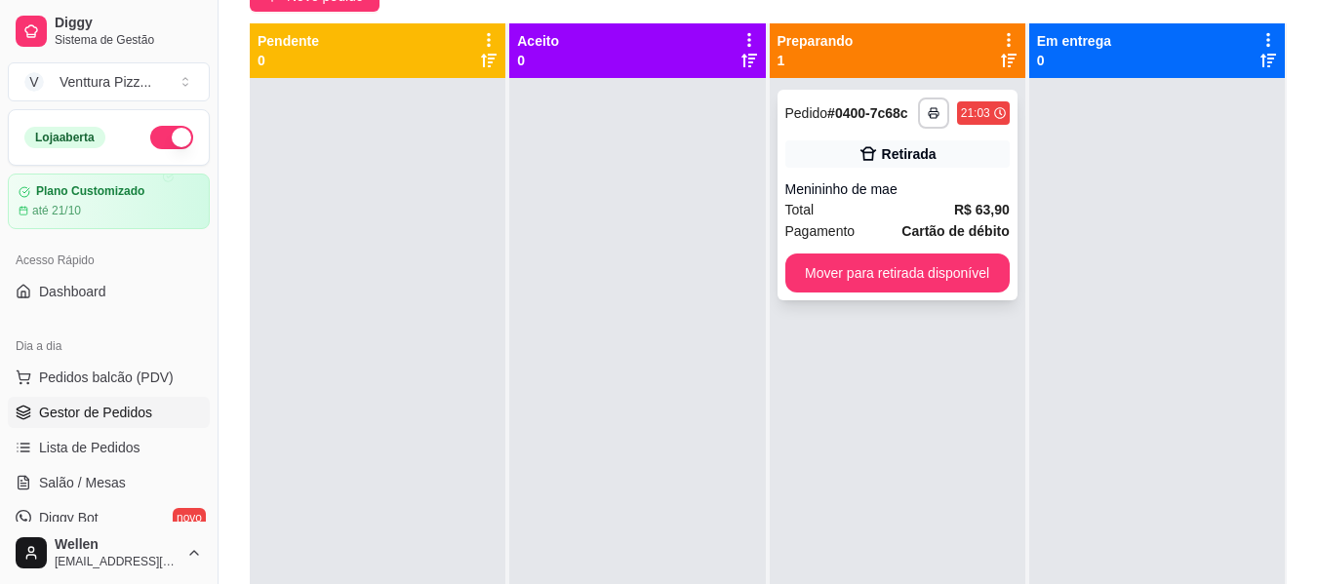
click at [954, 205] on strong "R$ 63,90" at bounding box center [982, 210] width 56 height 16
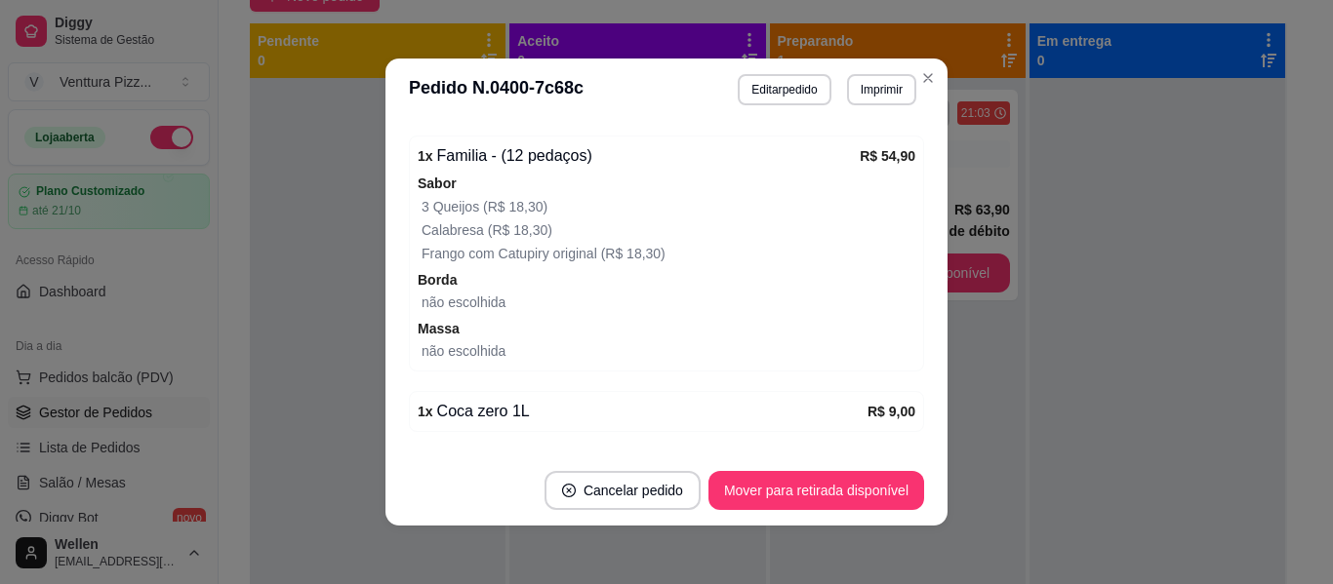
scroll to position [484, 0]
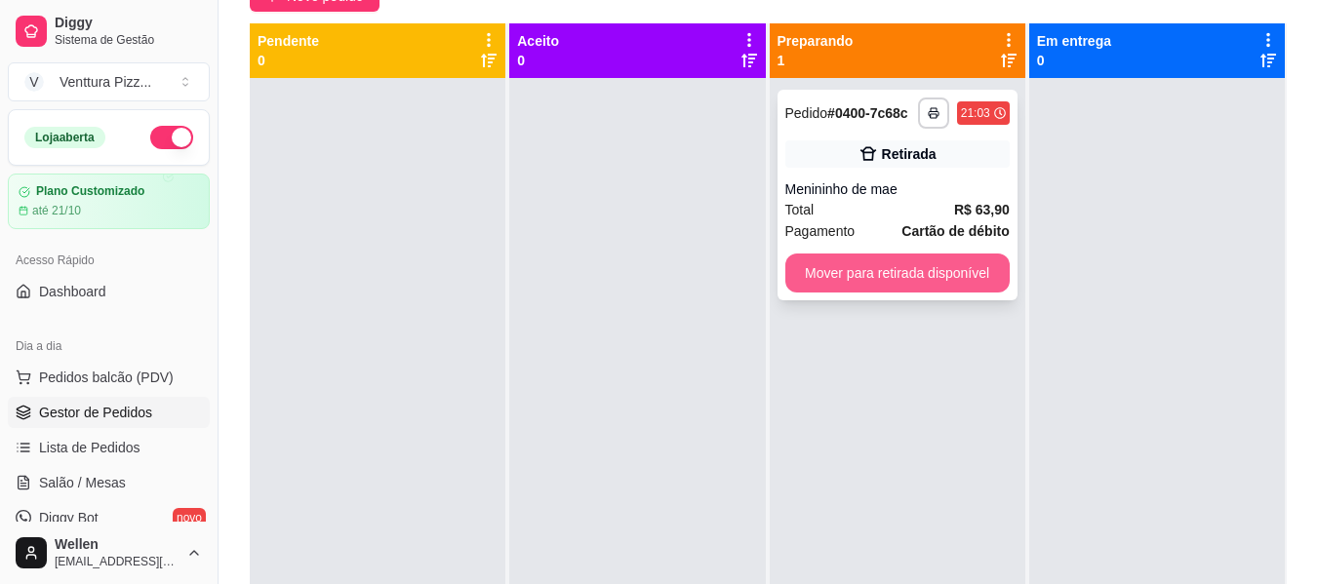
click at [886, 269] on button "Mover para retirada disponível" at bounding box center [897, 273] width 224 height 39
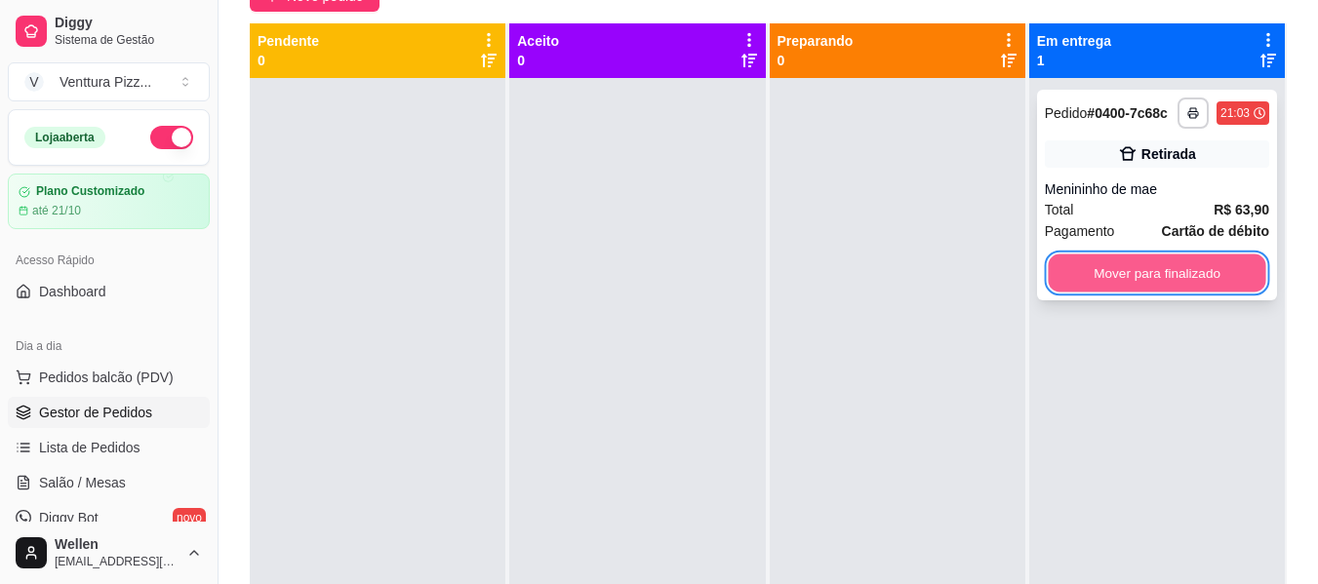
click at [1084, 271] on button "Mover para finalizado" at bounding box center [1157, 274] width 218 height 38
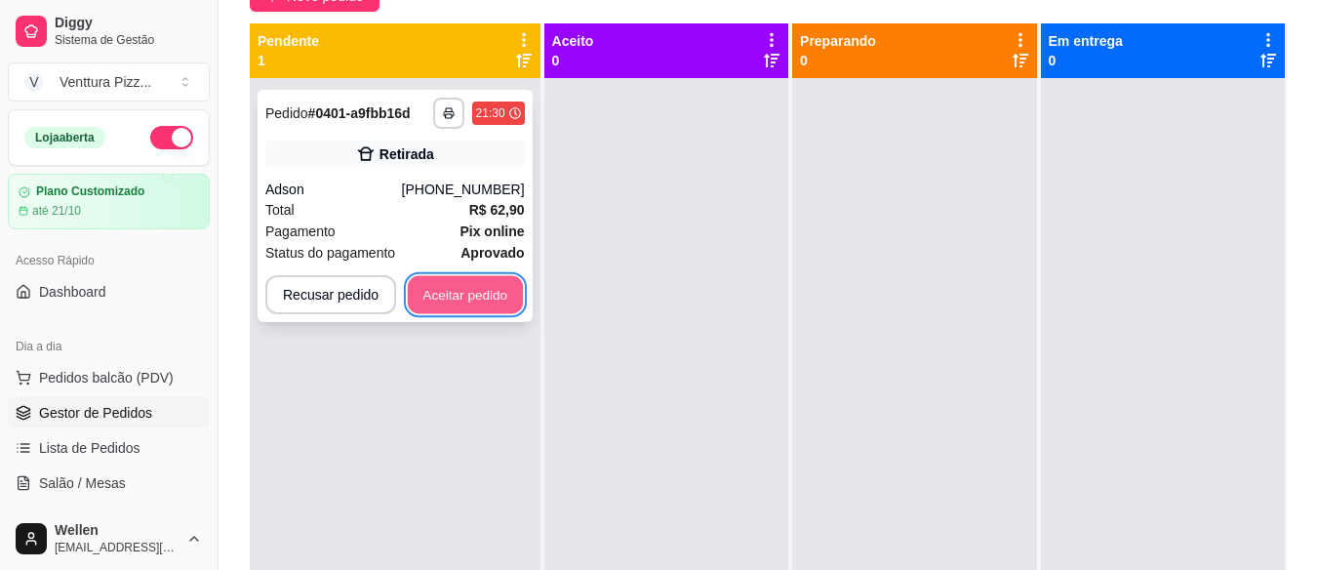
click at [460, 305] on button "Aceitar pedido" at bounding box center [465, 295] width 115 height 38
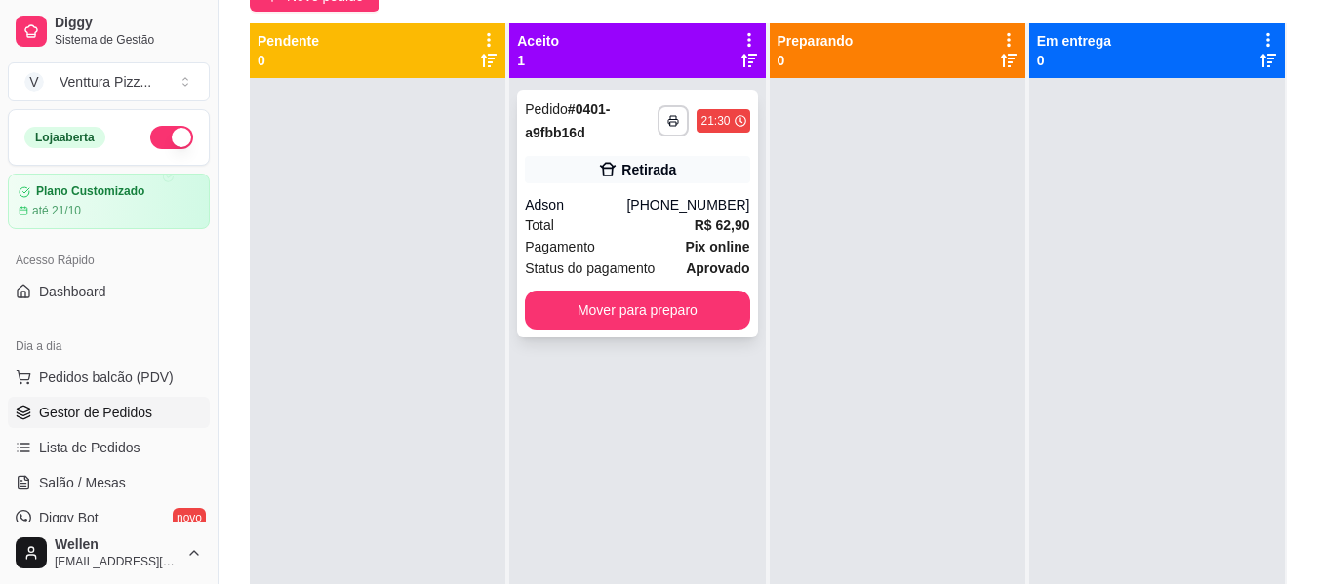
click at [593, 237] on div "Pagamento Pix online" at bounding box center [637, 246] width 224 height 21
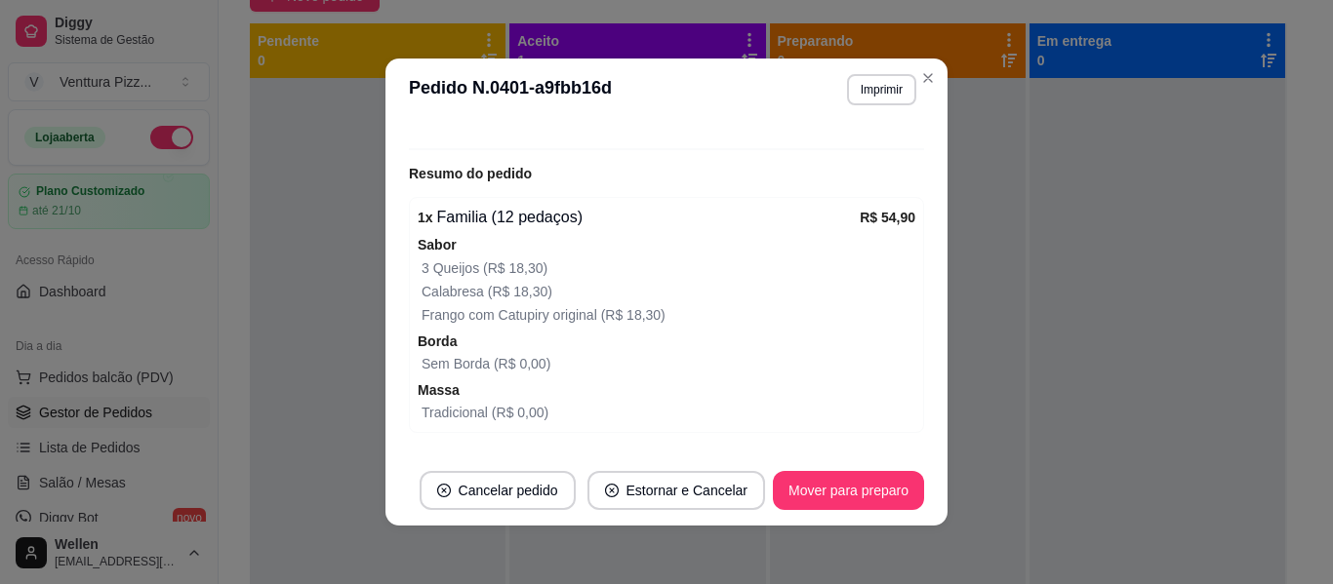
scroll to position [390, 0]
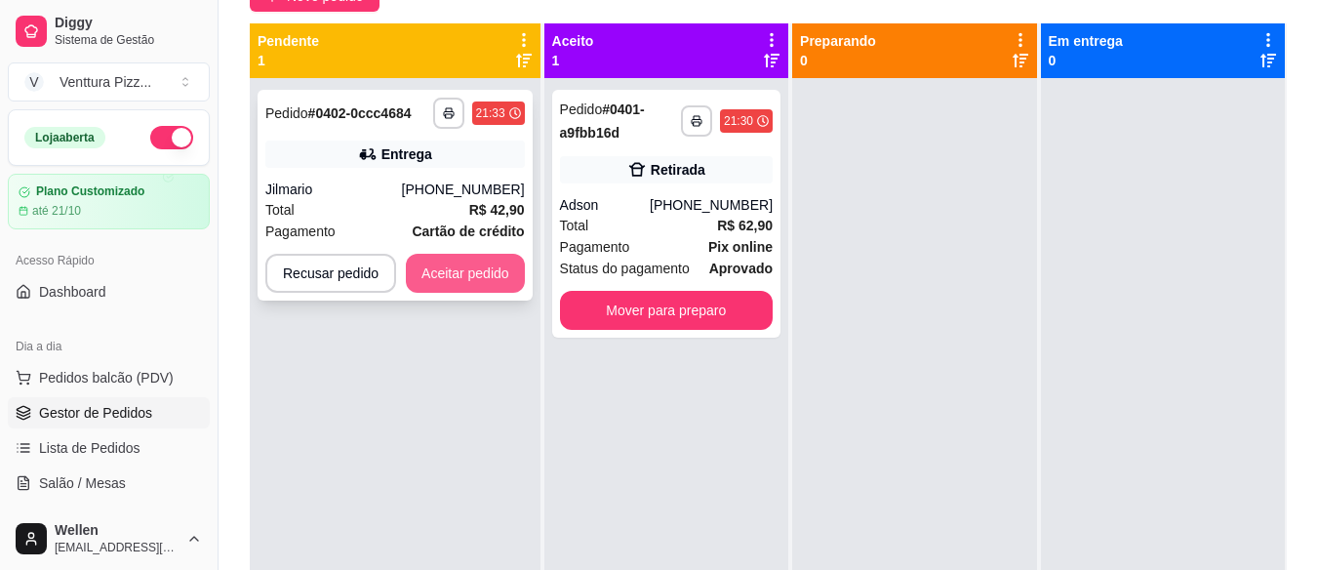
click at [430, 262] on button "Aceitar pedido" at bounding box center [465, 273] width 119 height 39
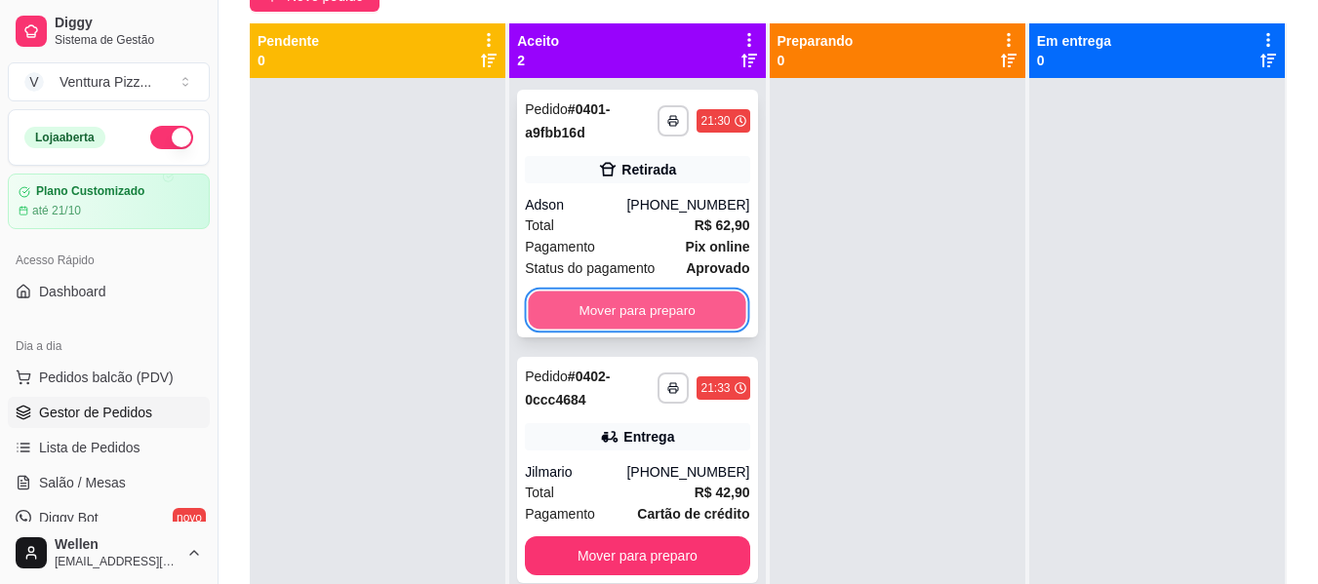
click at [691, 305] on button "Mover para preparo" at bounding box center [638, 311] width 218 height 38
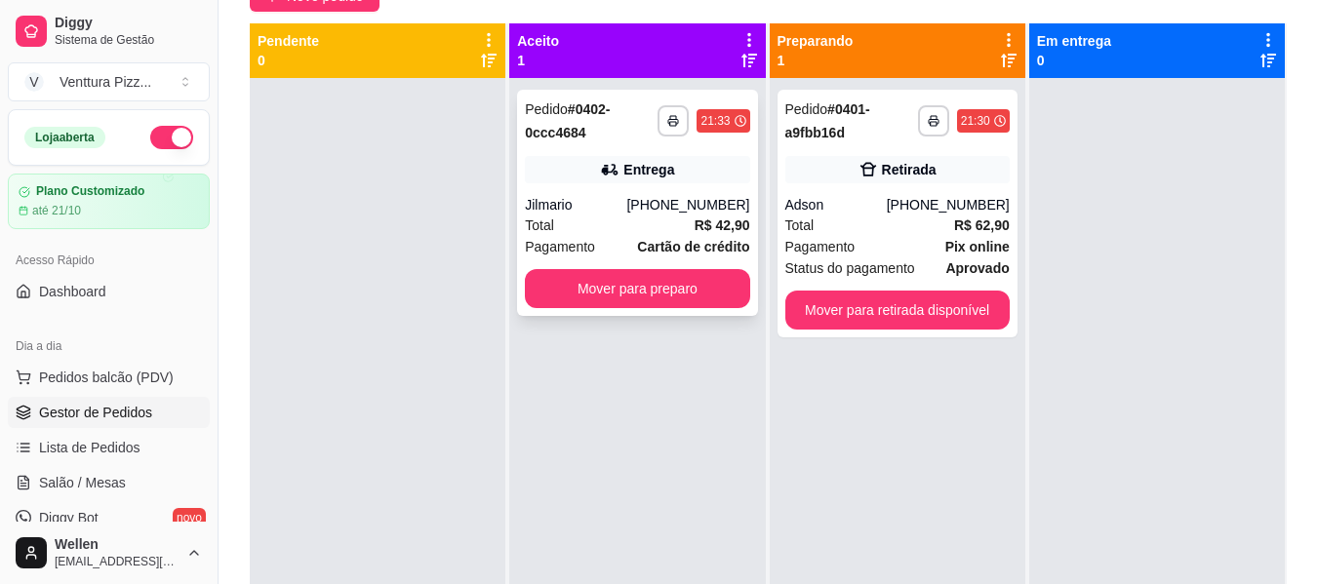
click at [615, 206] on div "Jilmario" at bounding box center [575, 205] width 101 height 20
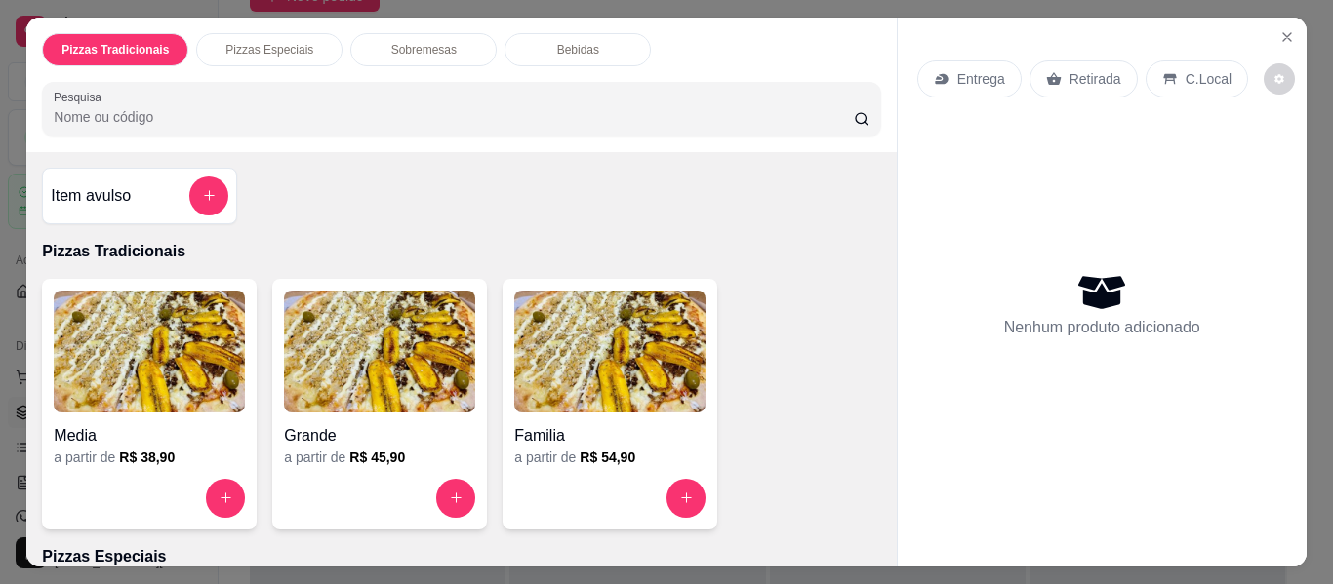
click at [136, 318] on img at bounding box center [149, 352] width 191 height 122
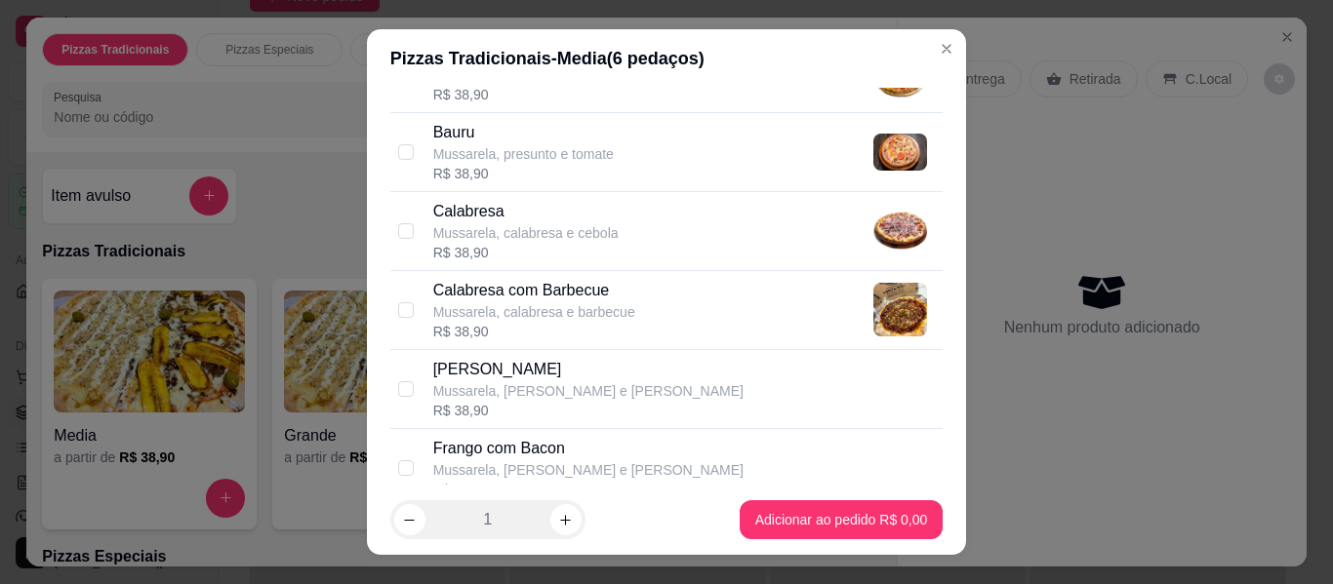
scroll to position [390, 0]
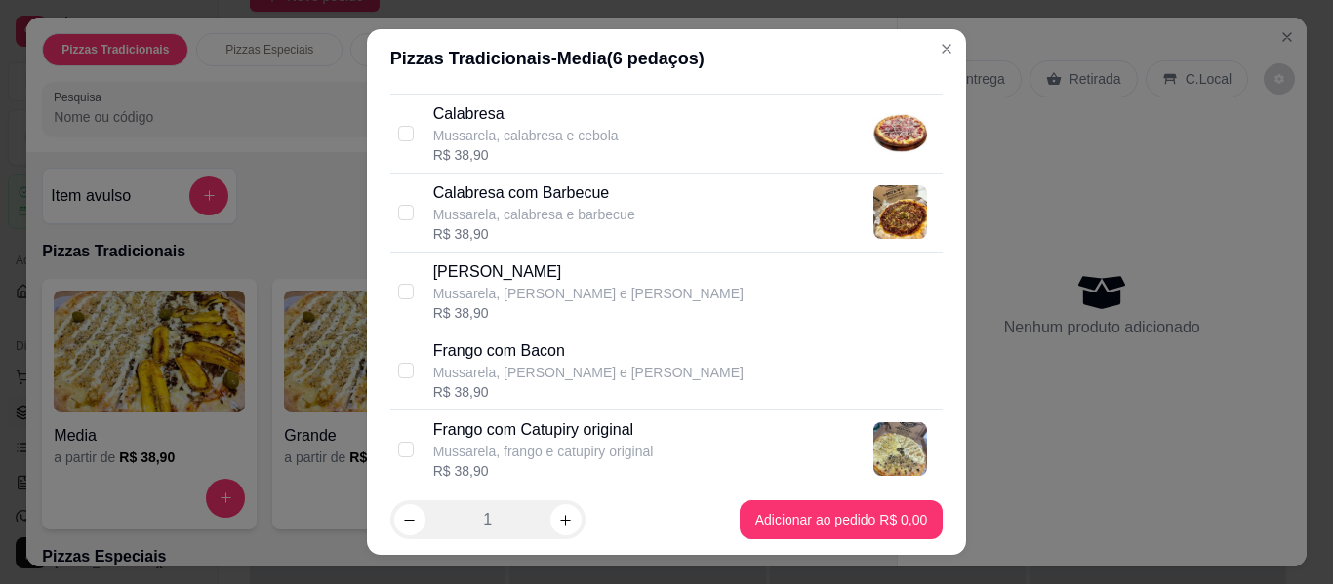
click at [487, 443] on p "Mussarela, frango e catupiry original" at bounding box center [543, 452] width 220 height 20
checkbox input "true"
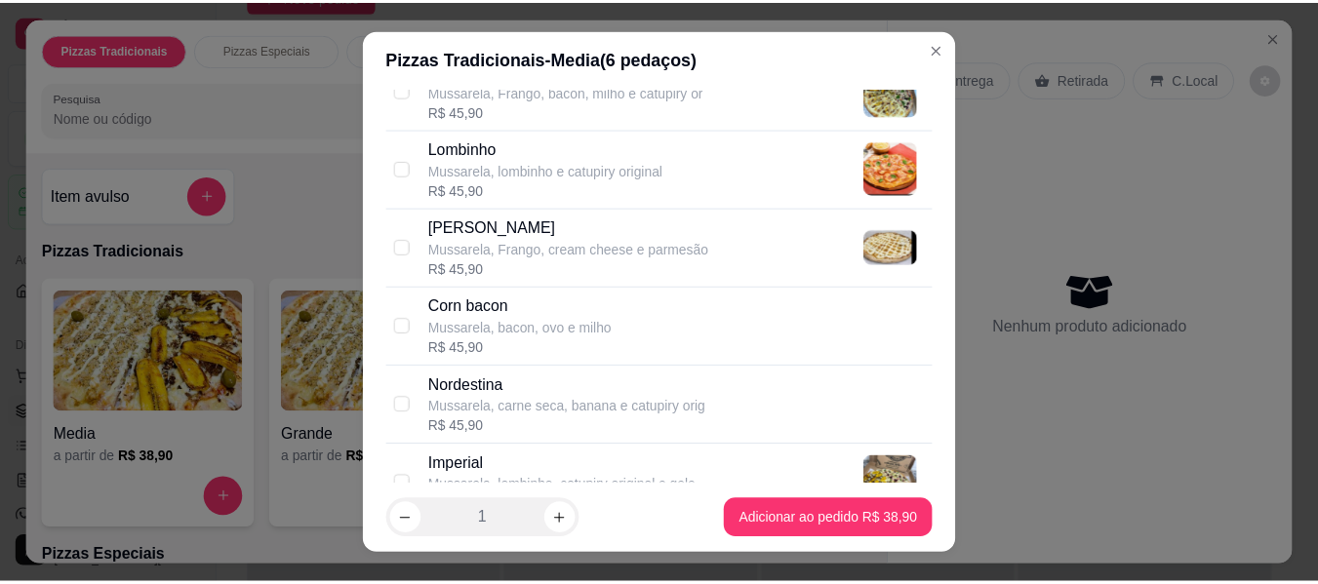
scroll to position [1561, 0]
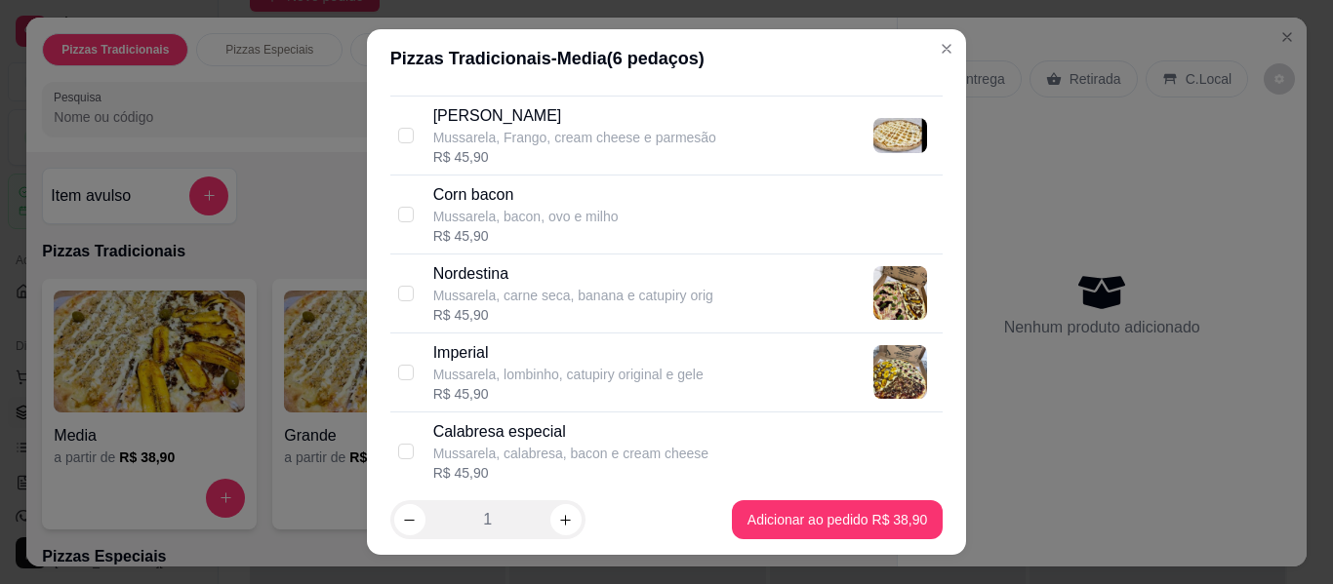
click at [521, 302] on div "Mussarela, carne seca, banana e catupiry orig" at bounding box center [573, 296] width 280 height 20
checkbox input "true"
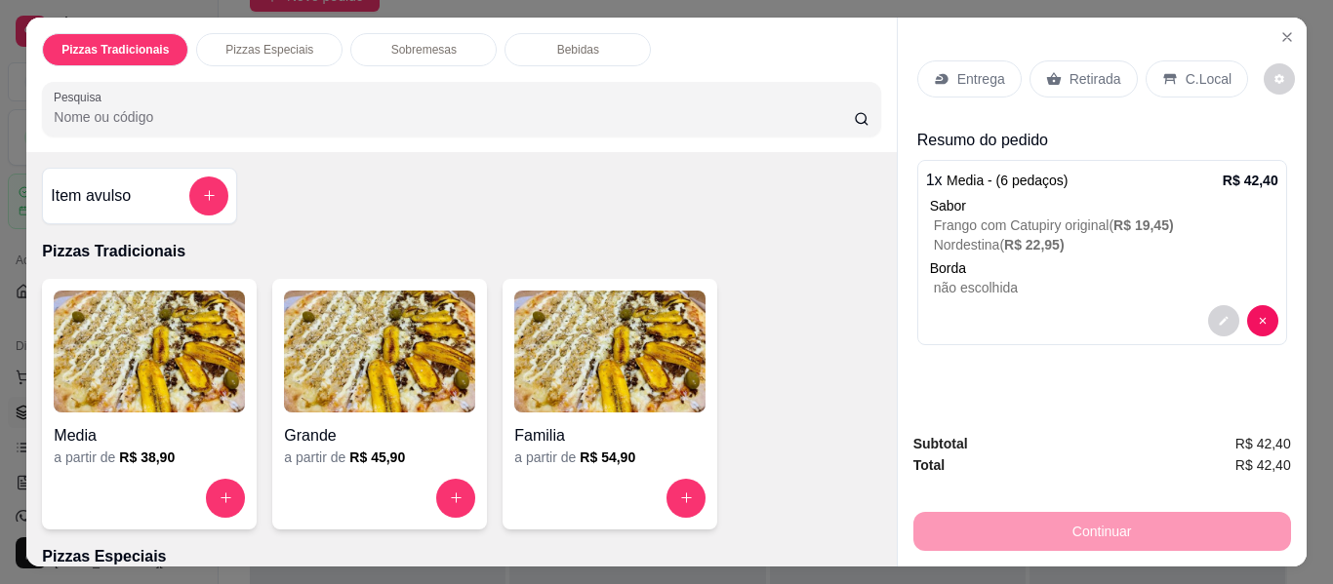
click at [1094, 69] on p "Retirada" at bounding box center [1095, 79] width 52 height 20
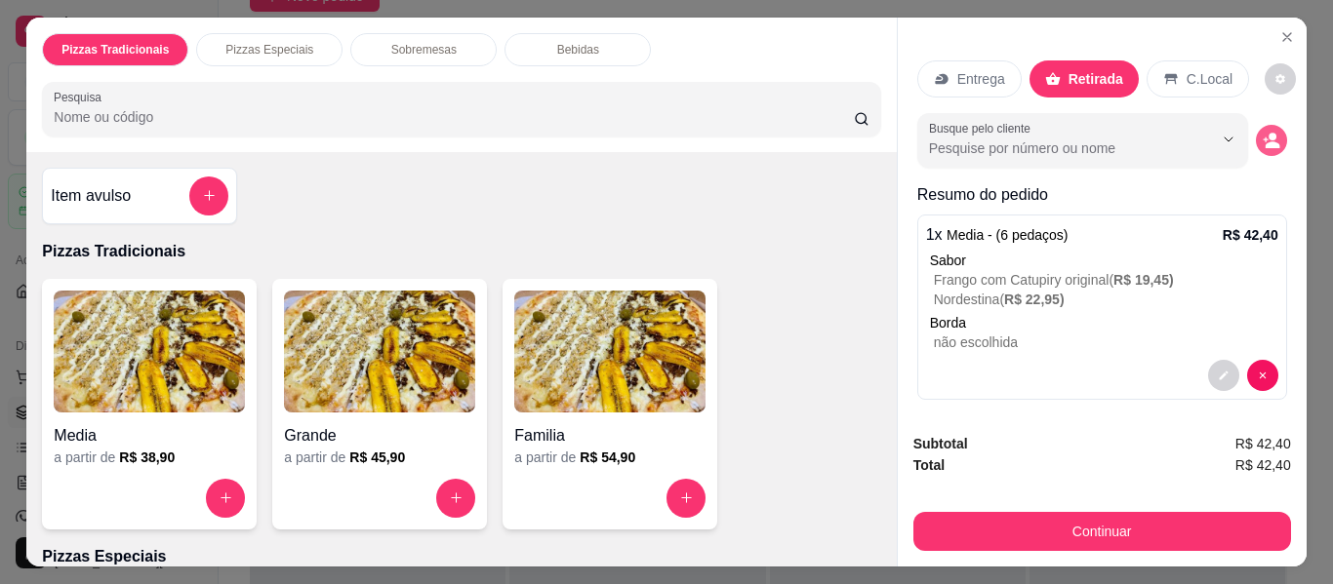
click at [1256, 125] on button "decrease-product-quantity" at bounding box center [1271, 140] width 31 height 31
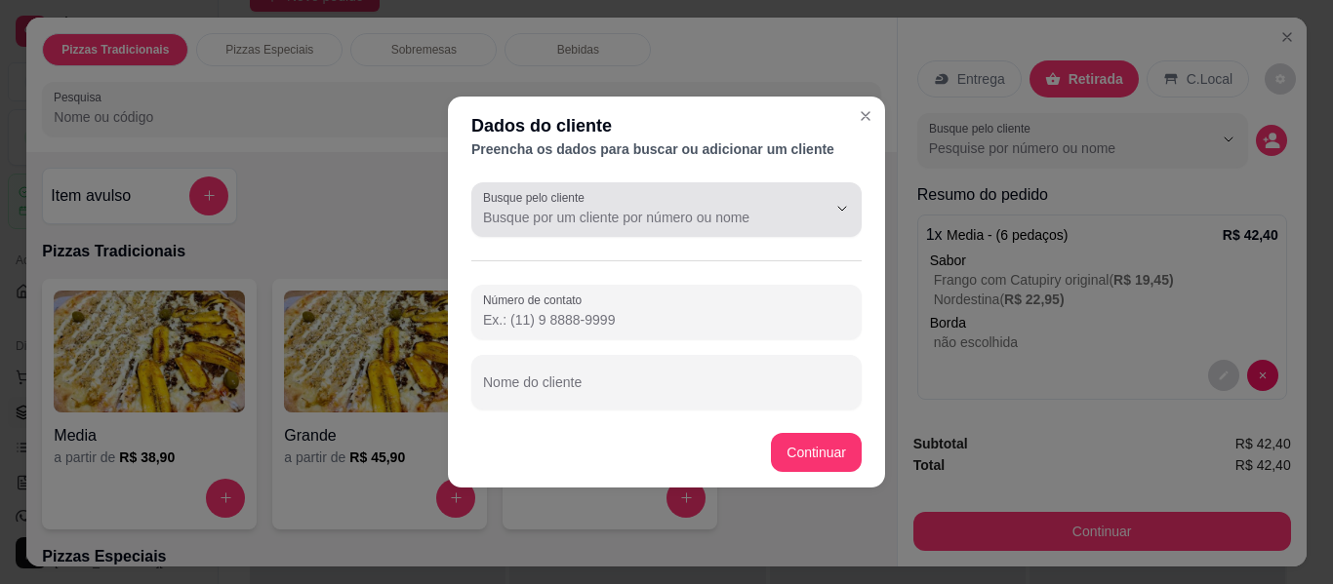
click at [816, 208] on icon "Show suggestions" at bounding box center [815, 209] width 8 height 8
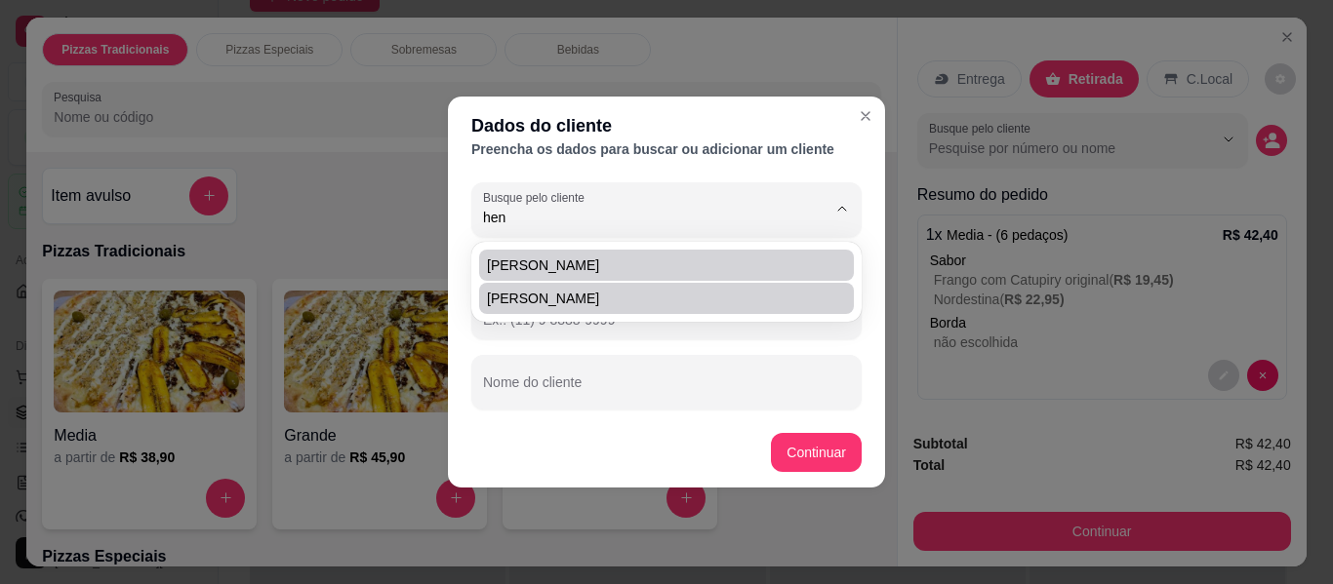
click at [644, 304] on span "[PERSON_NAME]" at bounding box center [657, 299] width 340 height 20
type input "[PERSON_NAME]"
type input "[PHONE_NUMBER]"
type input "[PERSON_NAME]"
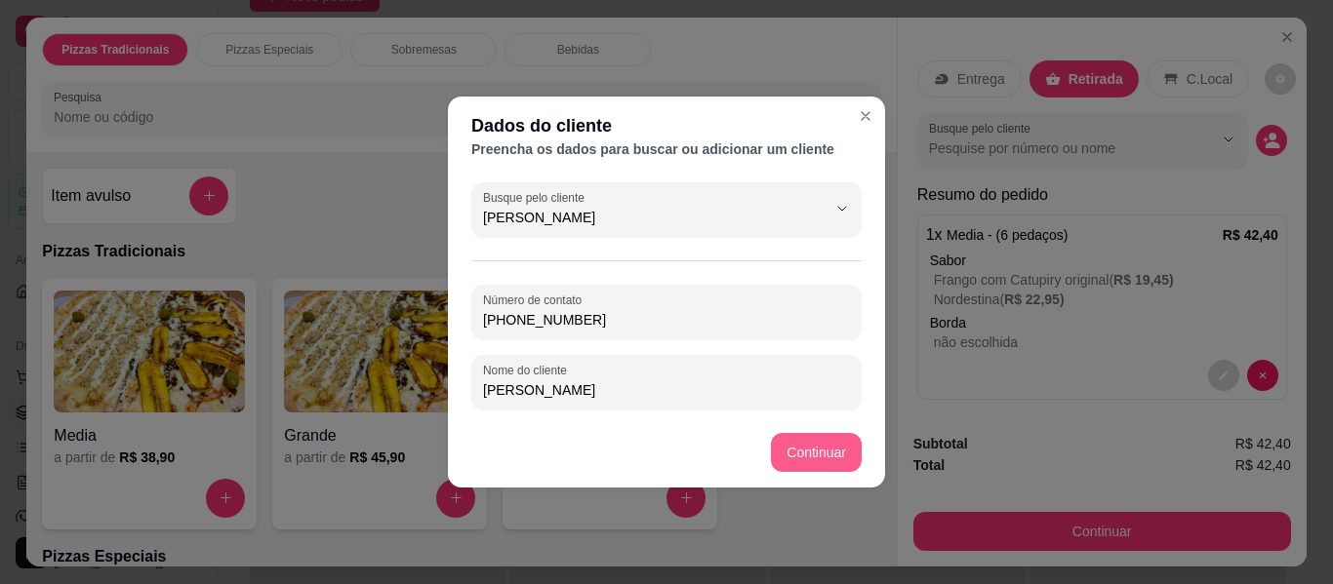
type input "[PERSON_NAME]"
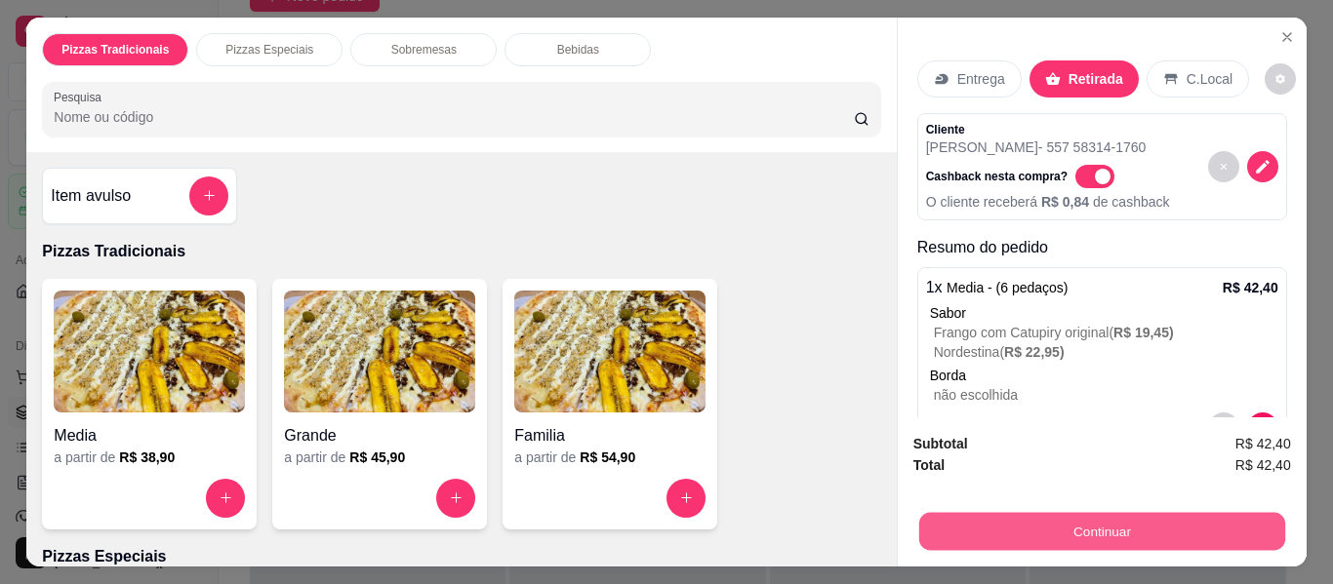
click at [1027, 526] on button "Continuar" at bounding box center [1101, 532] width 366 height 38
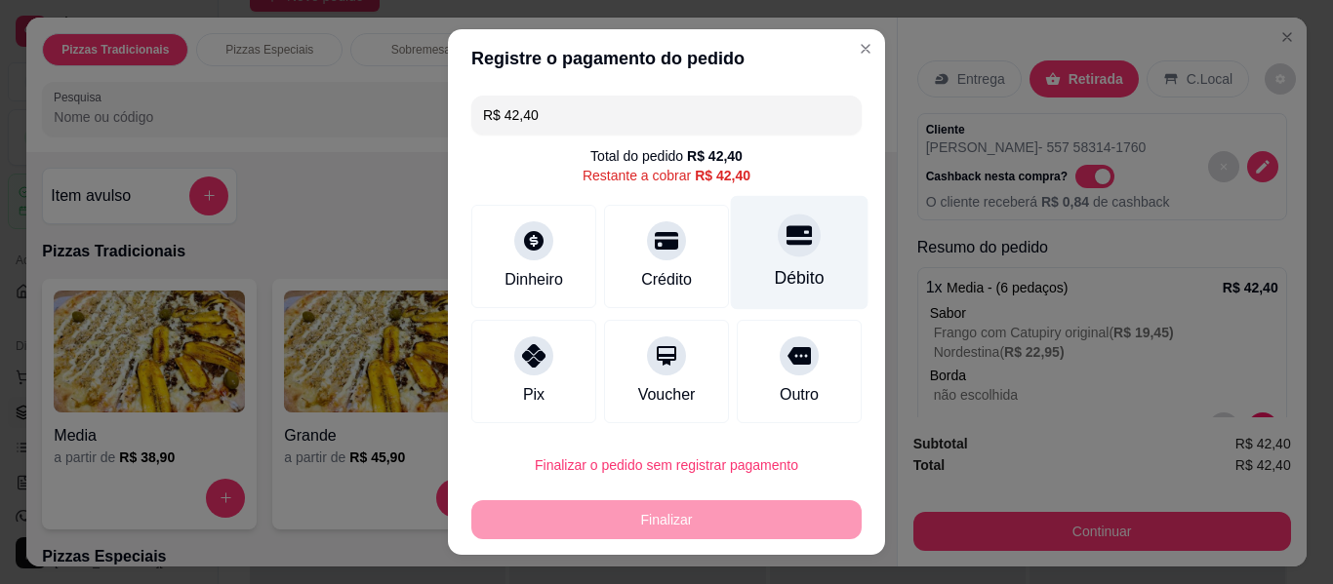
click at [775, 266] on div "Débito" at bounding box center [800, 277] width 50 height 25
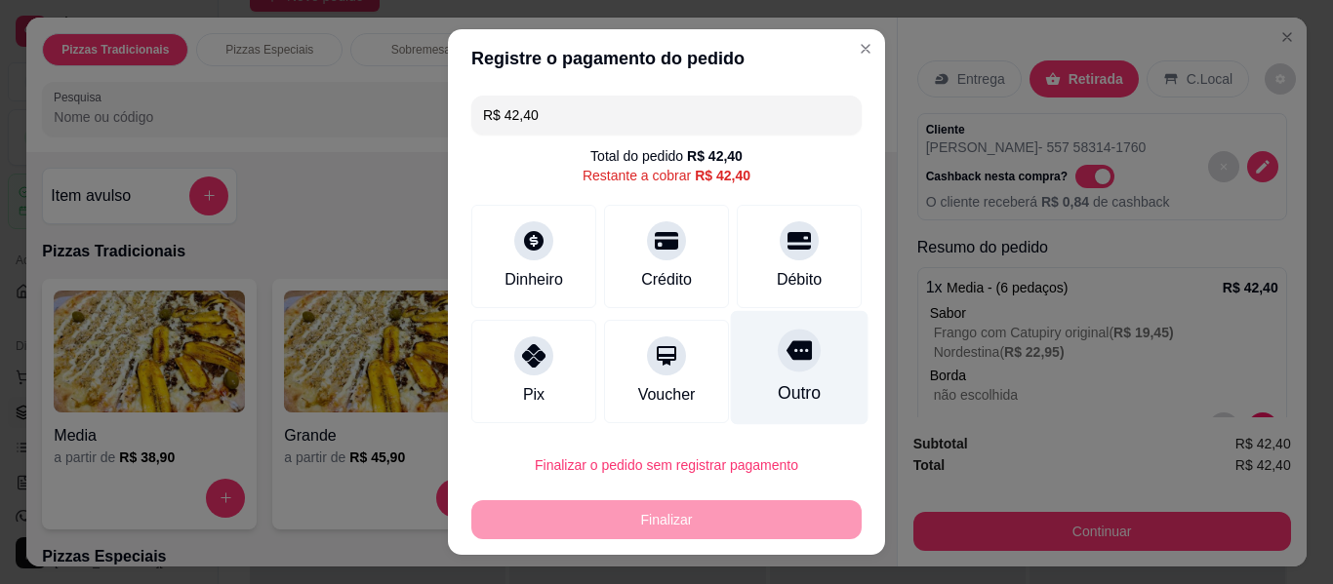
type input "R$ 0,00"
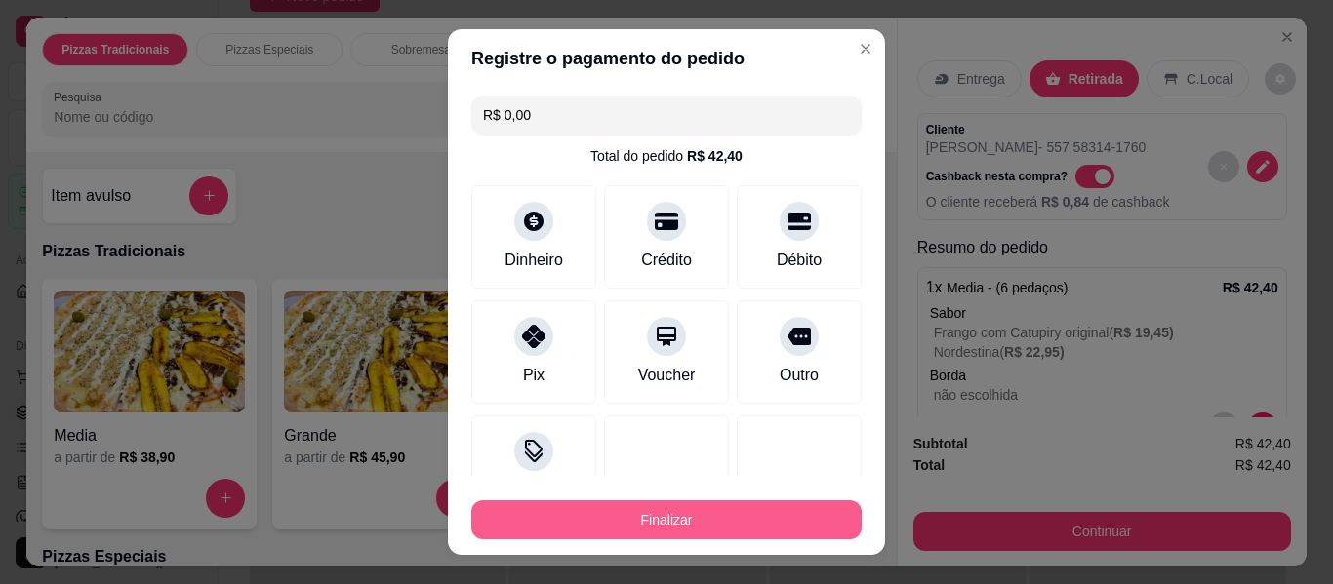
click at [714, 527] on button "Finalizar" at bounding box center [666, 519] width 390 height 39
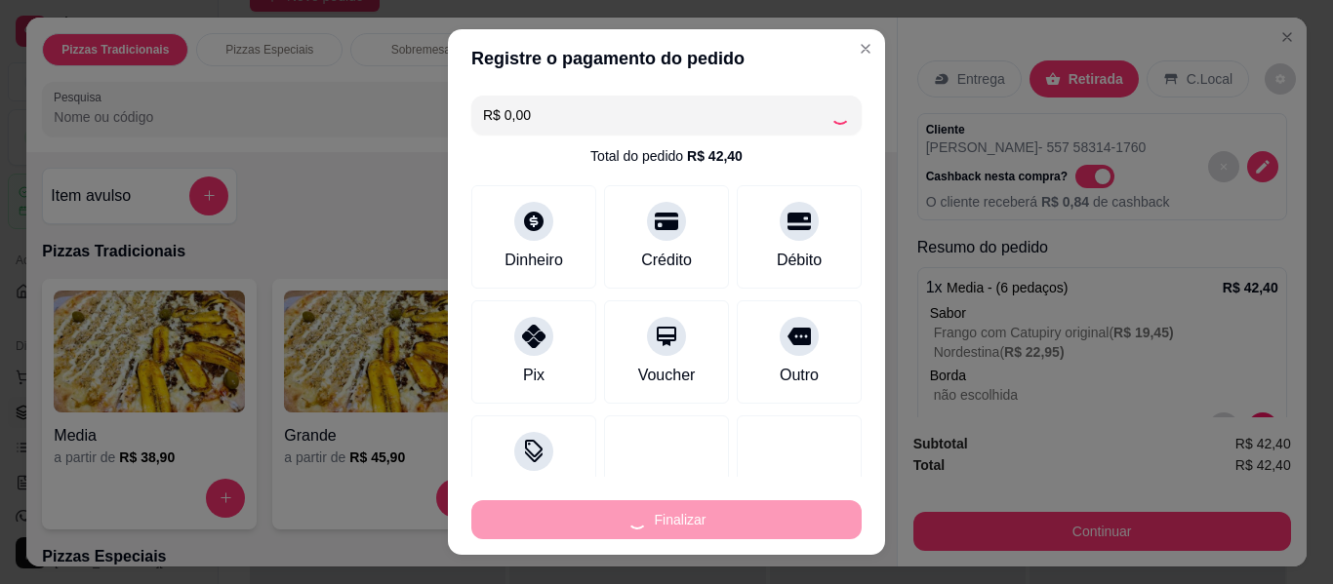
type input "-R$ 42,40"
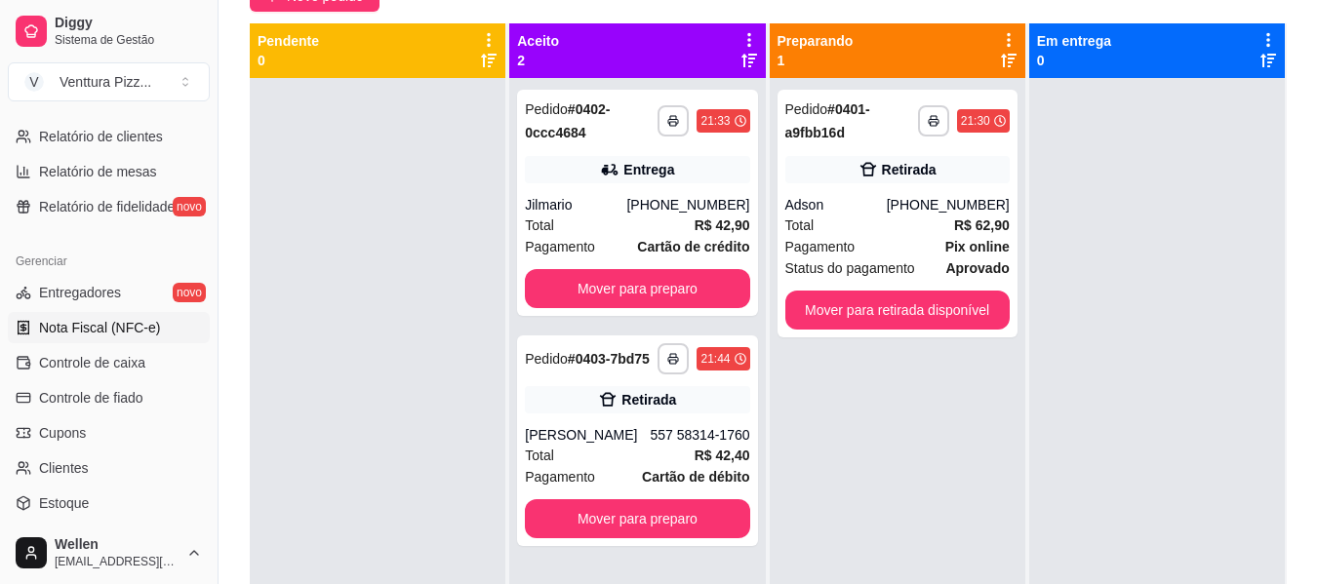
scroll to position [585, 0]
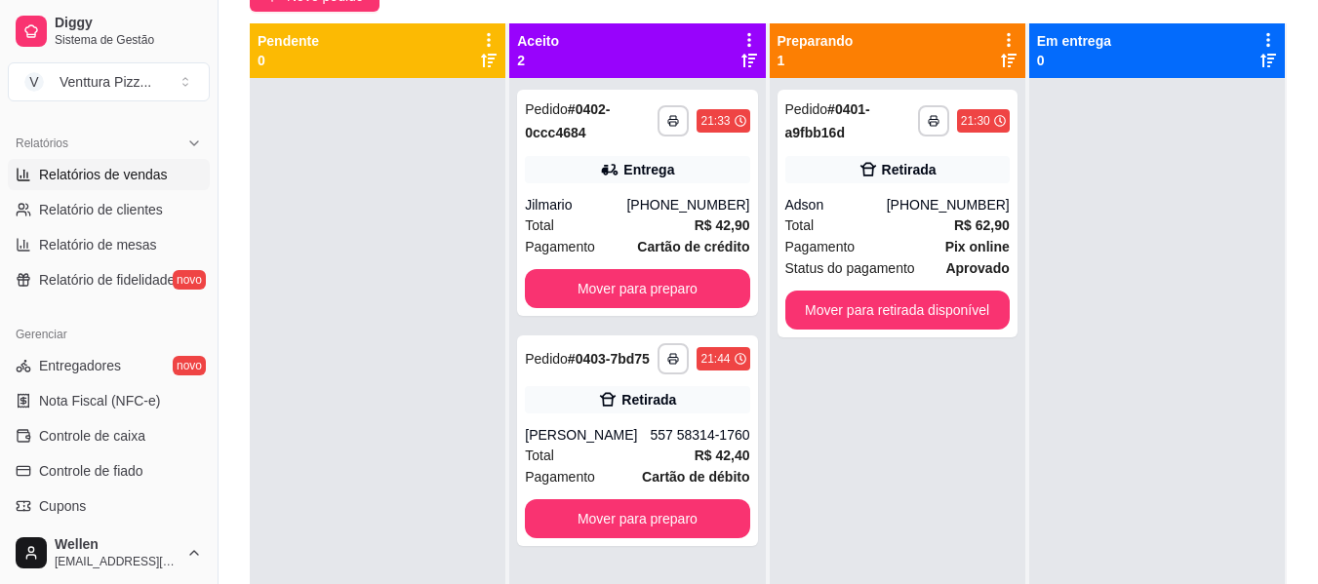
click at [86, 168] on span "Relatórios de vendas" at bounding box center [103, 175] width 129 height 20
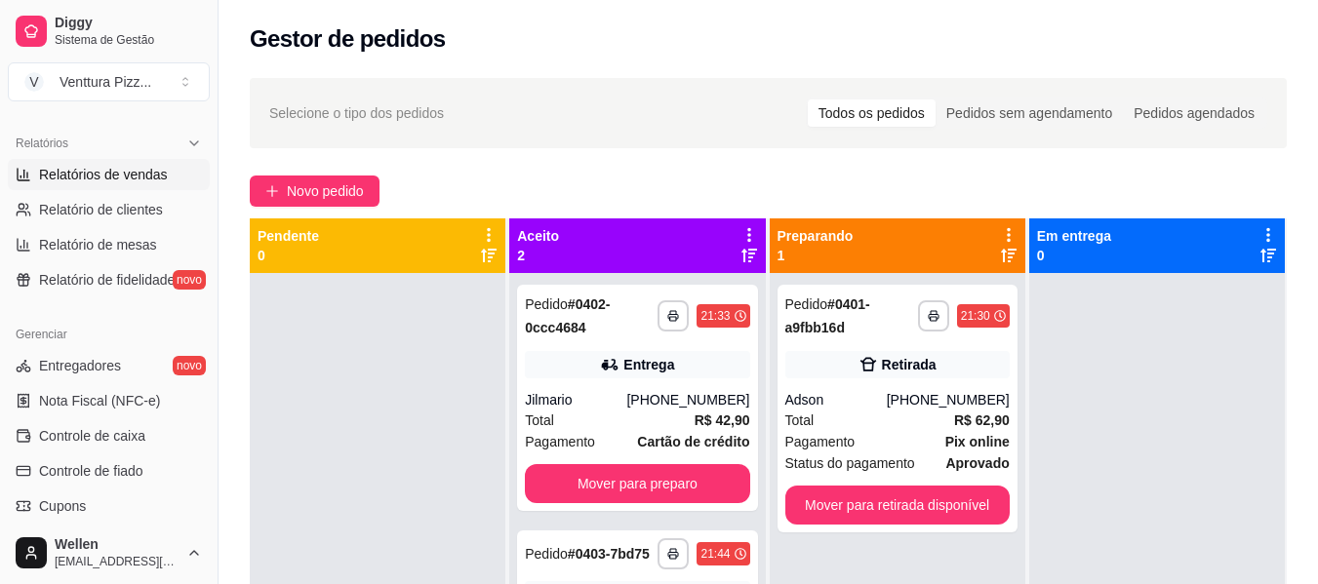
select select "ALL"
select select "0"
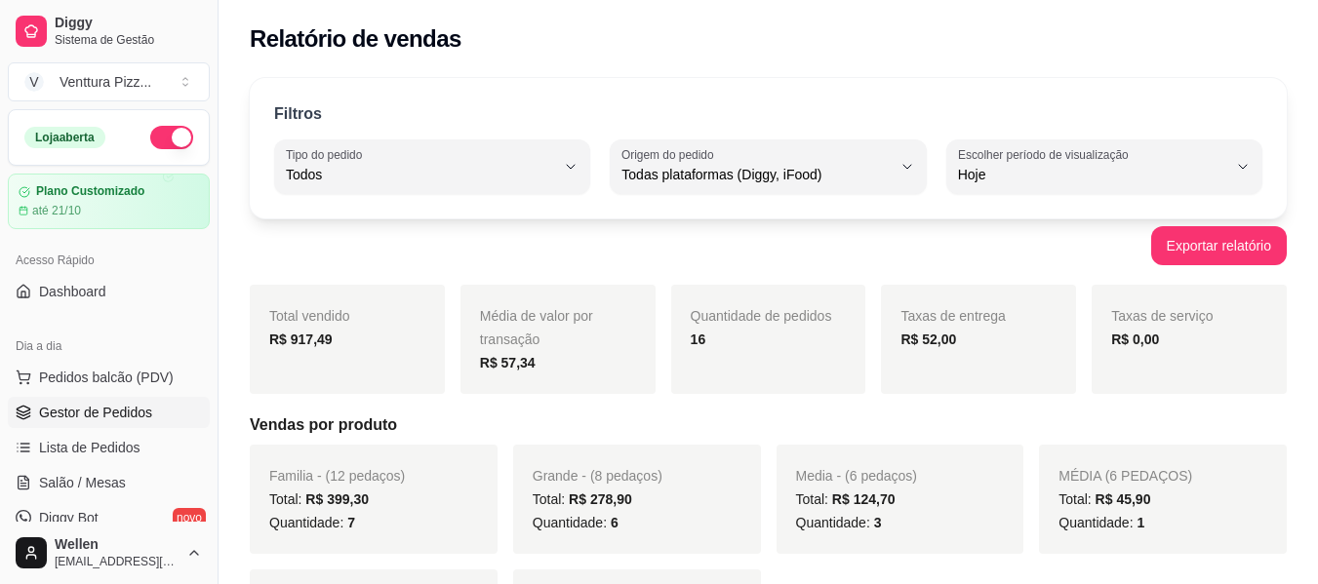
click at [64, 411] on span "Gestor de Pedidos" at bounding box center [95, 413] width 113 height 20
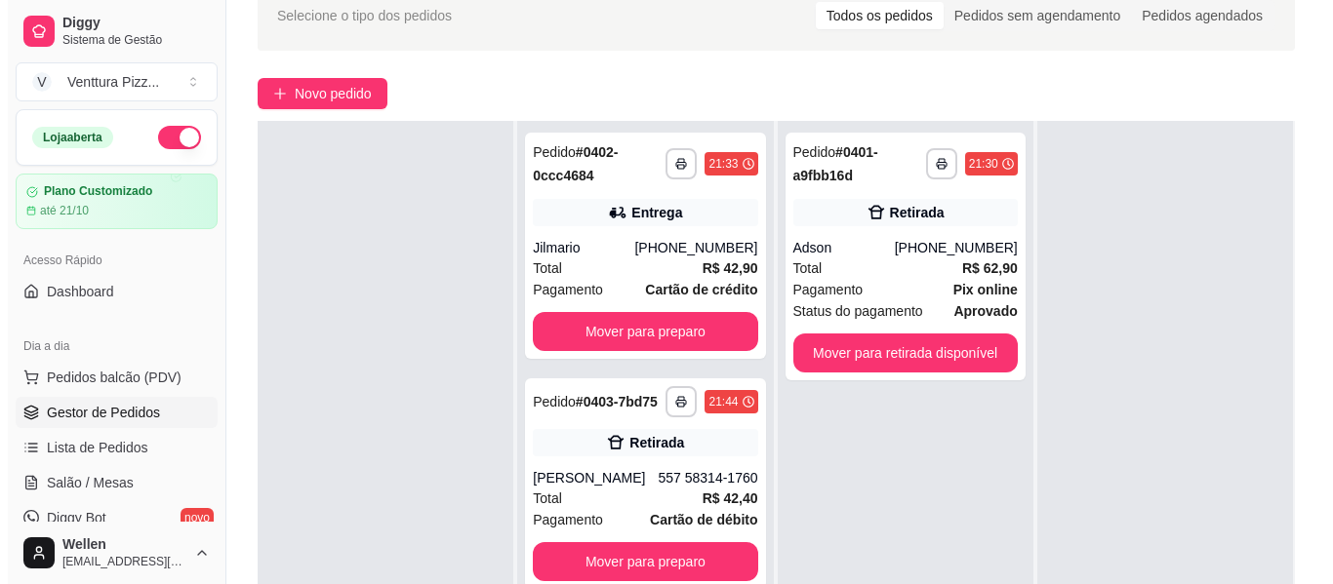
scroll to position [195, 0]
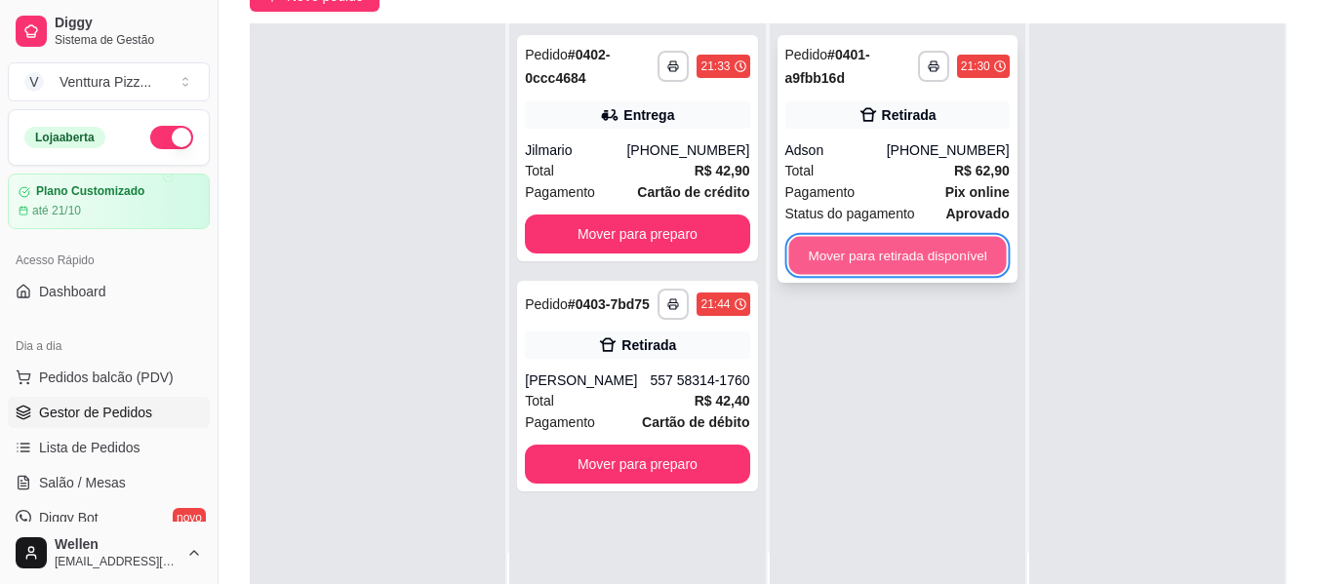
click at [919, 271] on button "Mover para retirada disponível" at bounding box center [897, 256] width 218 height 38
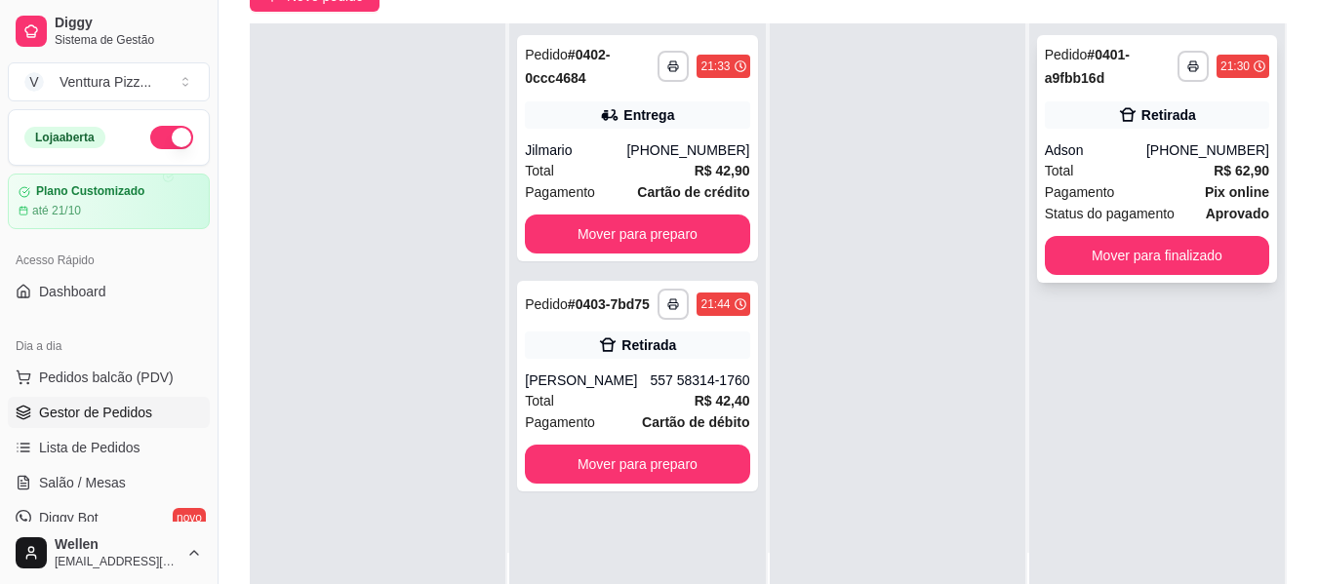
click at [1131, 173] on div "Total R$ 62,90" at bounding box center [1157, 170] width 224 height 21
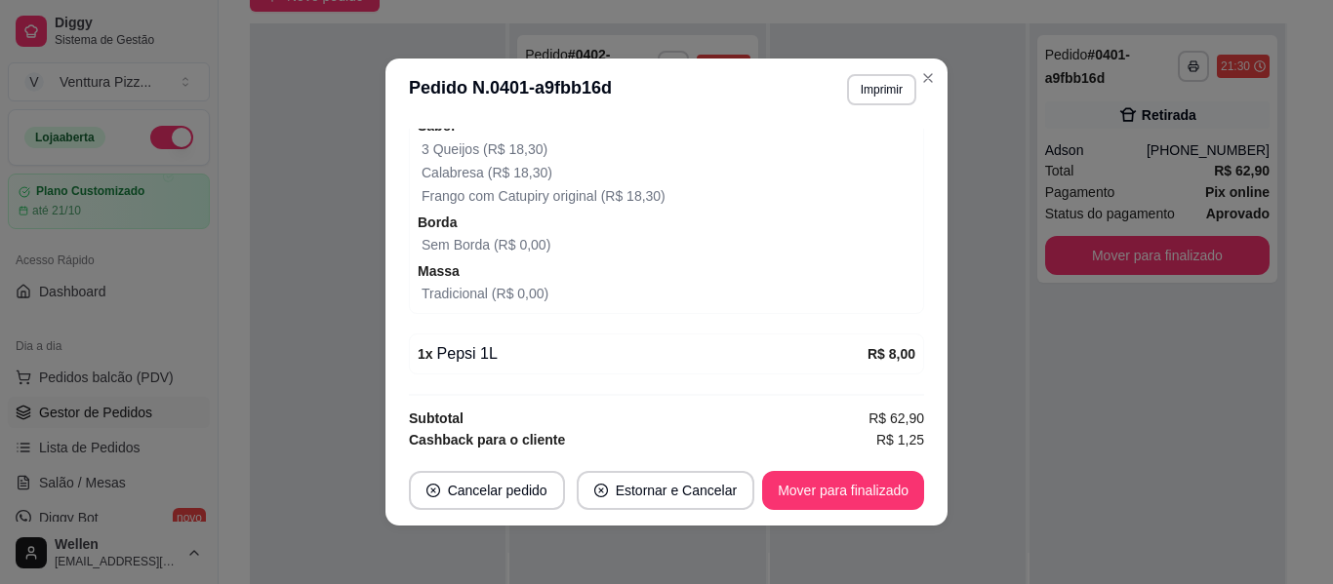
scroll to position [564, 0]
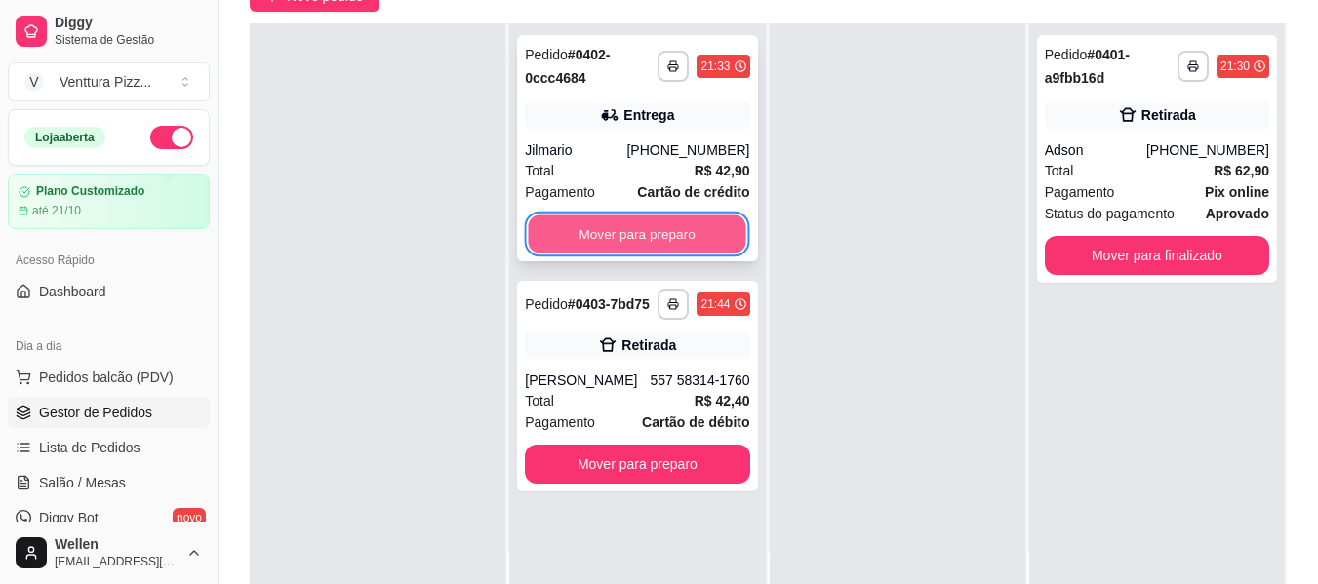
click at [662, 247] on button "Mover para preparo" at bounding box center [638, 235] width 218 height 38
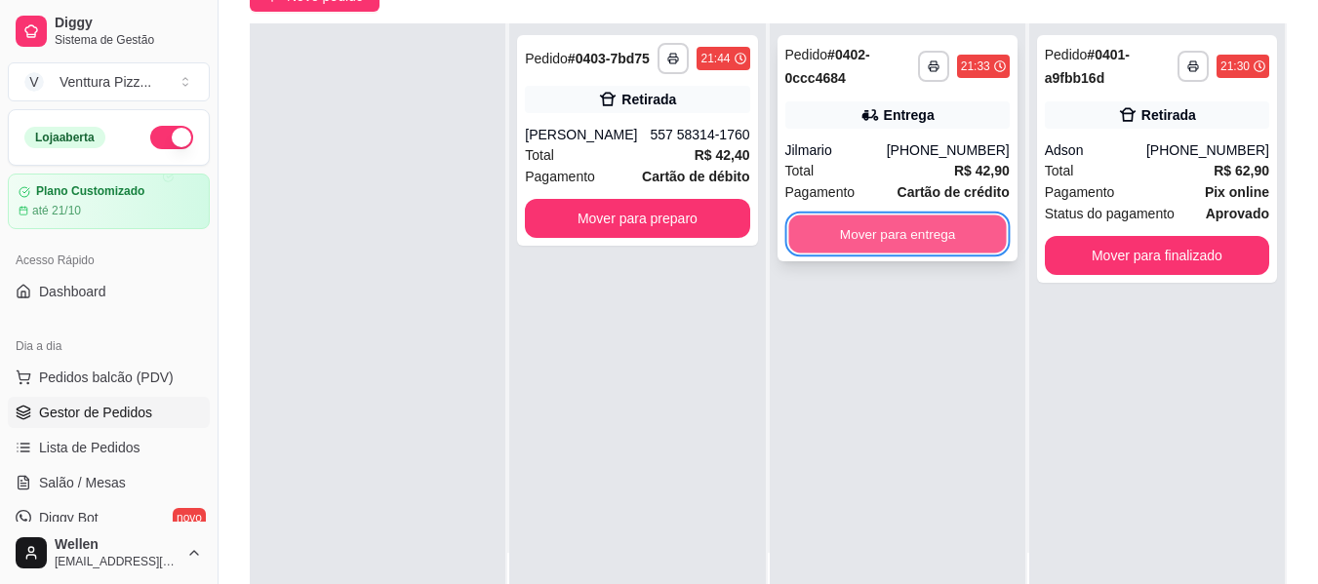
click at [955, 230] on button "Mover para entrega" at bounding box center [897, 235] width 218 height 38
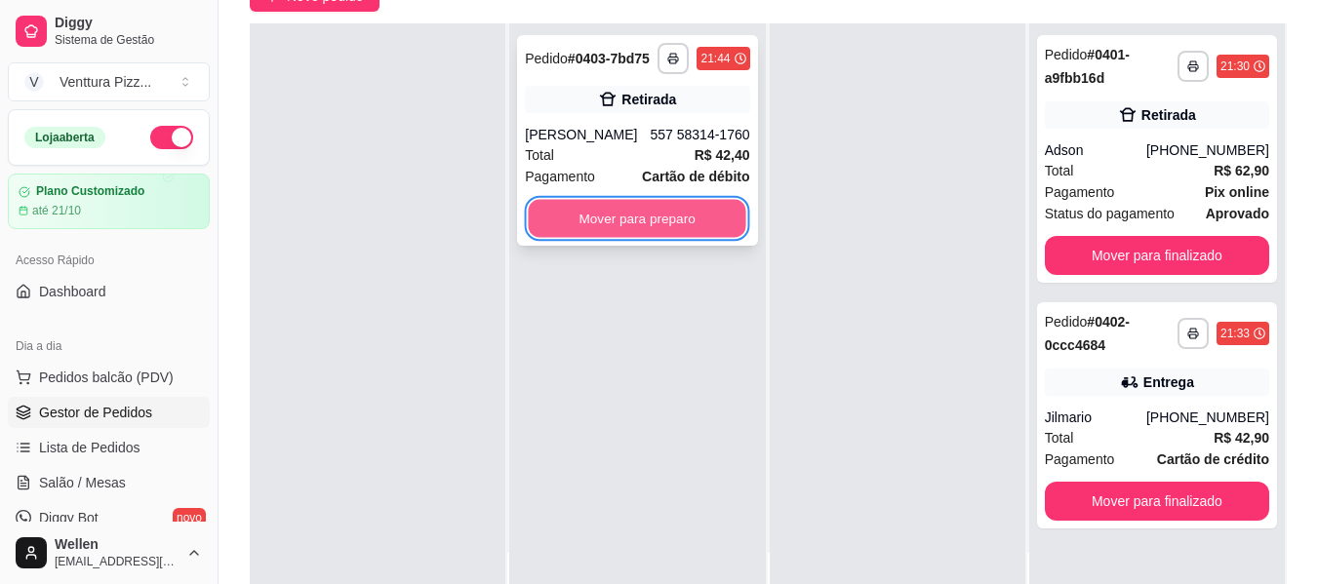
click at [678, 227] on button "Mover para preparo" at bounding box center [638, 219] width 218 height 38
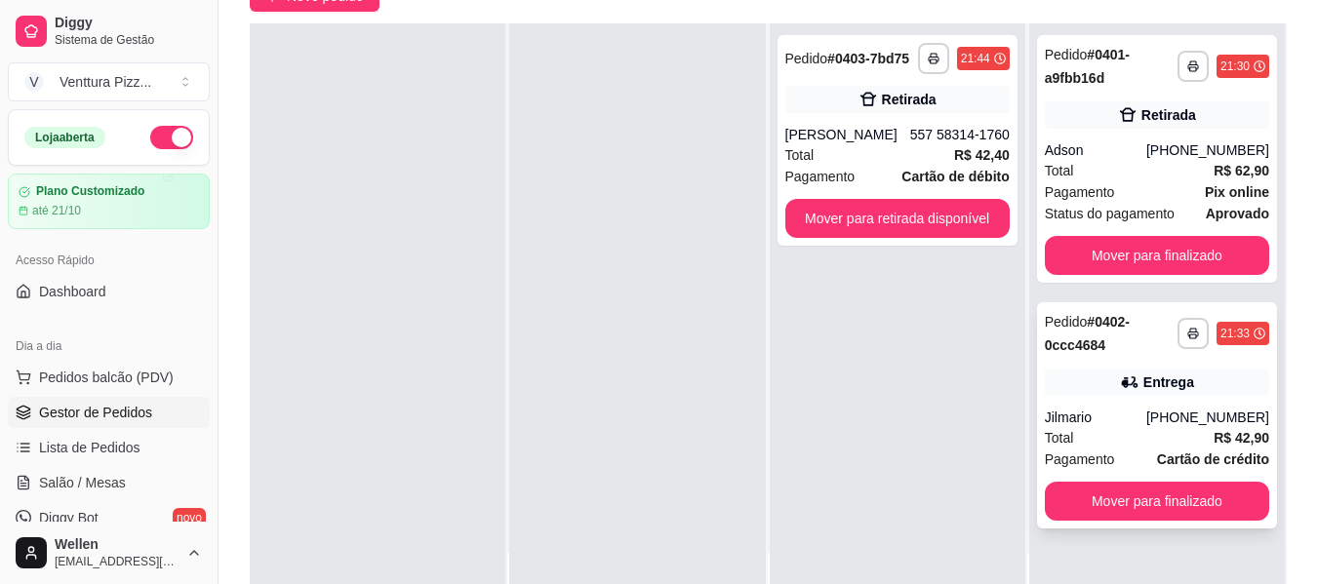
click at [1166, 414] on div "[PHONE_NUMBER]" at bounding box center [1207, 418] width 123 height 20
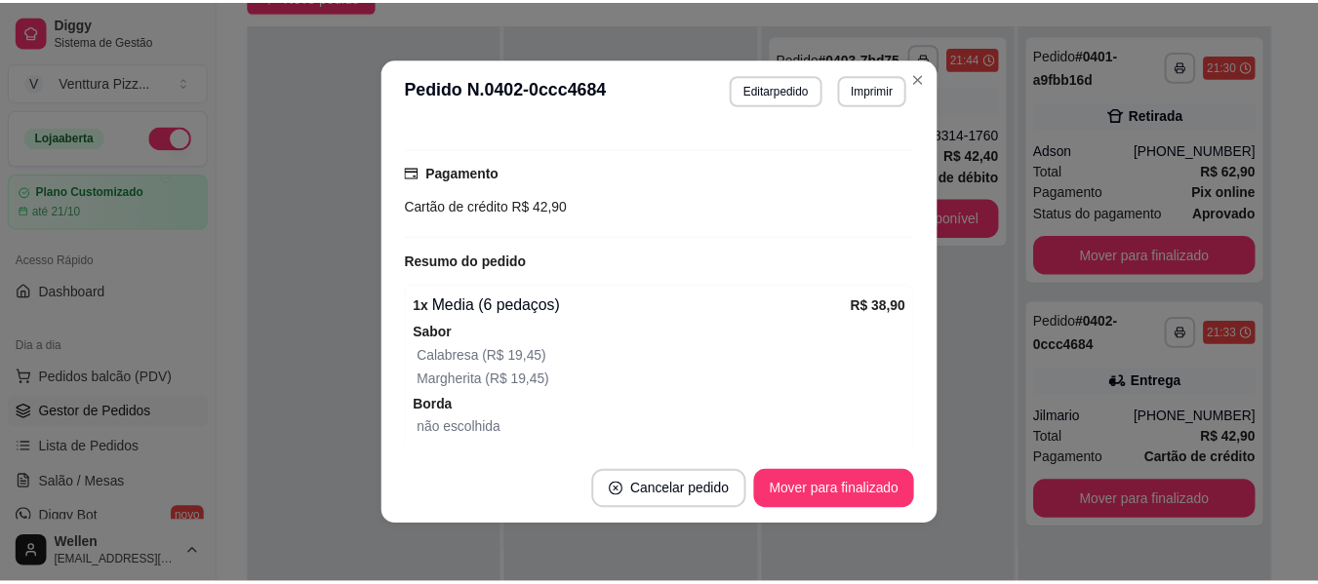
scroll to position [585, 0]
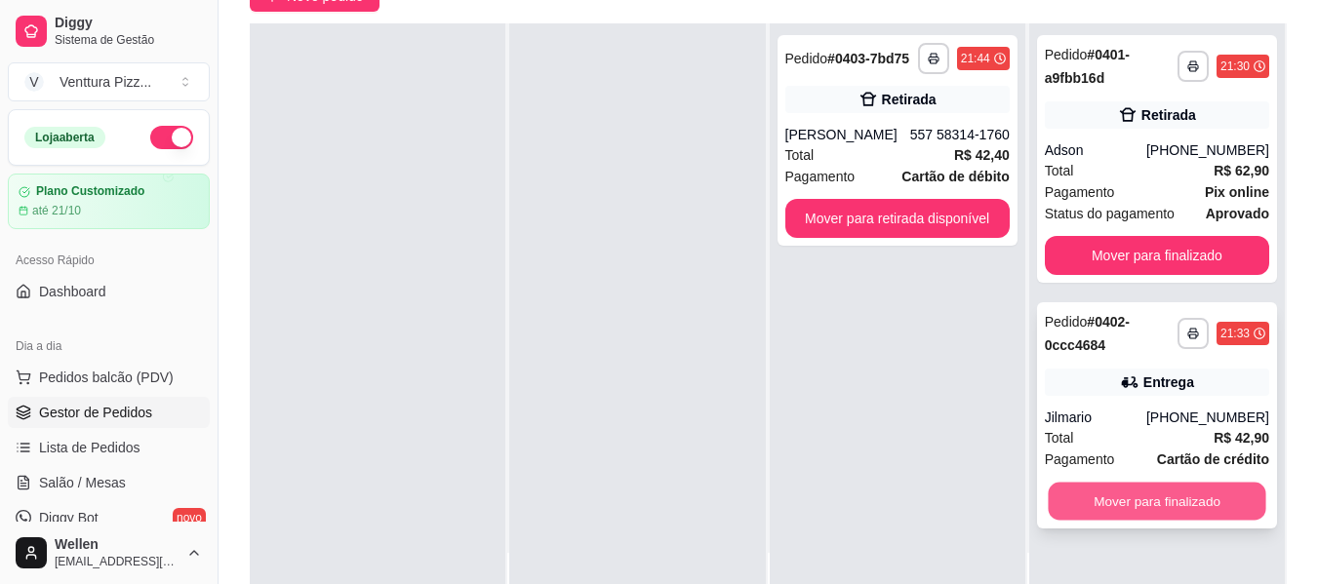
click at [1059, 505] on button "Mover para finalizado" at bounding box center [1157, 502] width 218 height 38
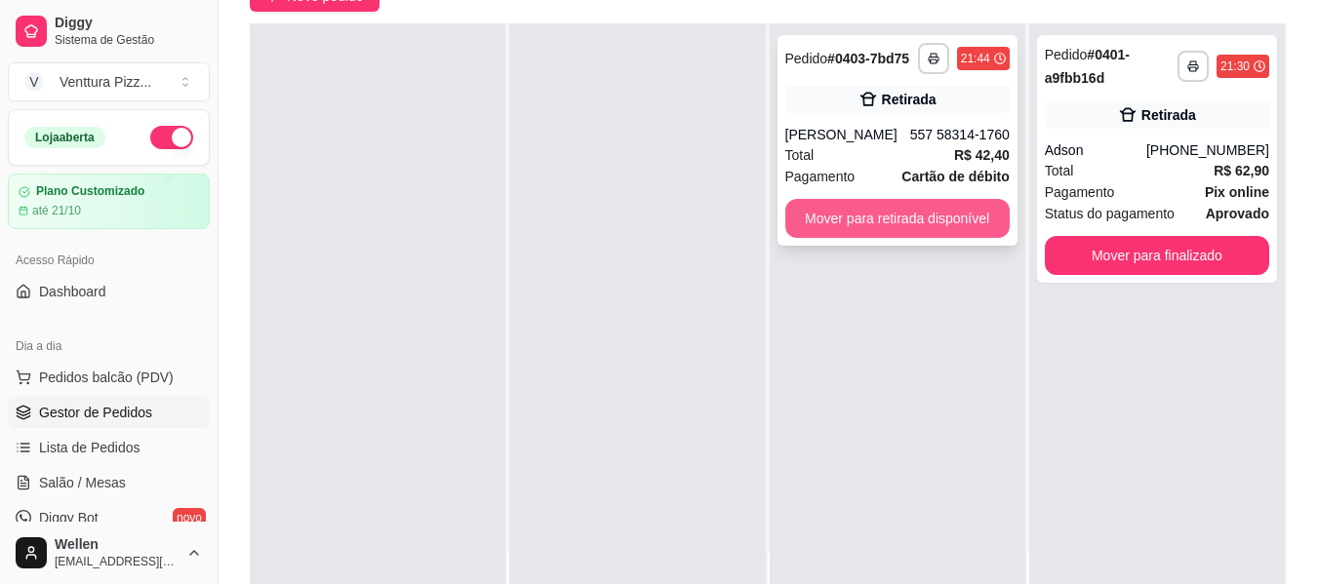
click at [913, 228] on button "Mover para retirada disponível" at bounding box center [897, 218] width 224 height 39
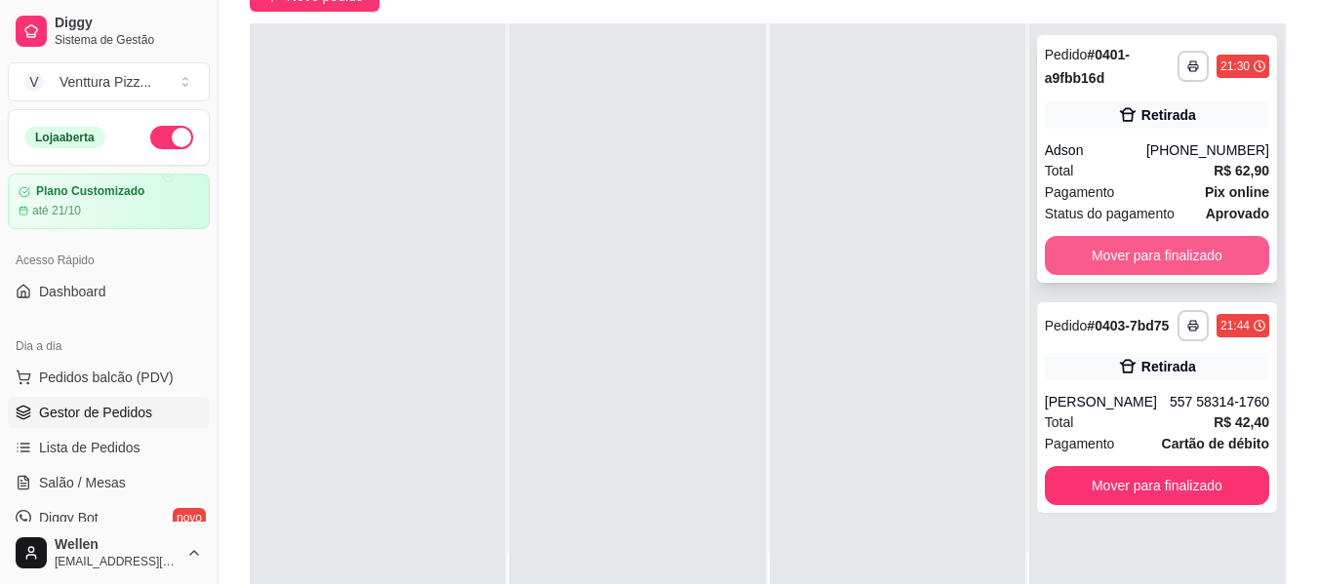
click at [1126, 266] on button "Mover para finalizado" at bounding box center [1157, 255] width 224 height 39
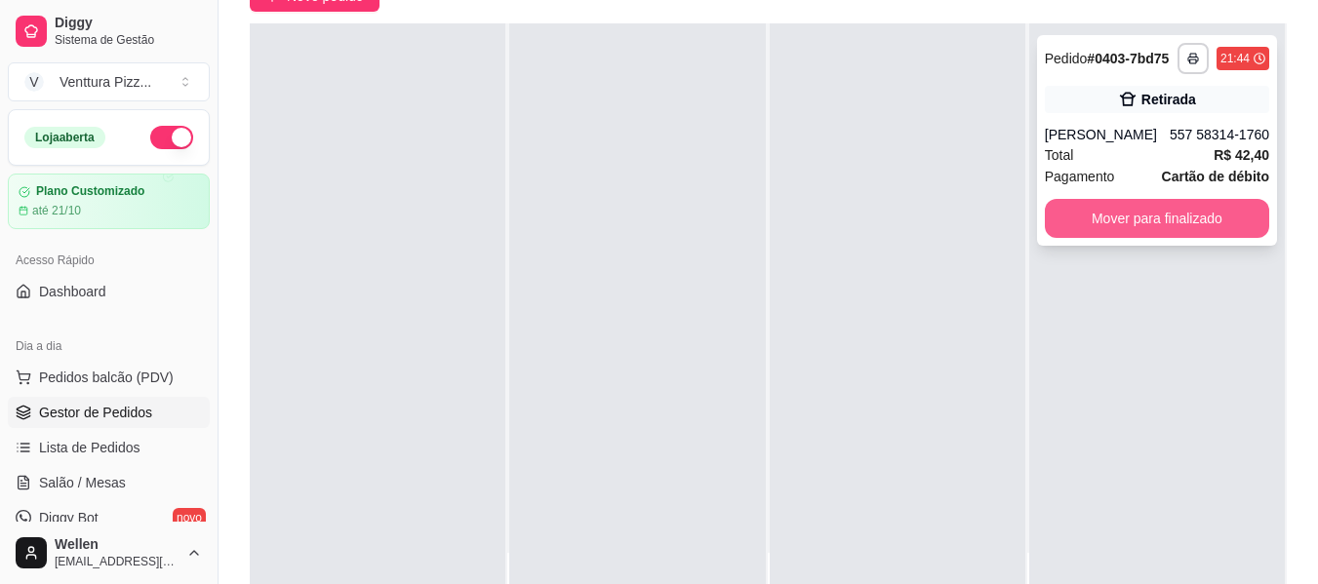
click at [1099, 206] on button "Mover para finalizado" at bounding box center [1157, 218] width 224 height 39
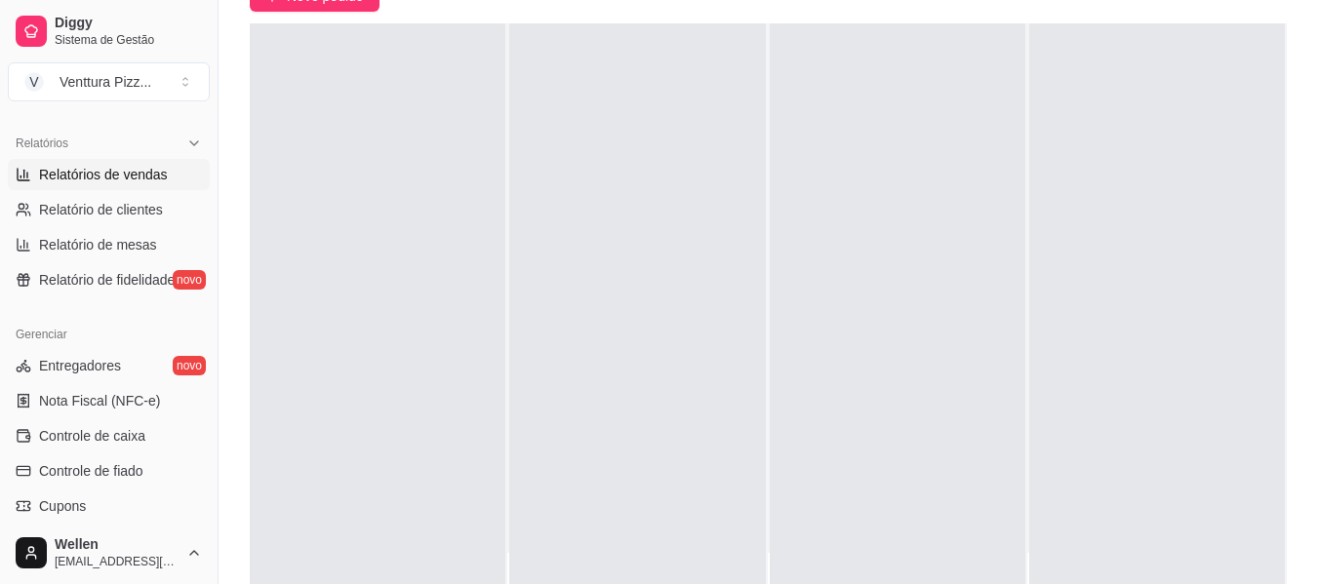
click at [154, 184] on link "Relatórios de vendas" at bounding box center [109, 174] width 202 height 31
select select "ALL"
select select "0"
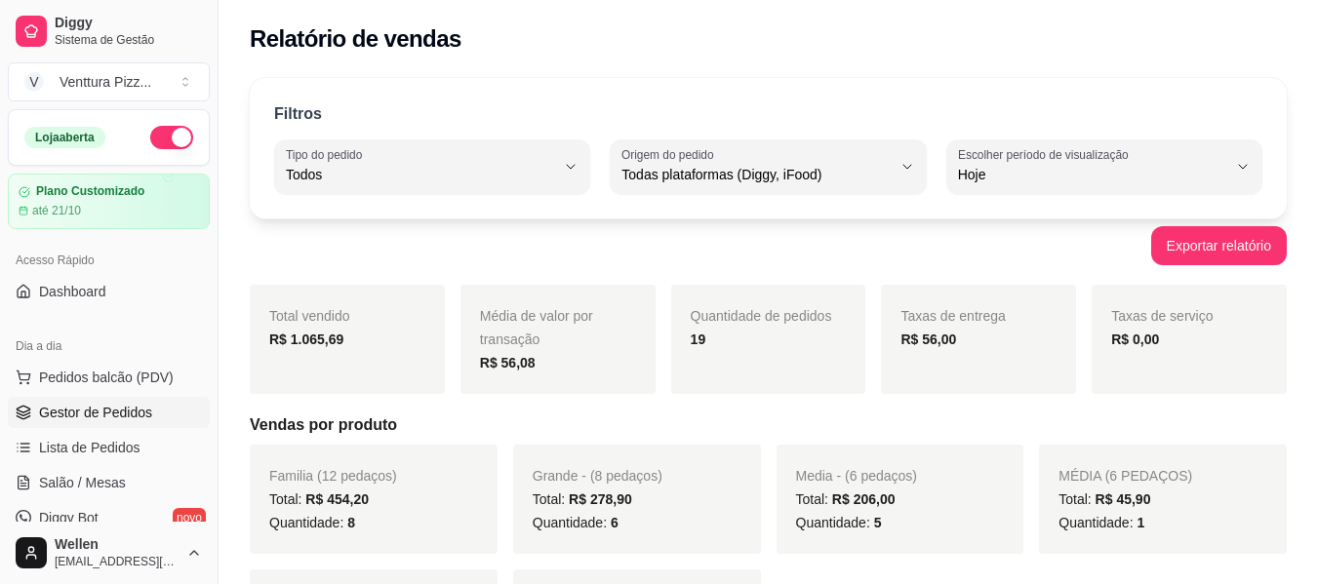
click at [124, 405] on span "Gestor de Pedidos" at bounding box center [95, 413] width 113 height 20
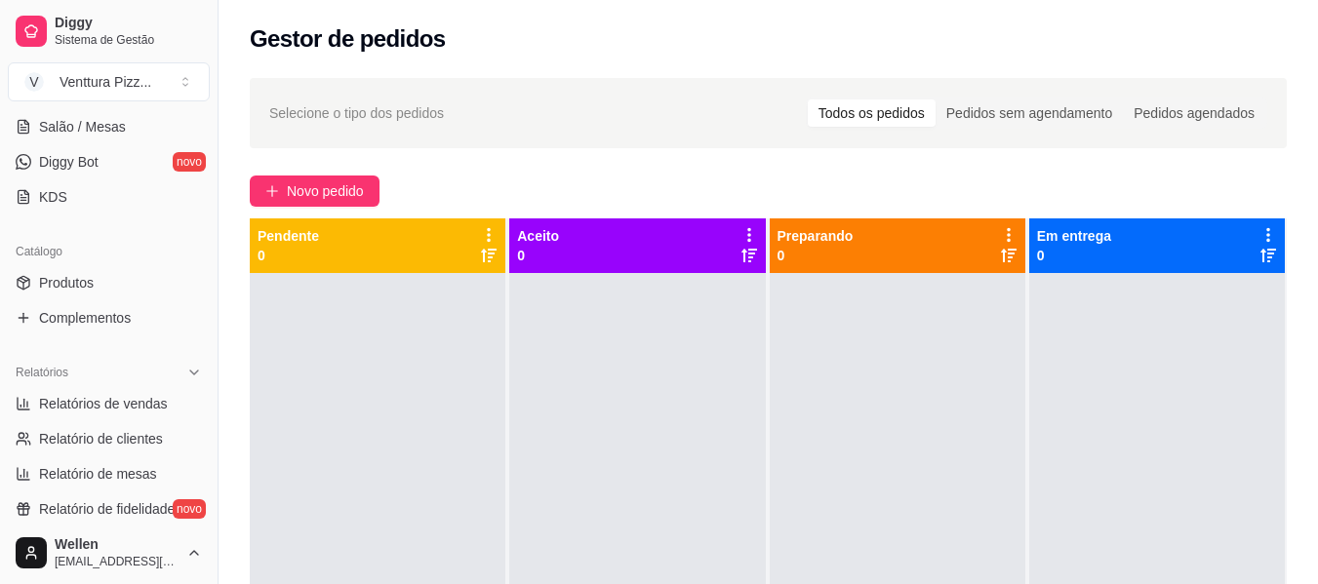
scroll to position [390, 0]
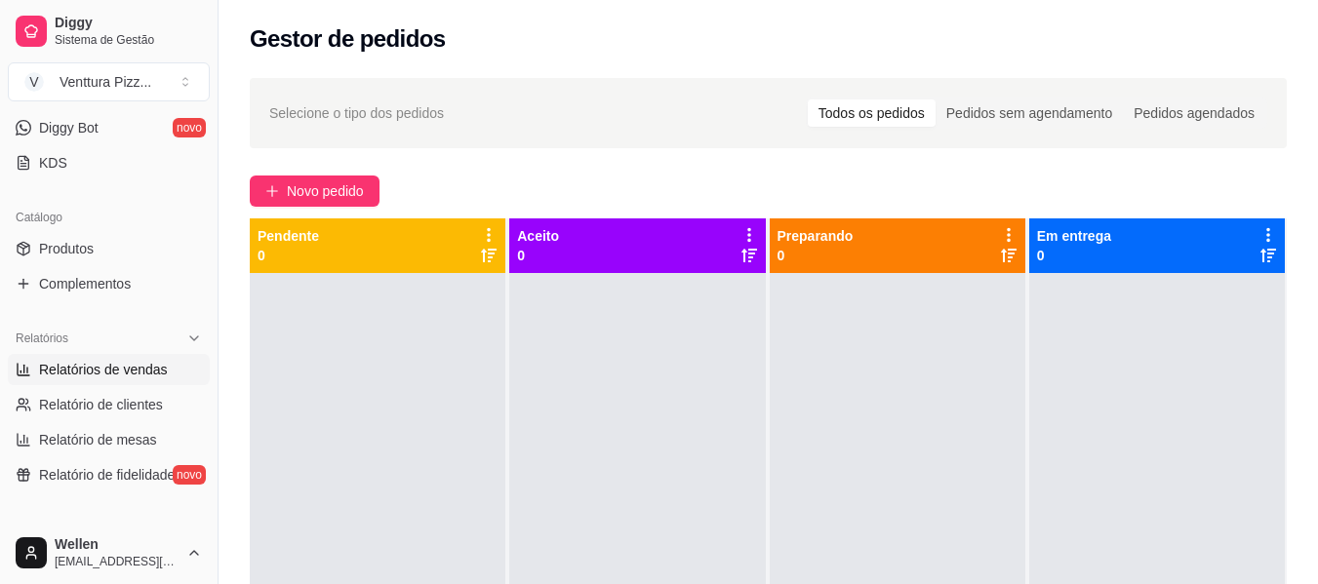
click at [129, 370] on span "Relatórios de vendas" at bounding box center [103, 370] width 129 height 20
select select "ALL"
select select "0"
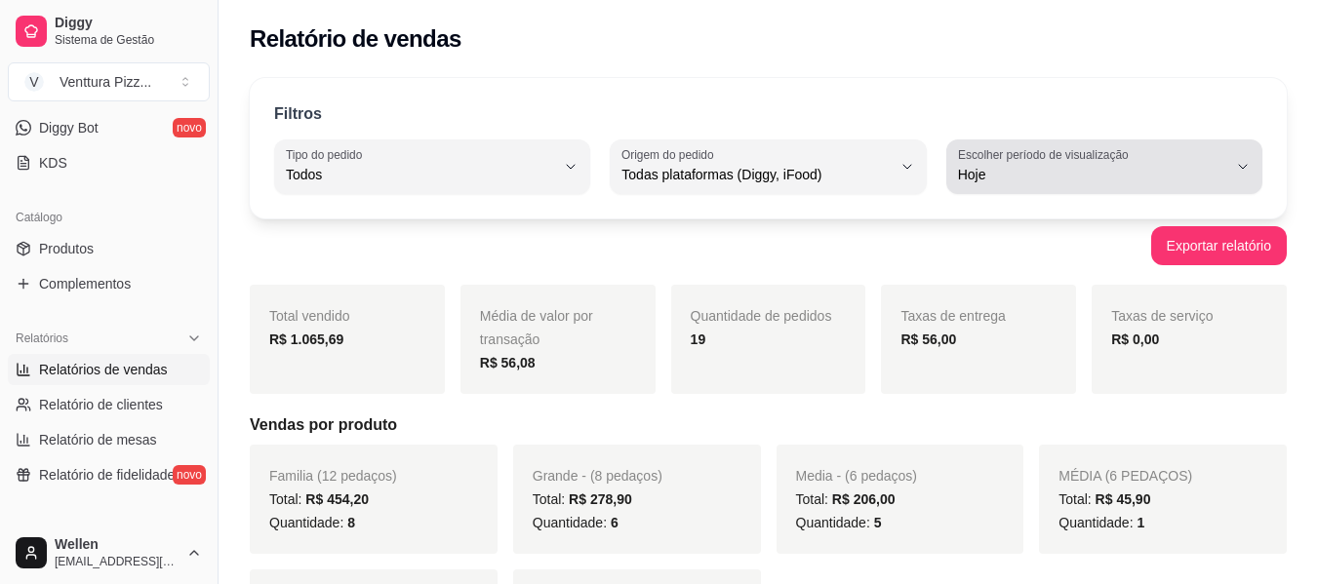
click at [1011, 171] on span "Hoje" at bounding box center [1092, 175] width 269 height 20
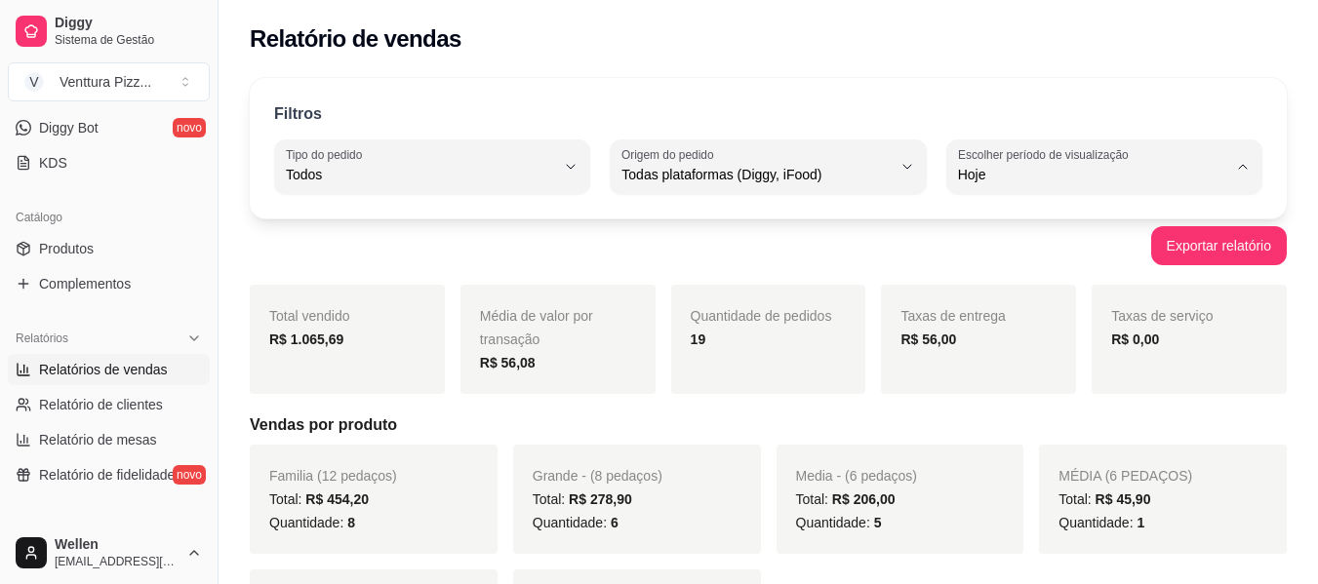
click at [1002, 249] on span "Ontem" at bounding box center [1094, 253] width 255 height 19
type input "1"
select select "1"
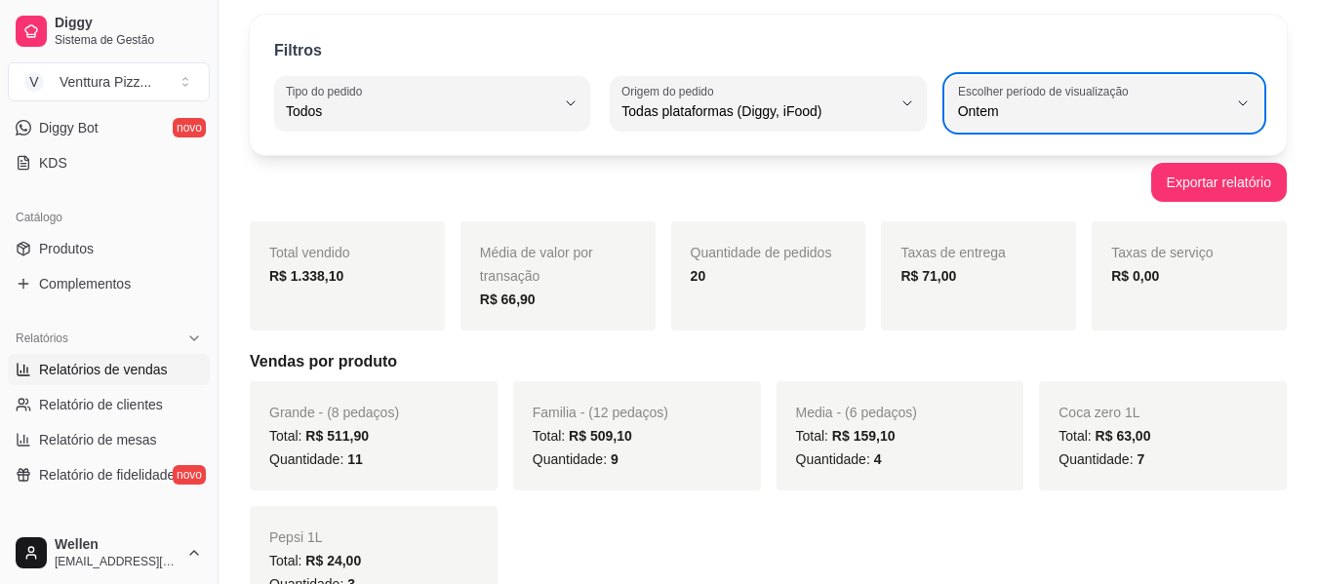
scroll to position [98, 0]
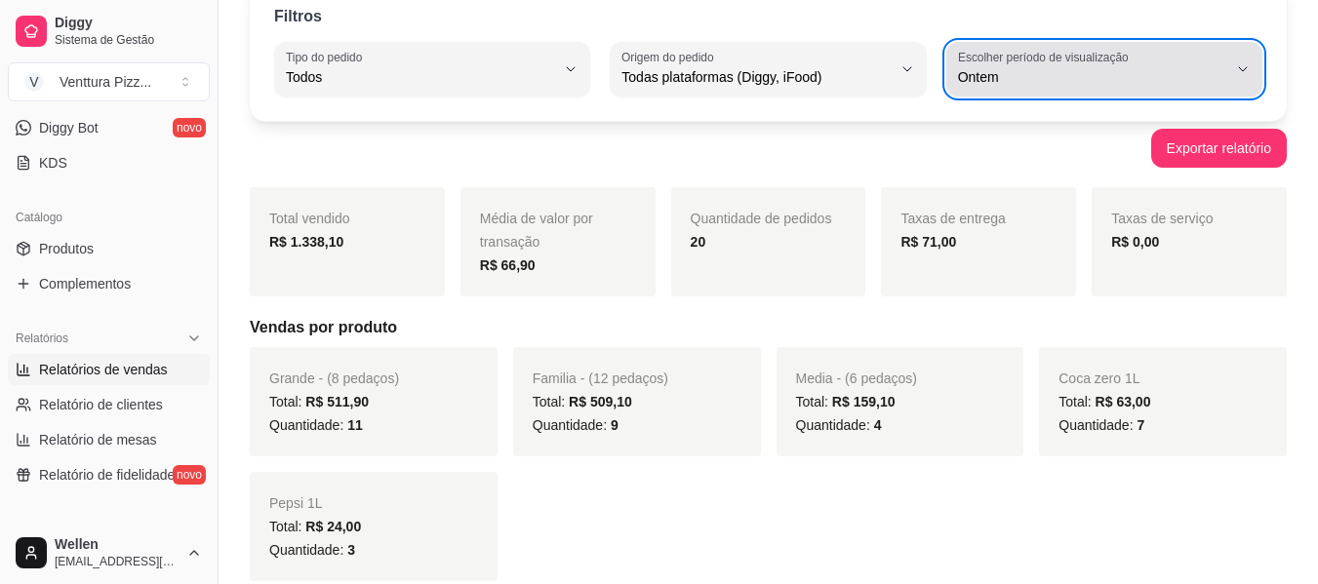
click at [1027, 51] on label "Escolher período de visualização" at bounding box center [1046, 57] width 177 height 17
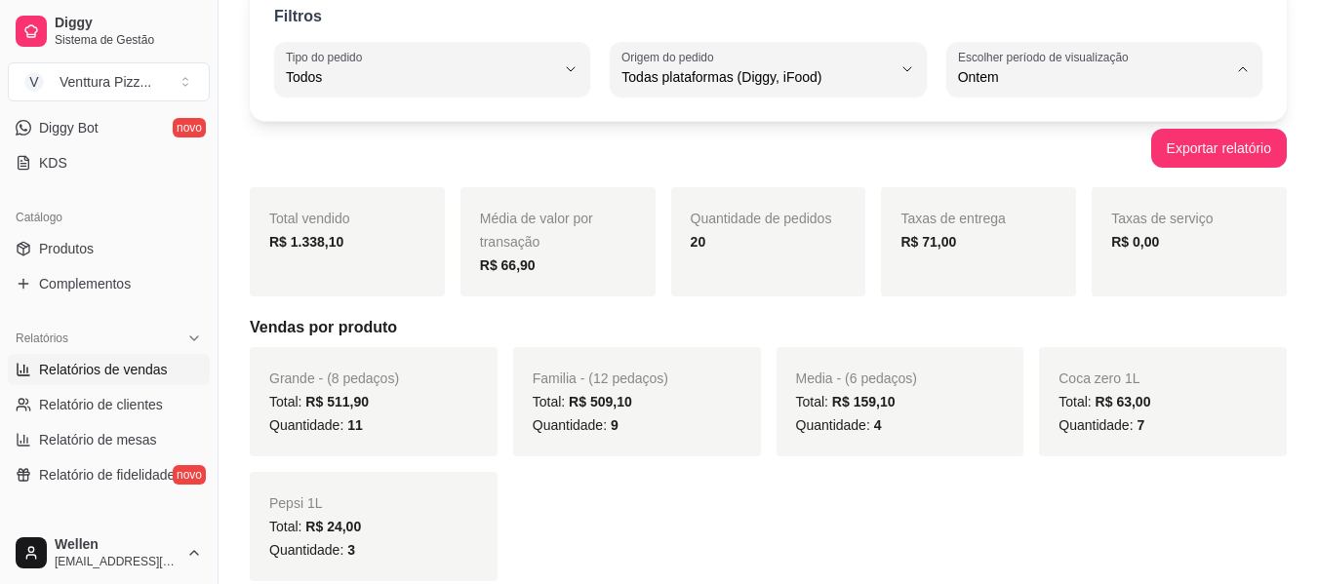
click at [1019, 128] on span "Hoje" at bounding box center [1094, 123] width 255 height 19
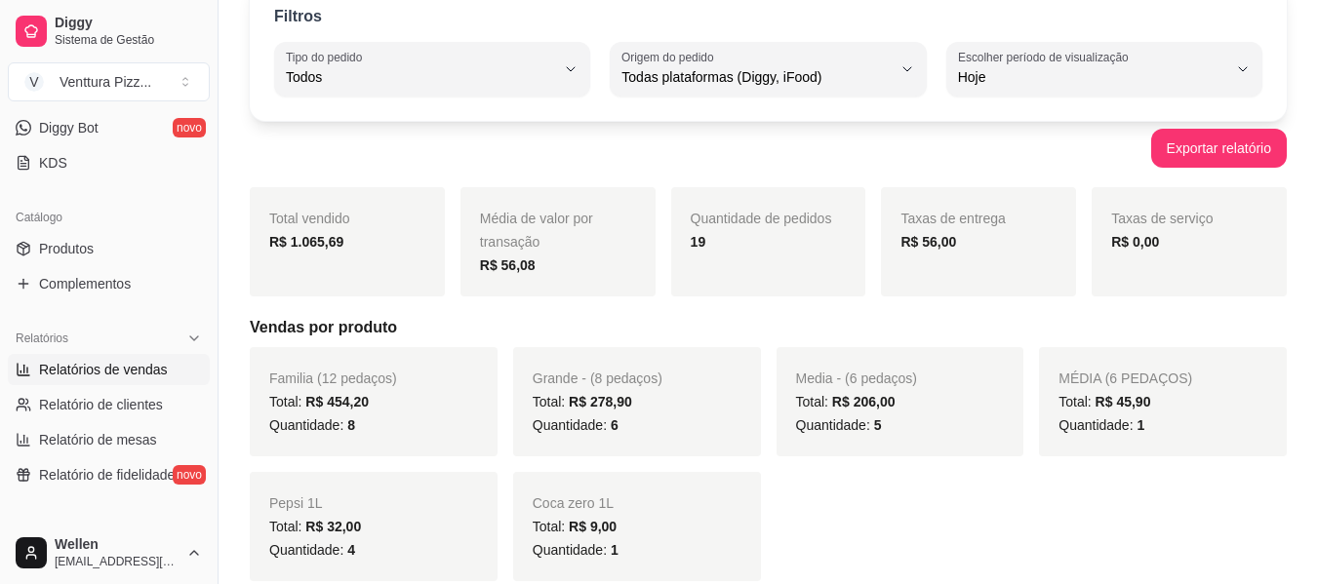
type input "0"
select select "0"
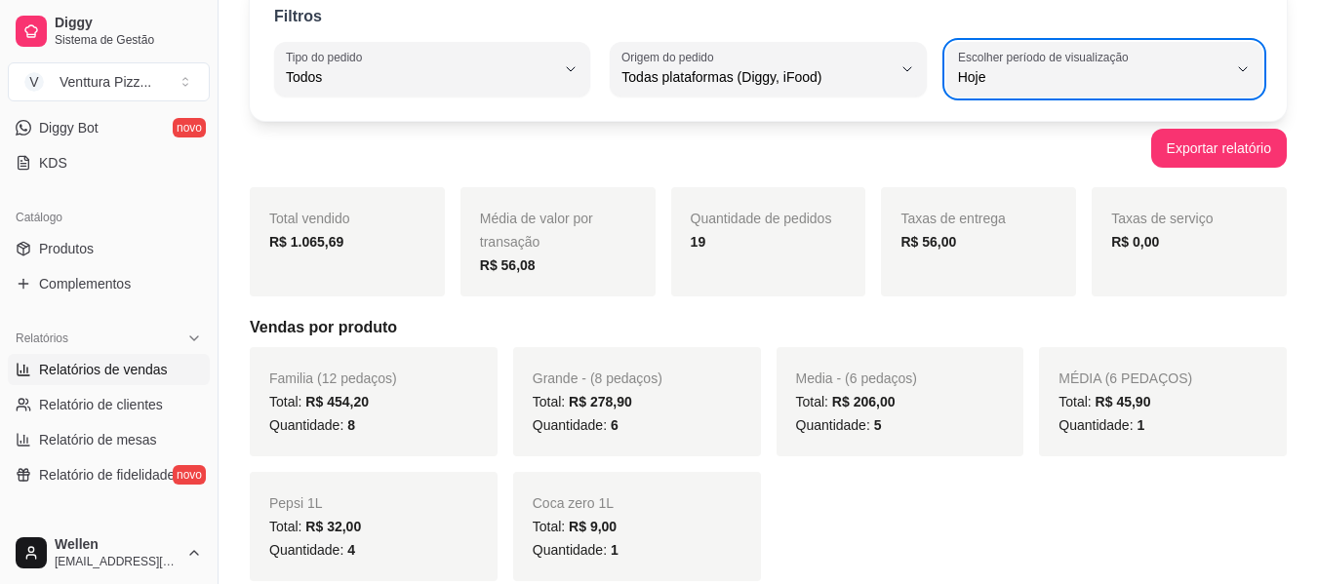
click at [0, 271] on div "Catálogo Produtos Complementos" at bounding box center [109, 250] width 218 height 113
